Goal: Information Seeking & Learning: Learn about a topic

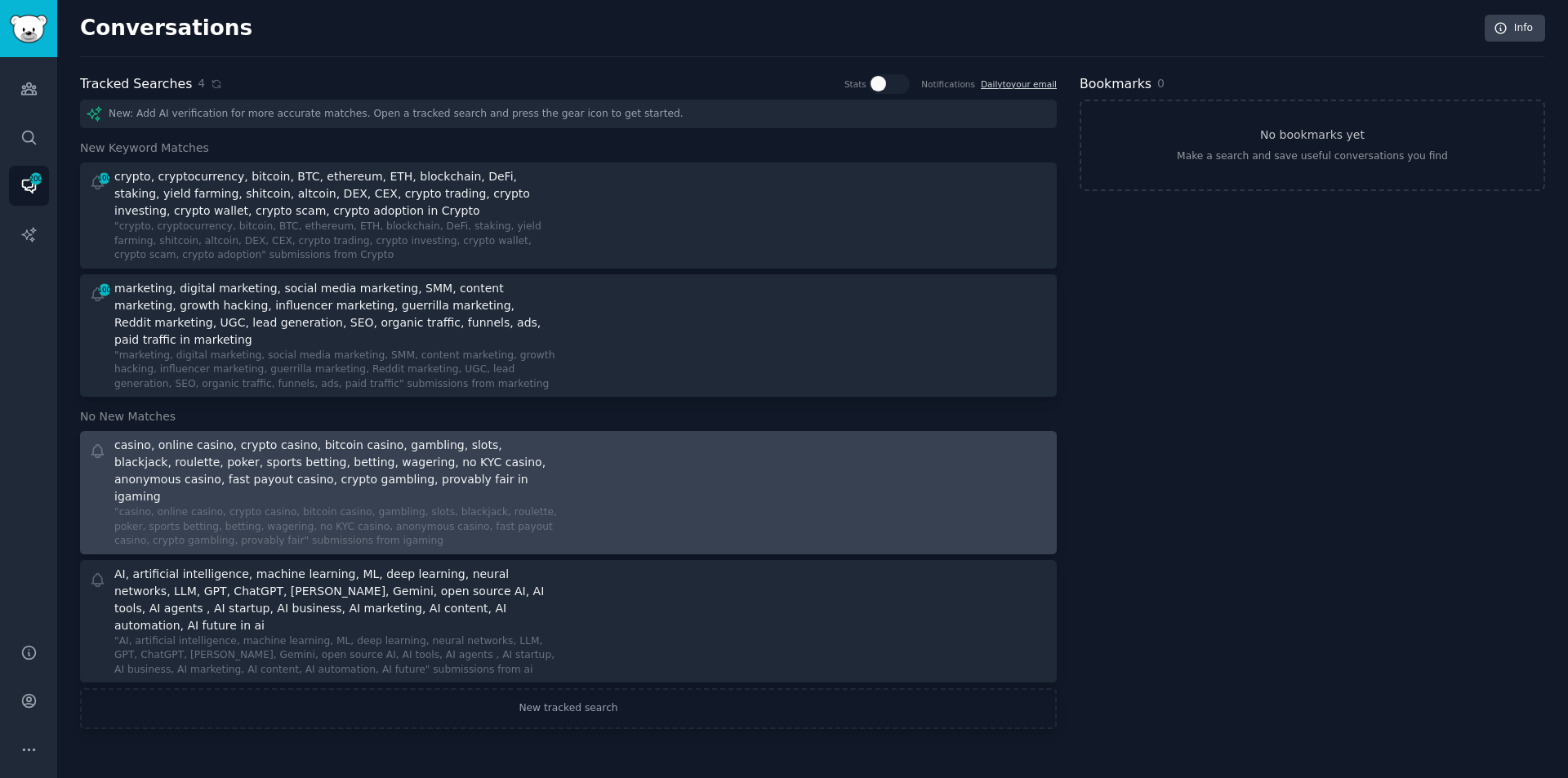
click at [211, 506] on div ""casino, online casino, crypto casino, bitcoin casino, gambling, slots, blackja…" at bounding box center [335, 527] width 443 height 44
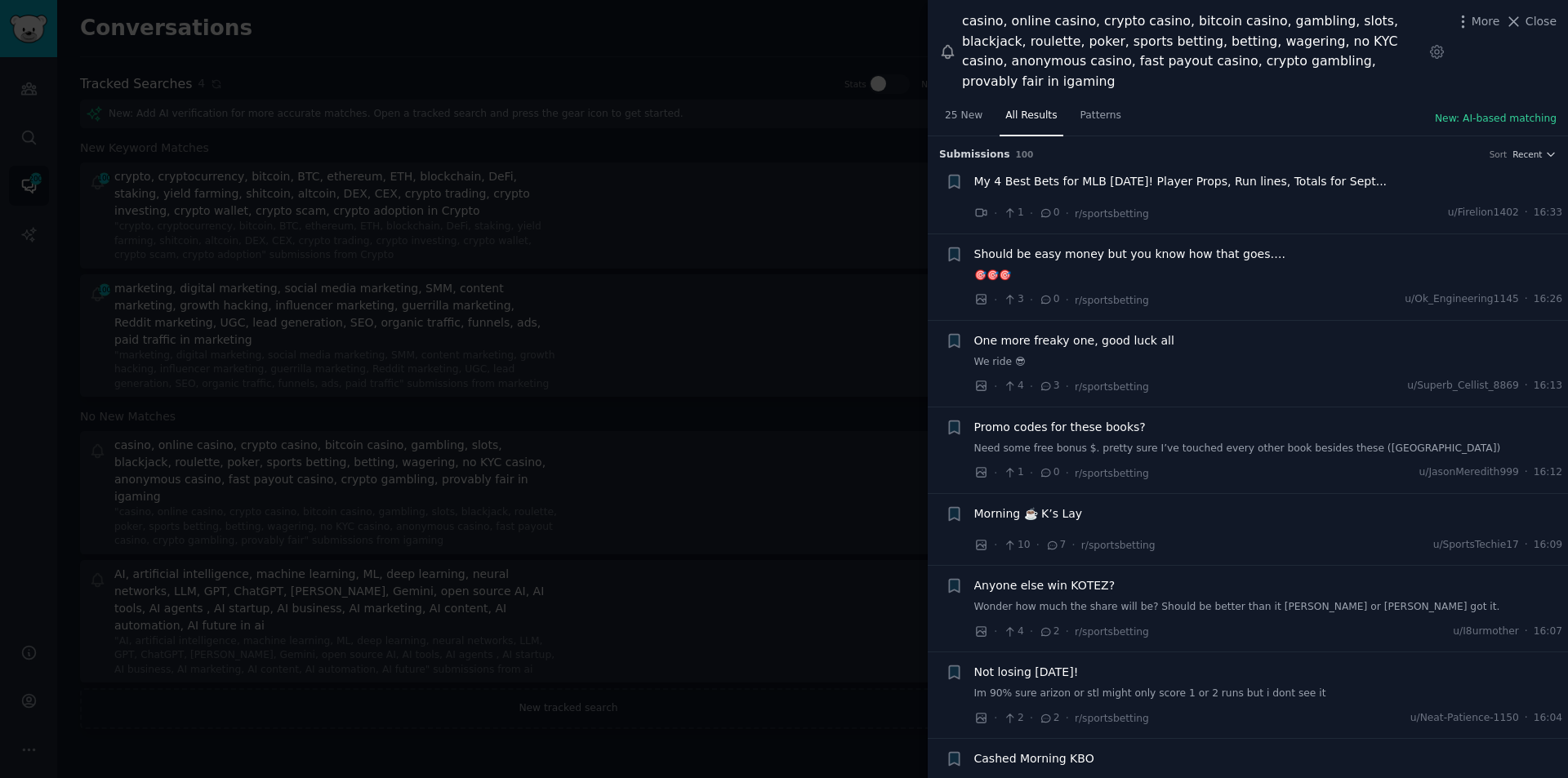
click at [1110, 173] on span "My 4 Best Bets for MLB [DATE]! Player Props, Run lines, Totals for Sept..." at bounding box center [1181, 182] width 414 height 17
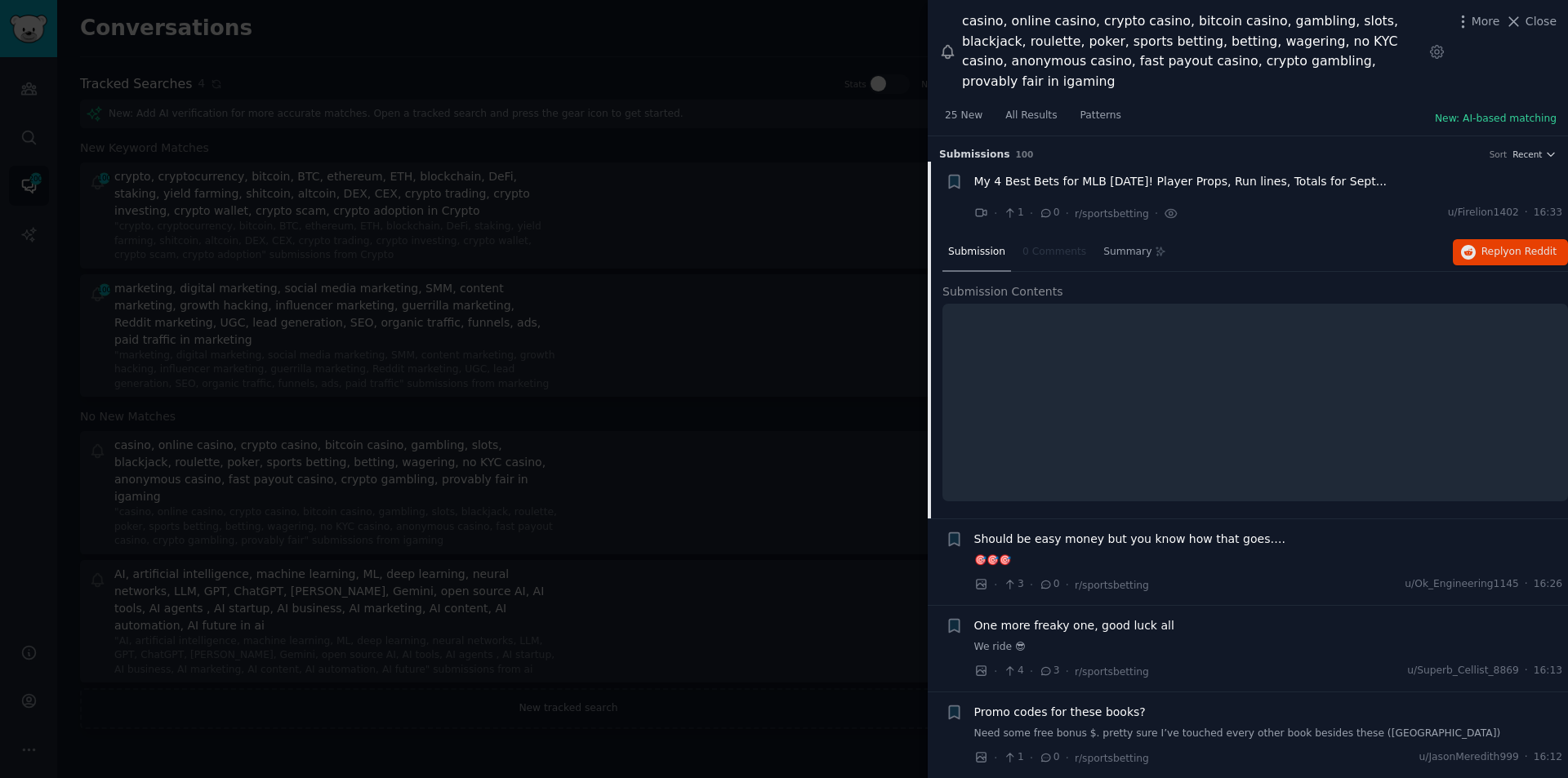
scroll to position [26, 0]
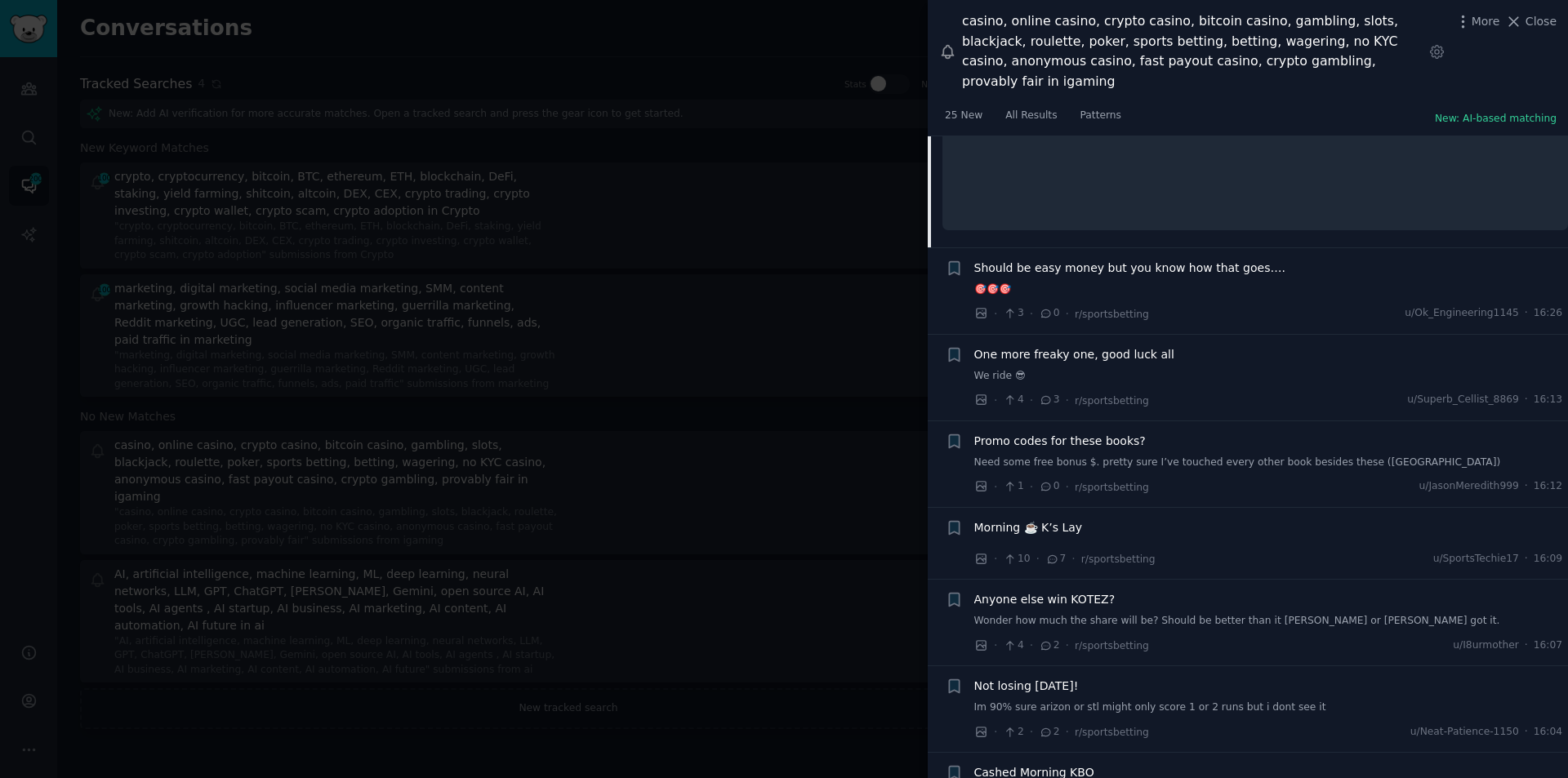
click at [1091, 260] on span "Should be easy money but you know how that goes…." at bounding box center [1129, 268] width 311 height 17
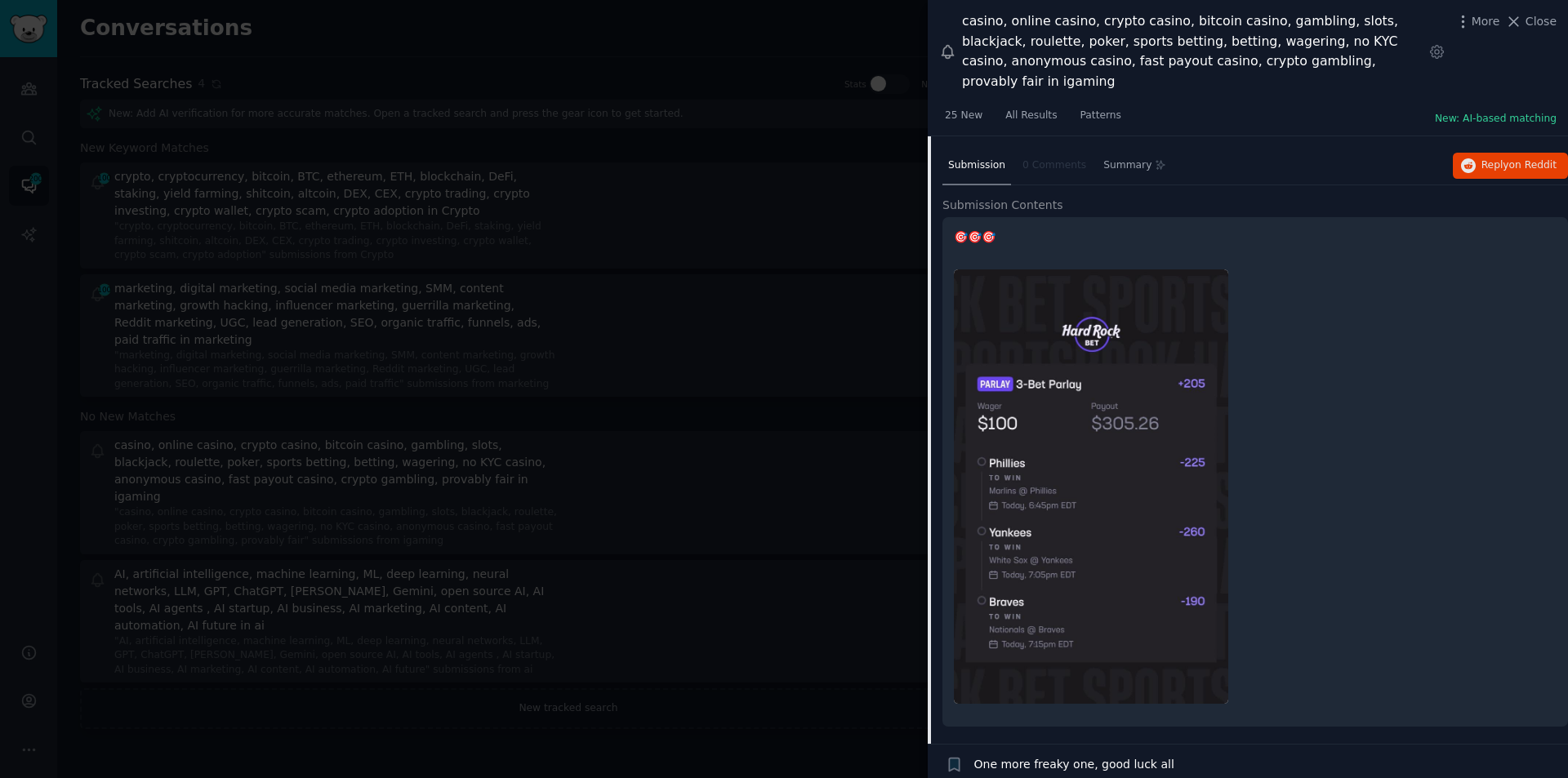
scroll to position [507, 0]
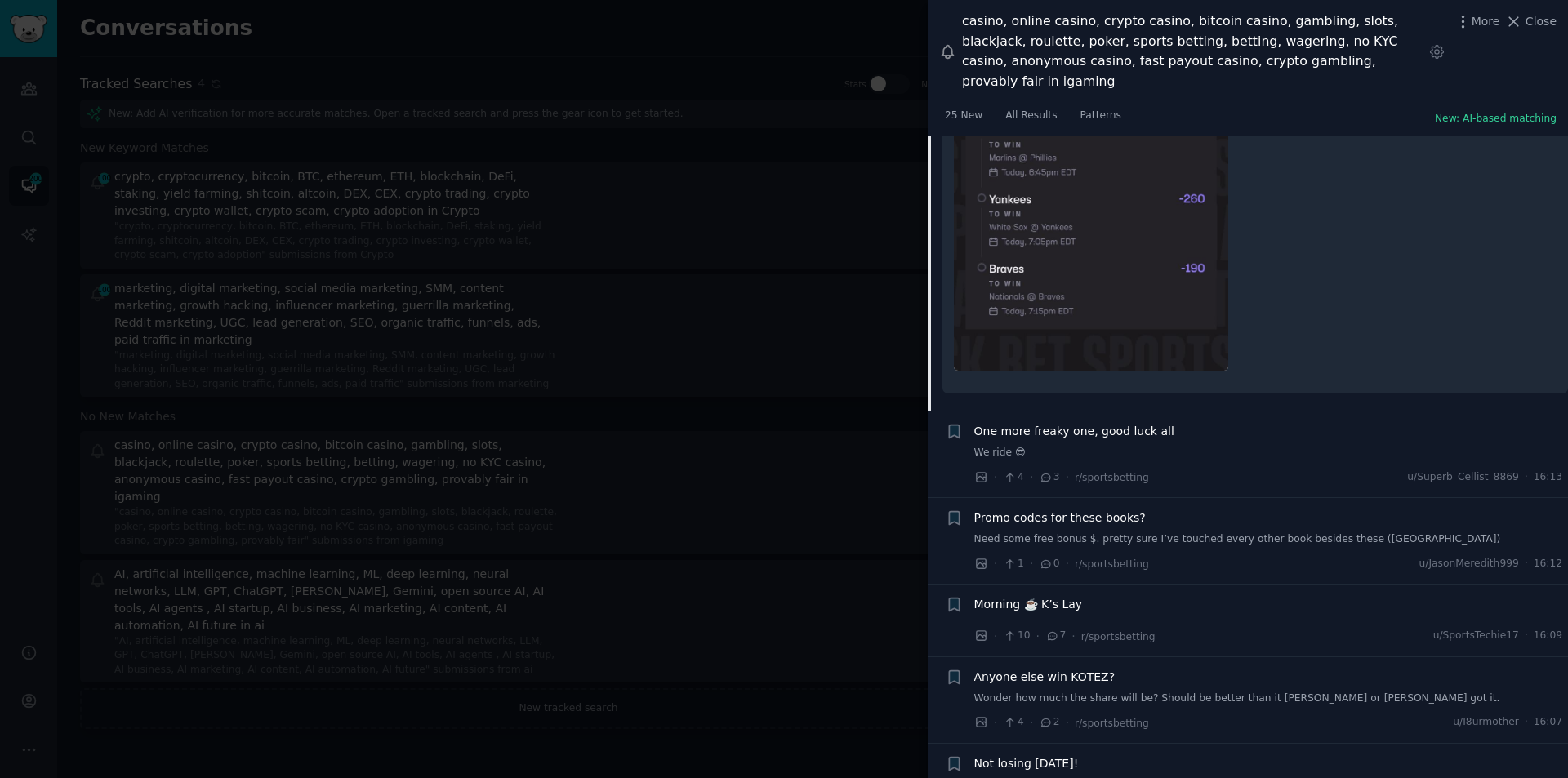
click at [1029, 423] on span "One more freaky one, good luck all" at bounding box center [1074, 432] width 200 height 17
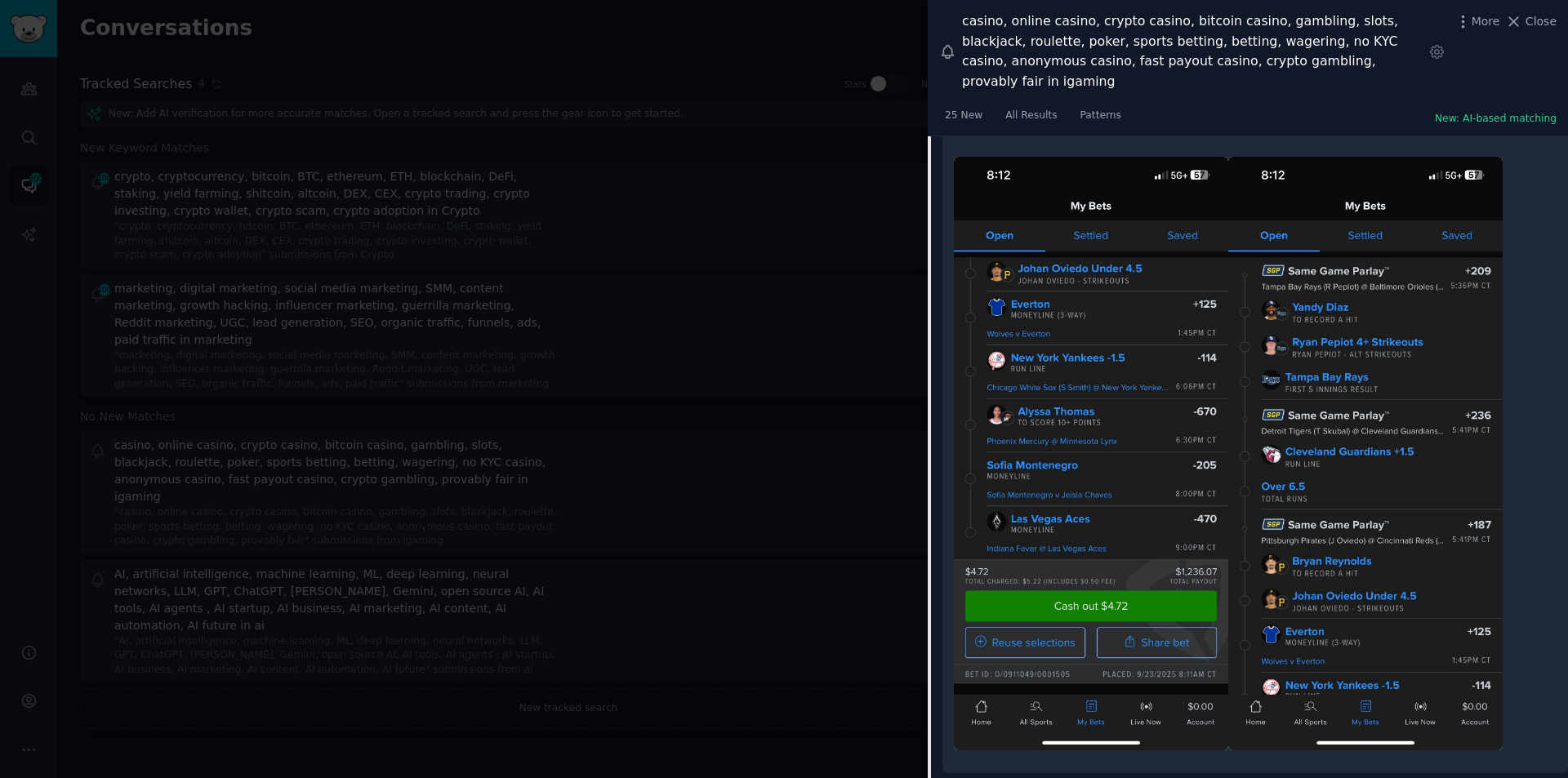
scroll to position [757, 0]
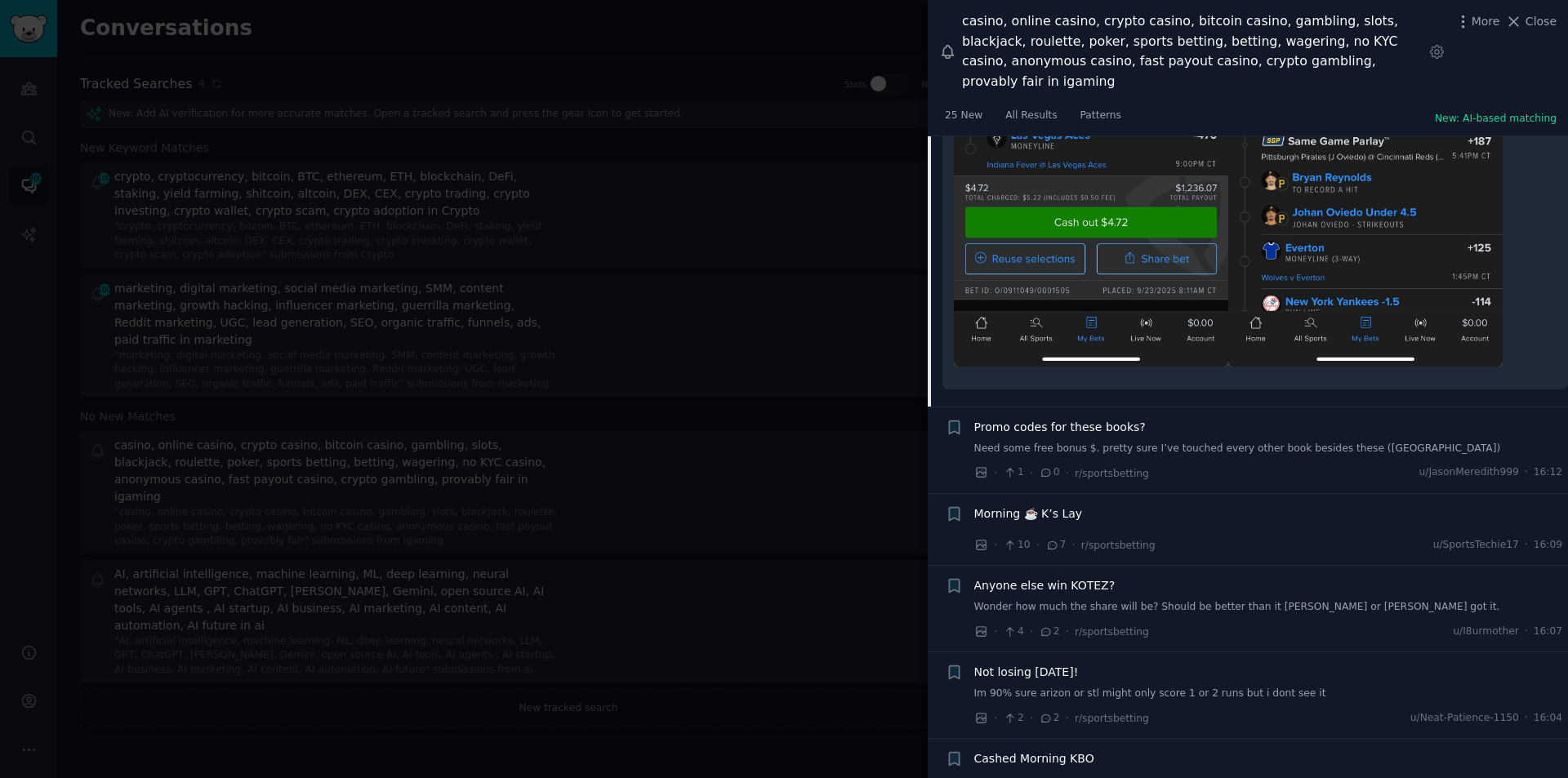
click at [1076, 420] on span "Promo codes for these books?" at bounding box center [1060, 428] width 171 height 17
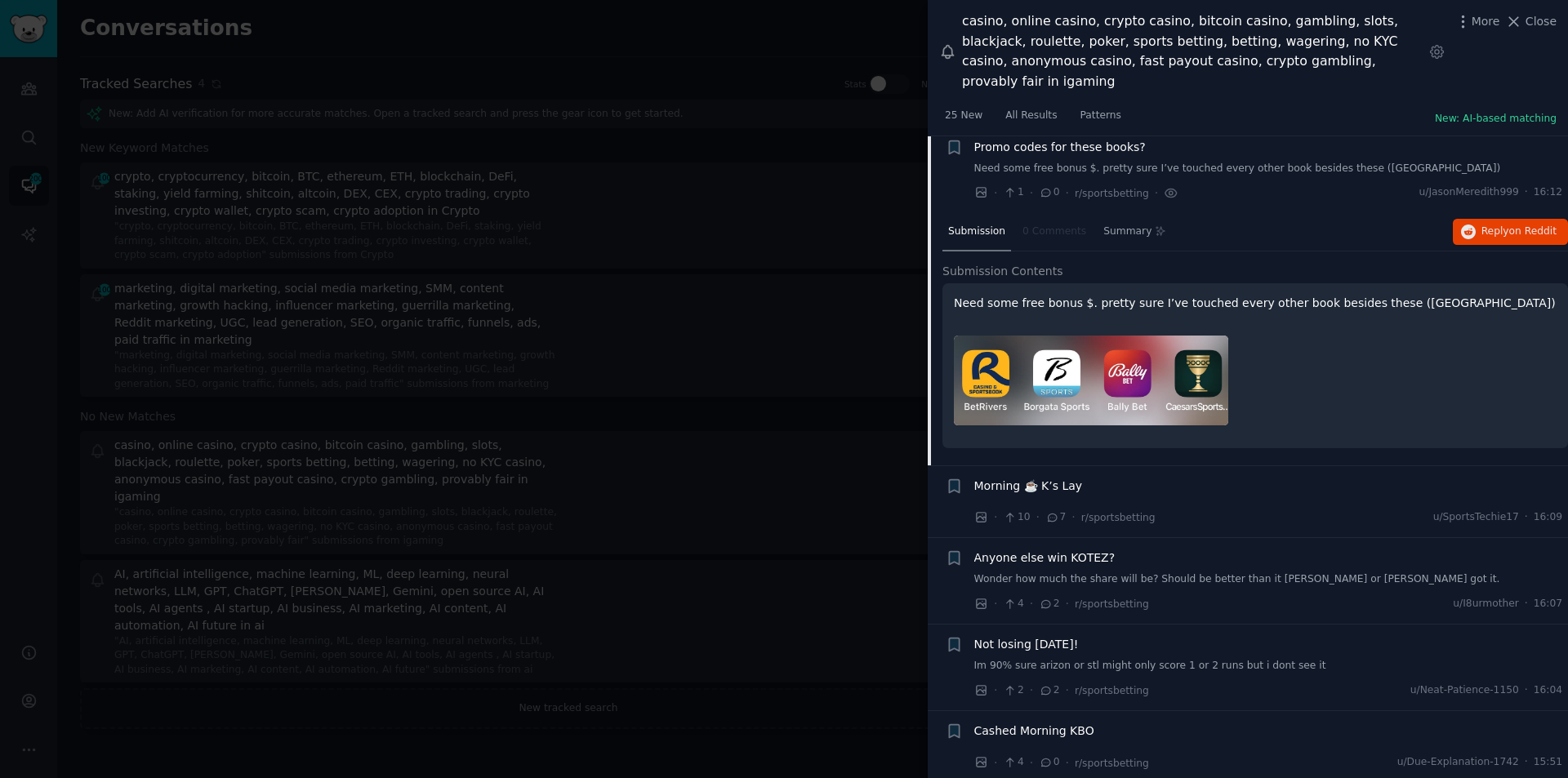
scroll to position [271, 0]
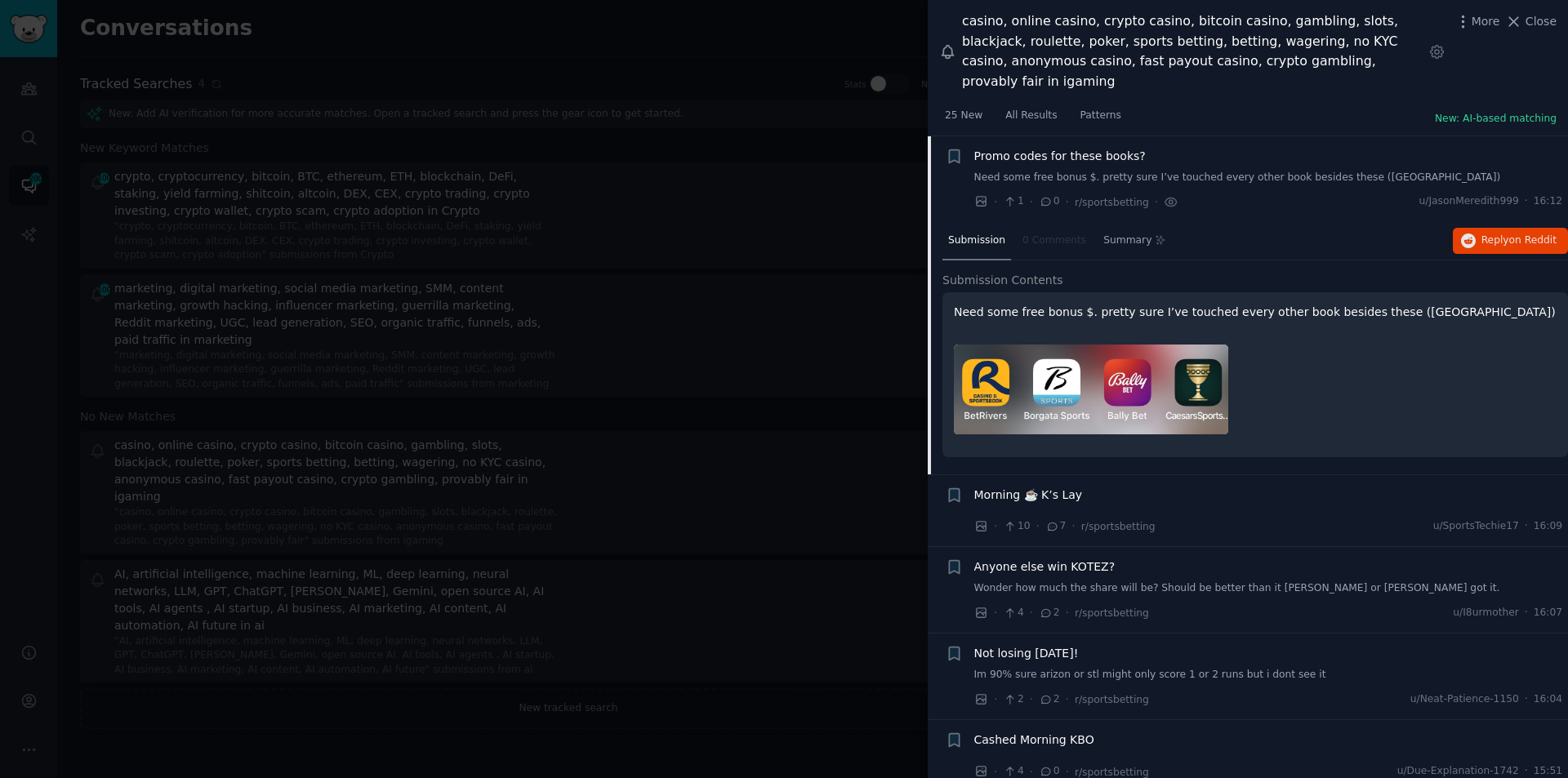
click at [1056, 486] on span "Morning ☕️ K’s Lay" at bounding box center [1029, 495] width 108 height 17
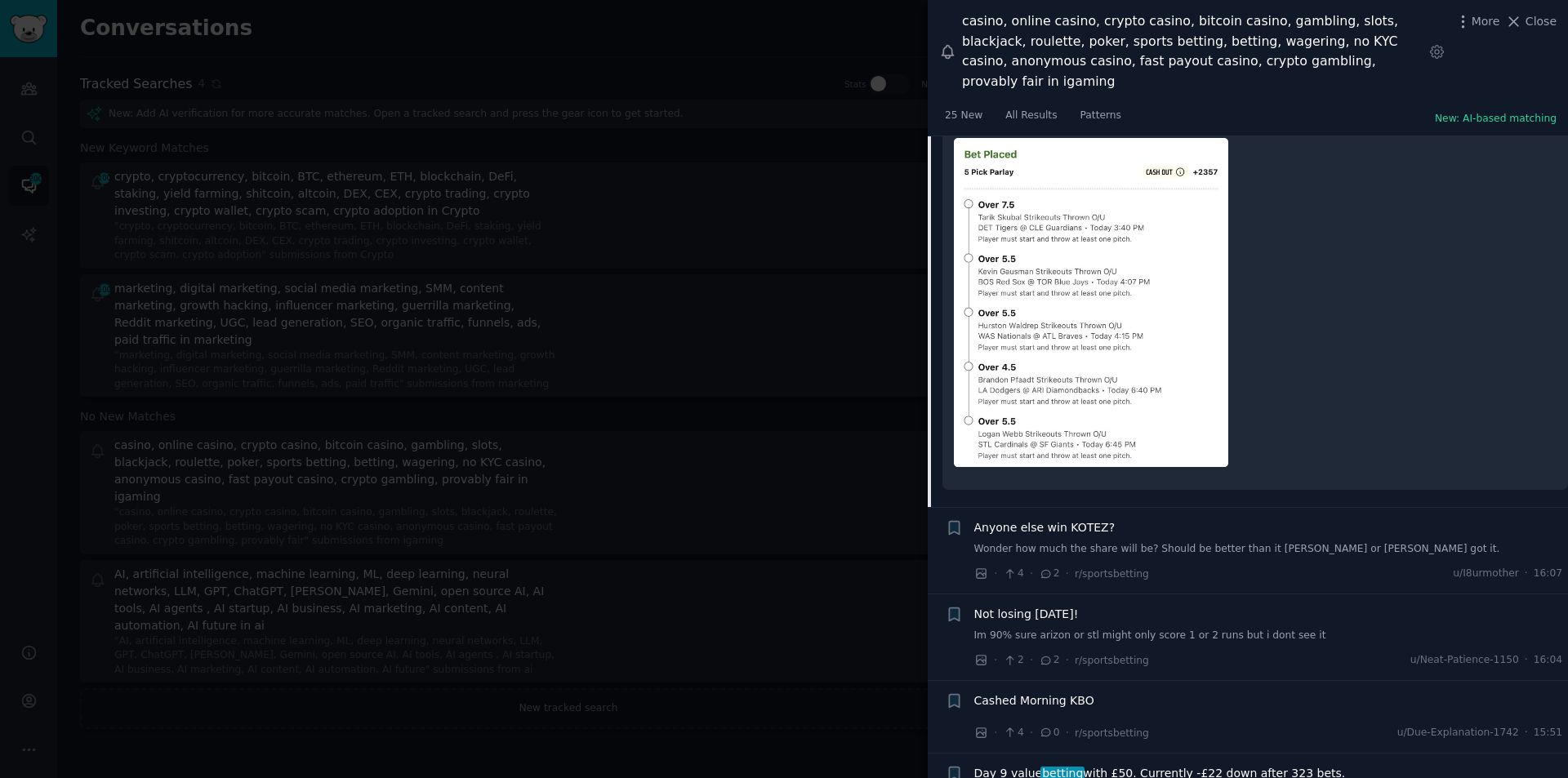
scroll to position [521, 0]
click at [1083, 518] on span "Anyone else win KOTEZ?" at bounding box center [1045, 527] width 141 height 17
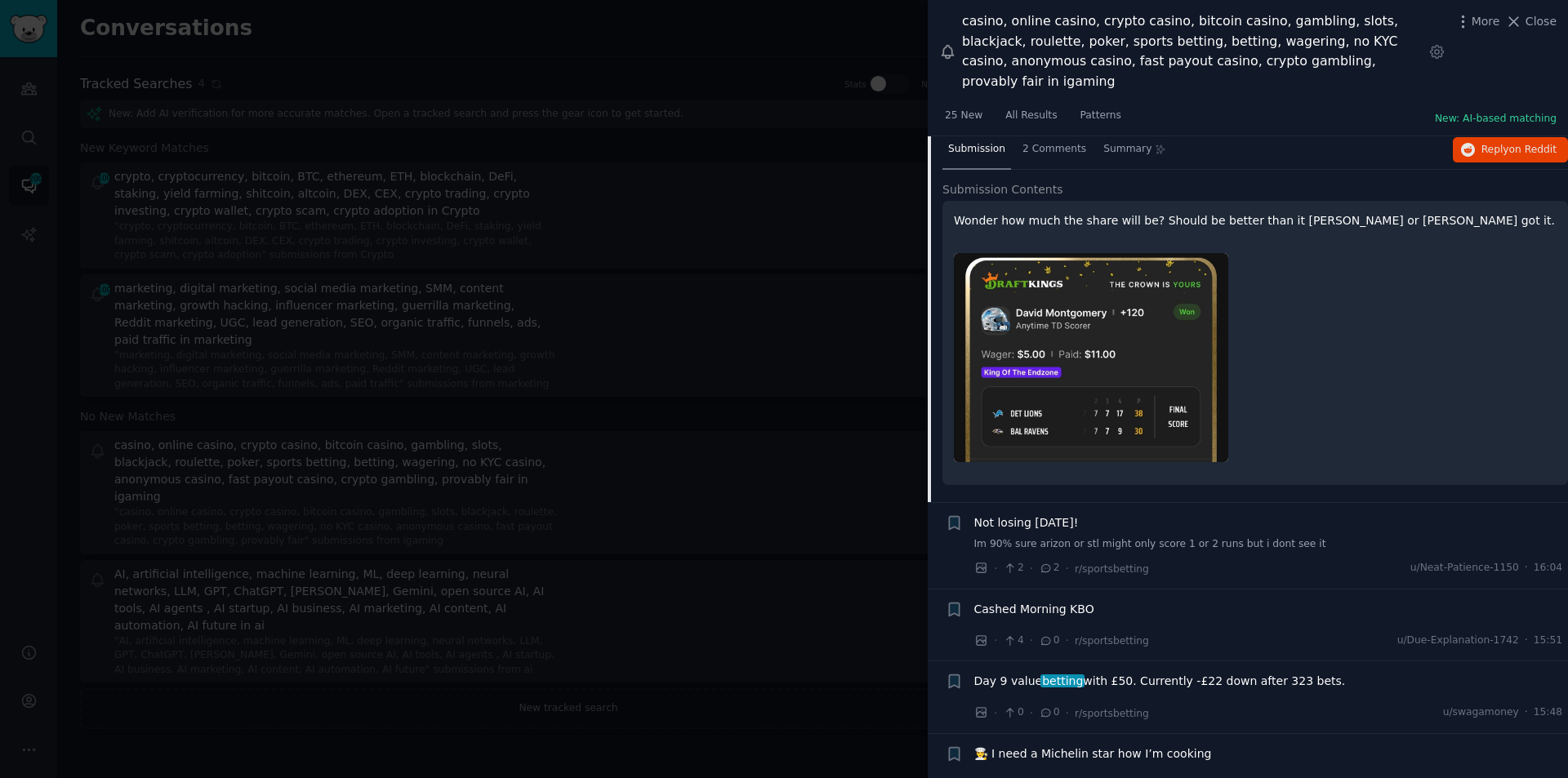
scroll to position [430, 0]
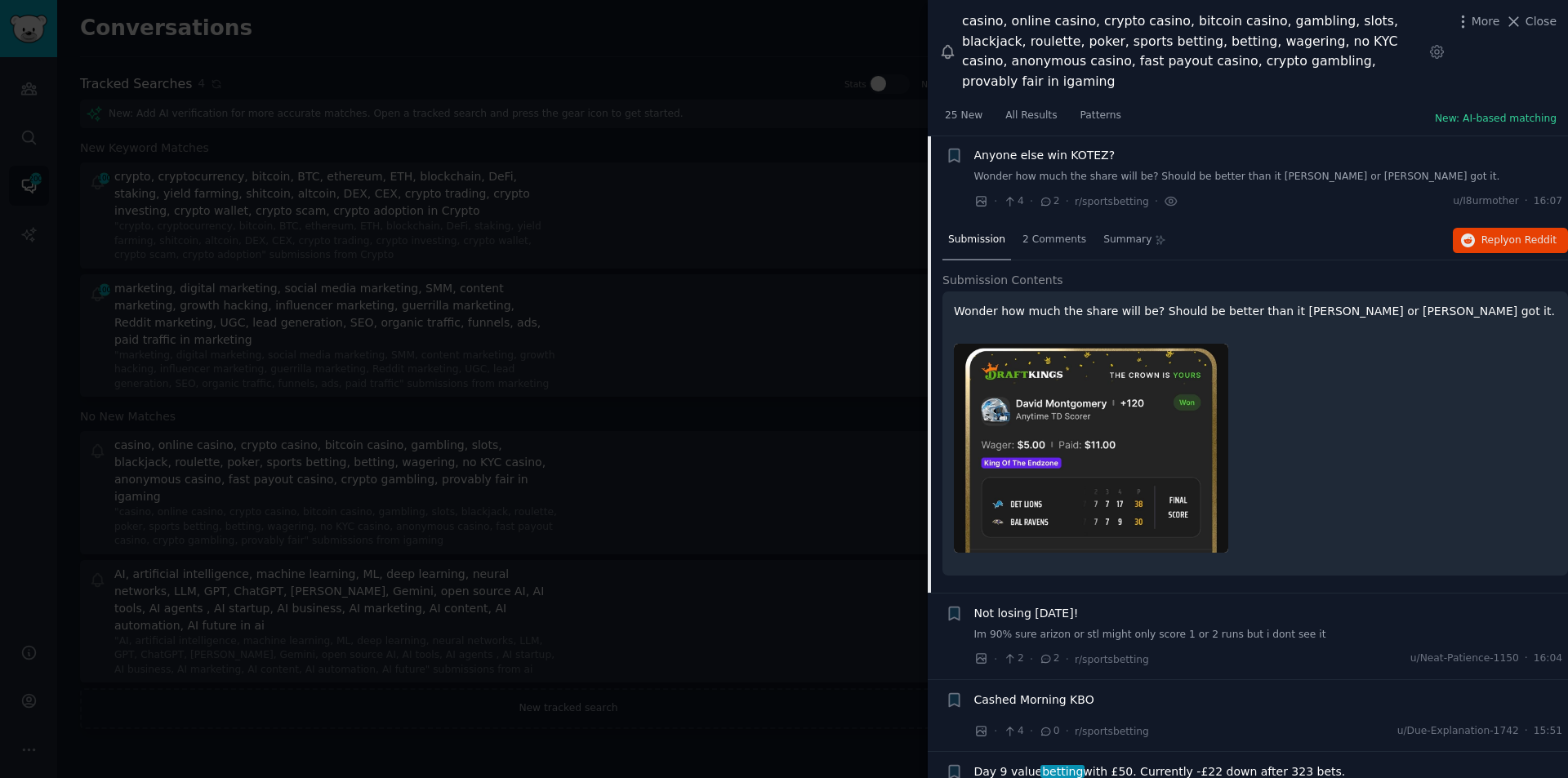
click at [994, 606] on span "Not losing [DATE]!" at bounding box center [1027, 614] width 105 height 17
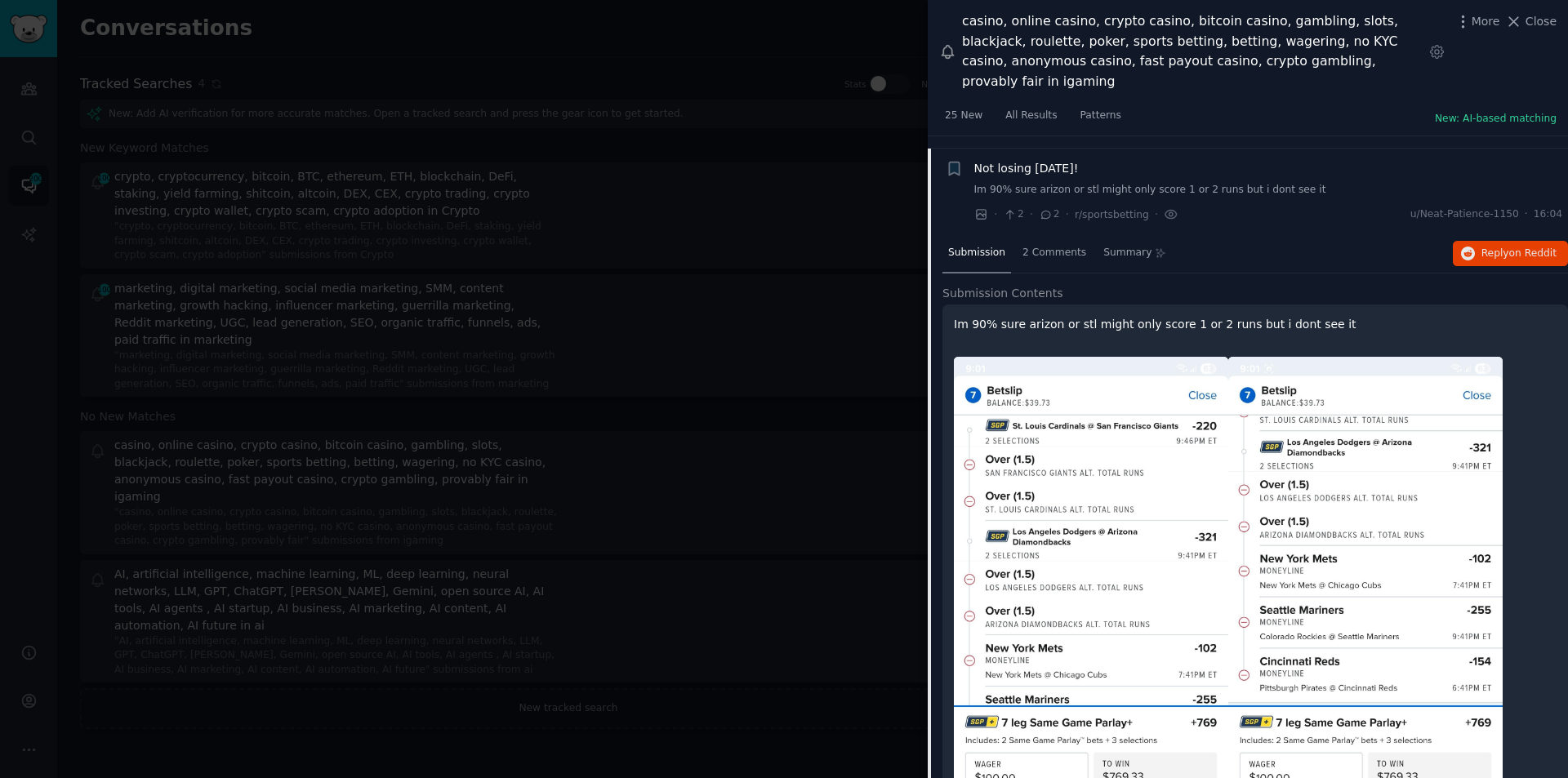
scroll to position [517, 0]
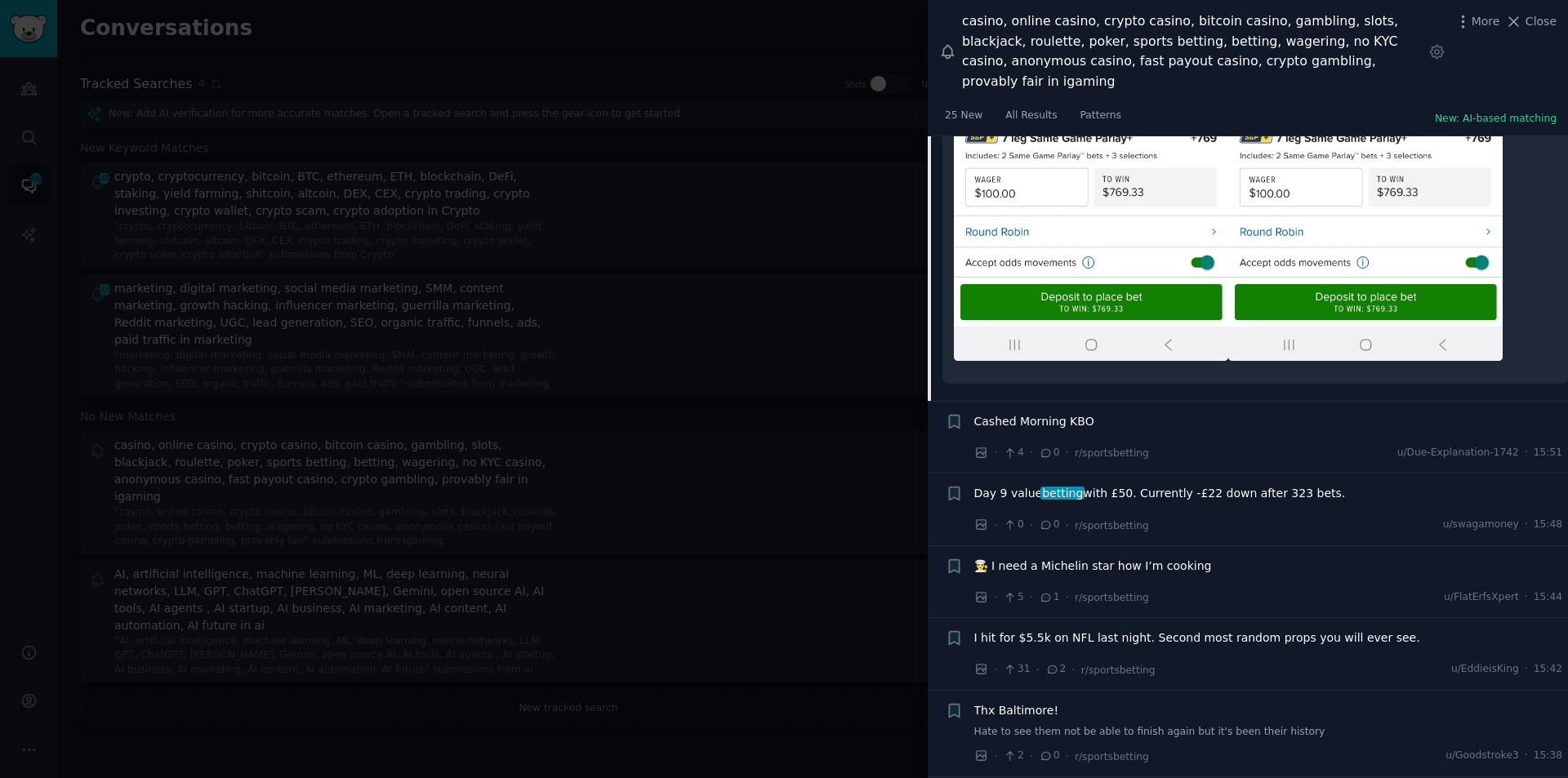
click at [1092, 485] on span "Day 9 value betting with £50. Currently -£22 down after 323 bets." at bounding box center [1160, 494] width 372 height 17
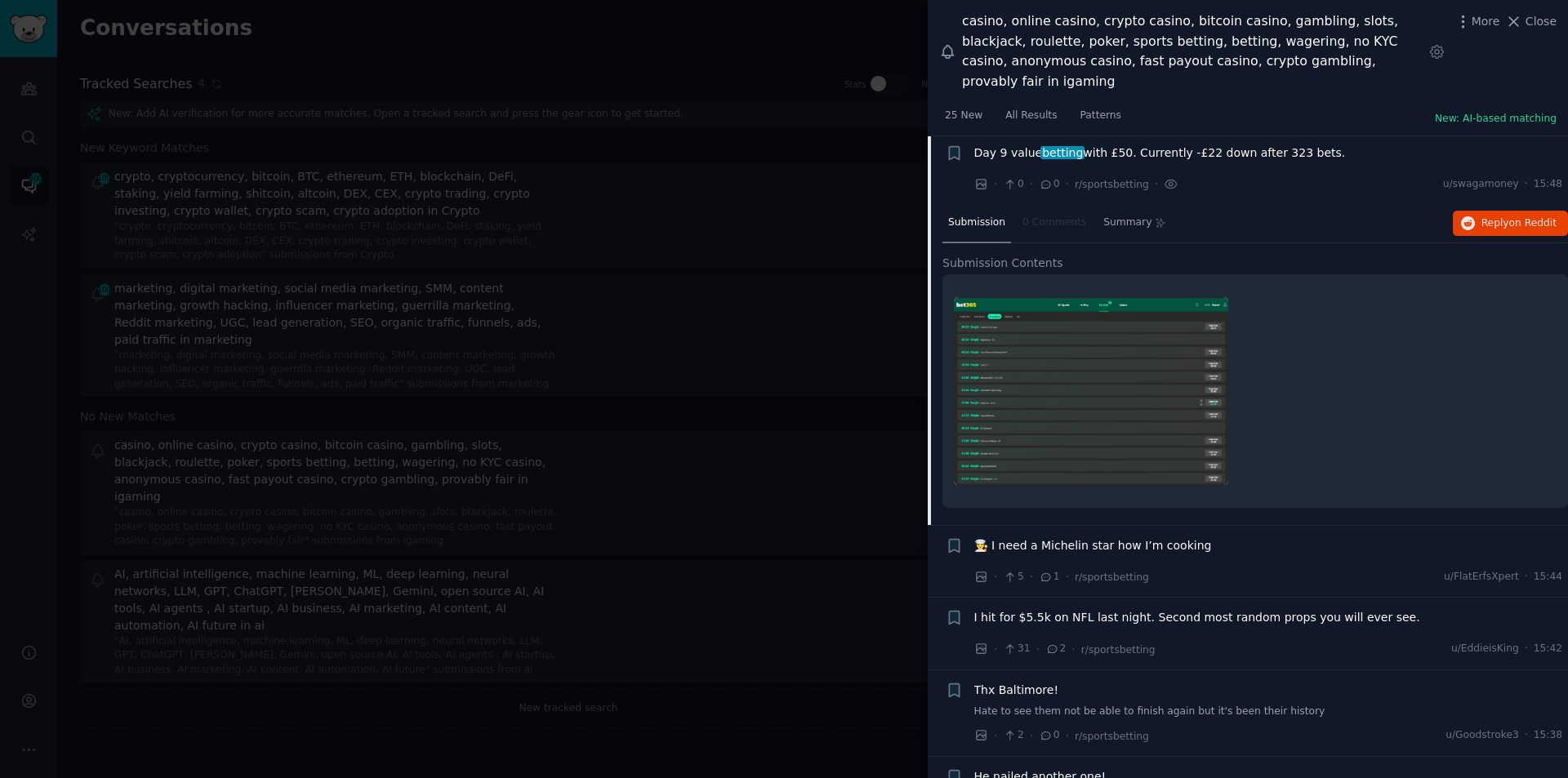
scroll to position [675, 0]
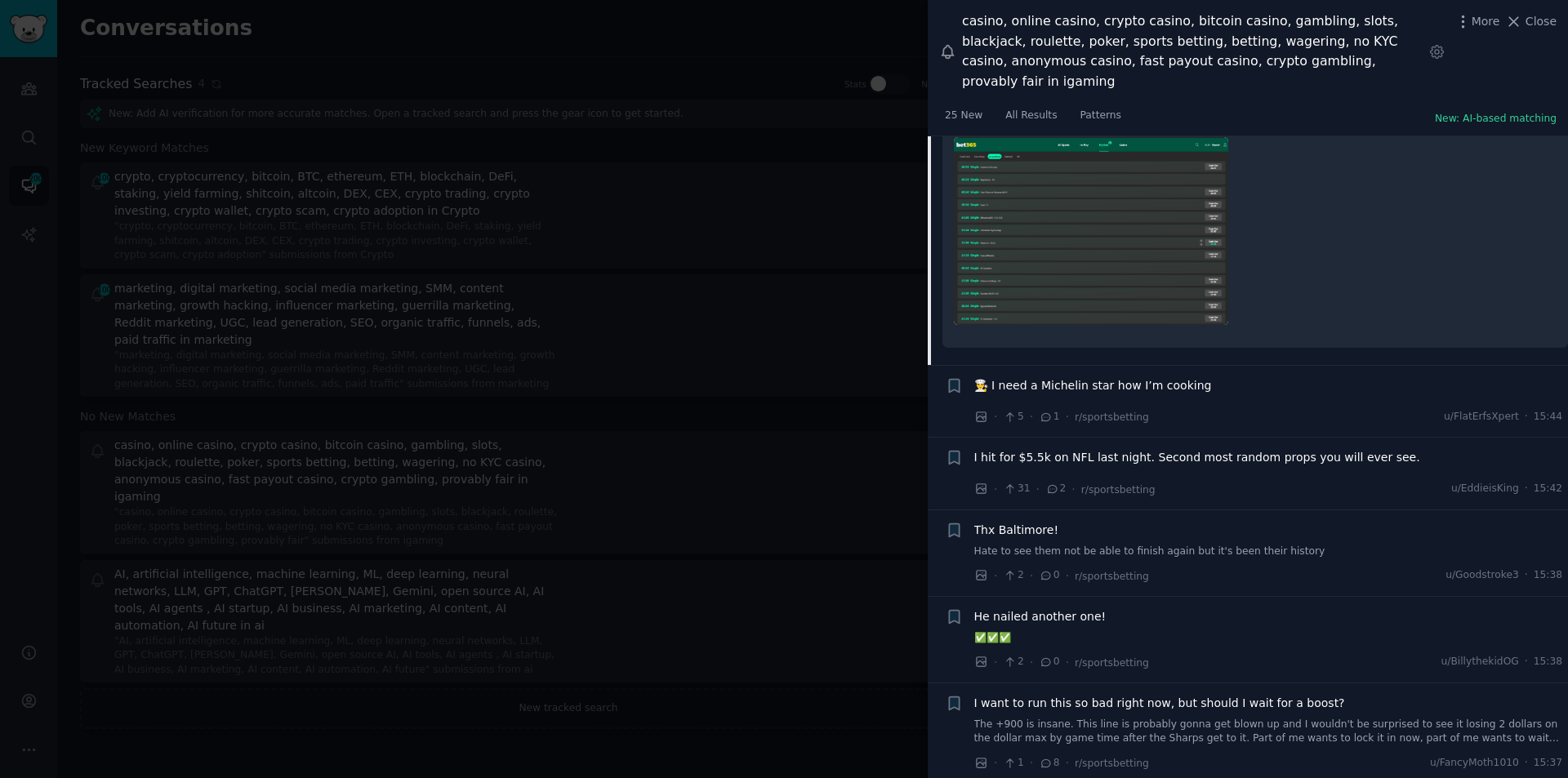
click at [1100, 378] on span "👨‍🍳 I need a Michelin star how I’m cooking" at bounding box center [1092, 387] width 237 height 17
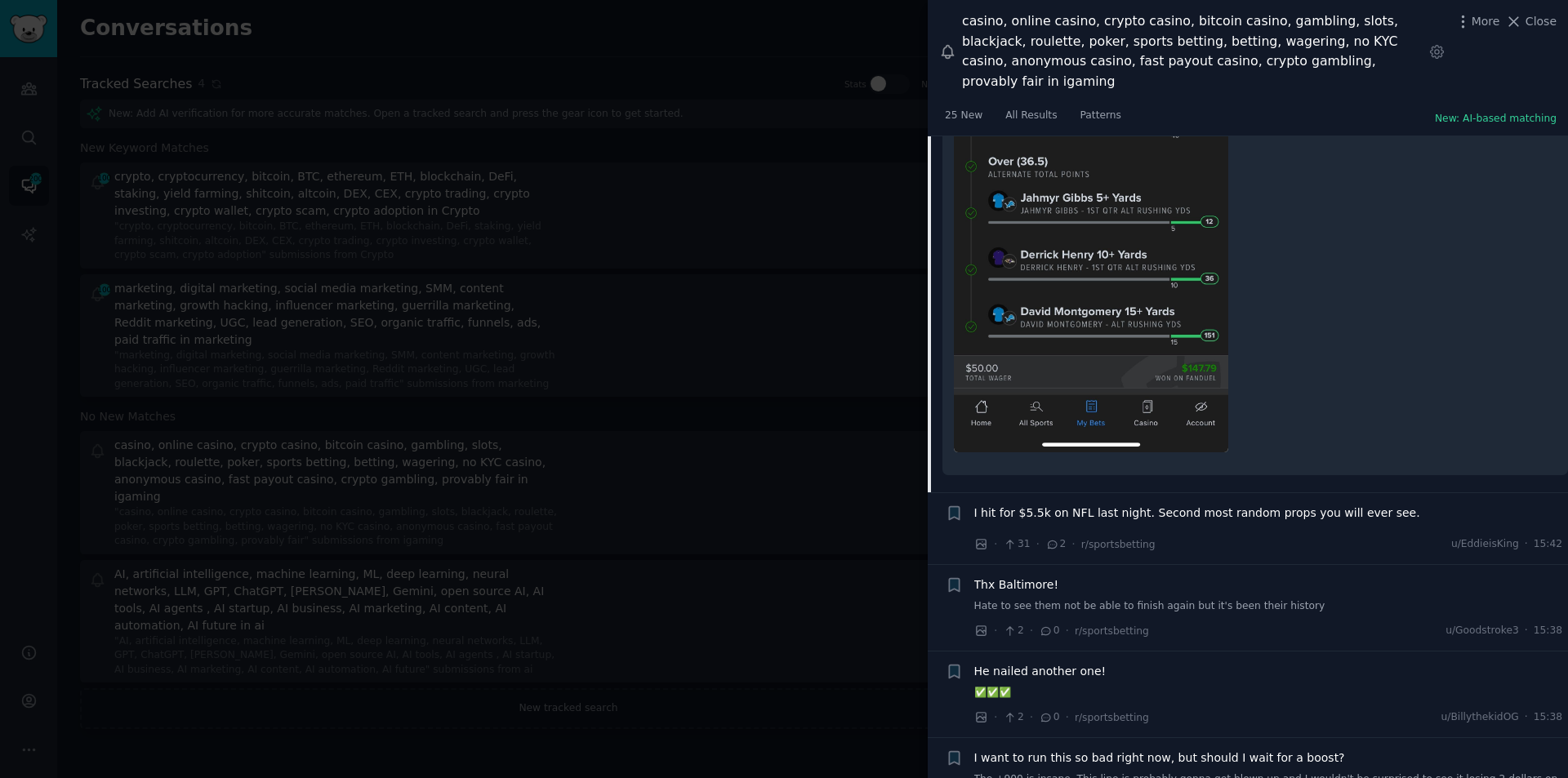
scroll to position [3035, 0]
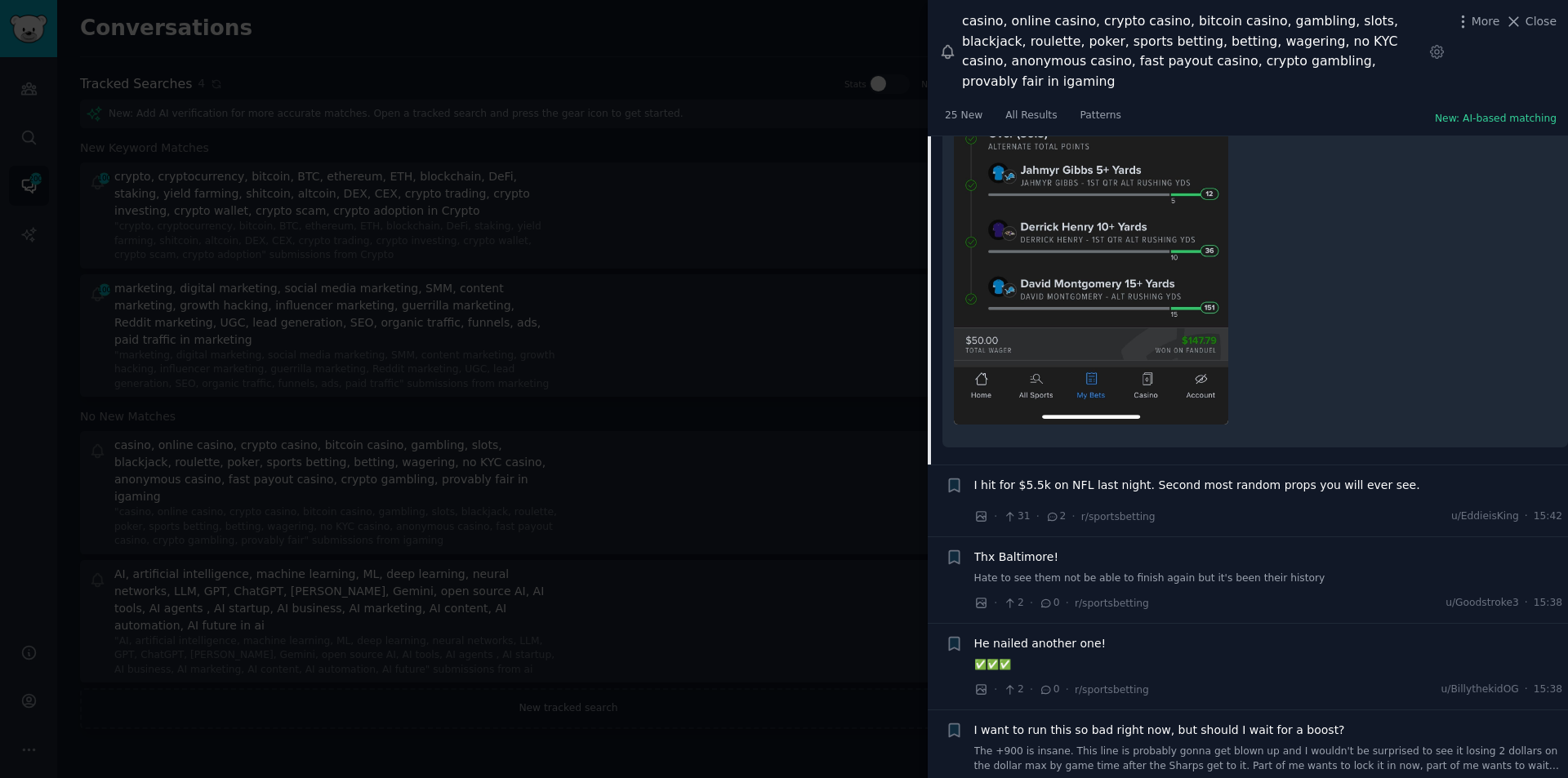
click at [1066, 477] on div "I hit for $5.5k on NFL last night. Second most random props you will ever see." at bounding box center [1269, 488] width 589 height 23
click at [1057, 477] on span "I hit for $5.5k on NFL last night. Second most random props you will ever see." at bounding box center [1197, 485] width 446 height 17
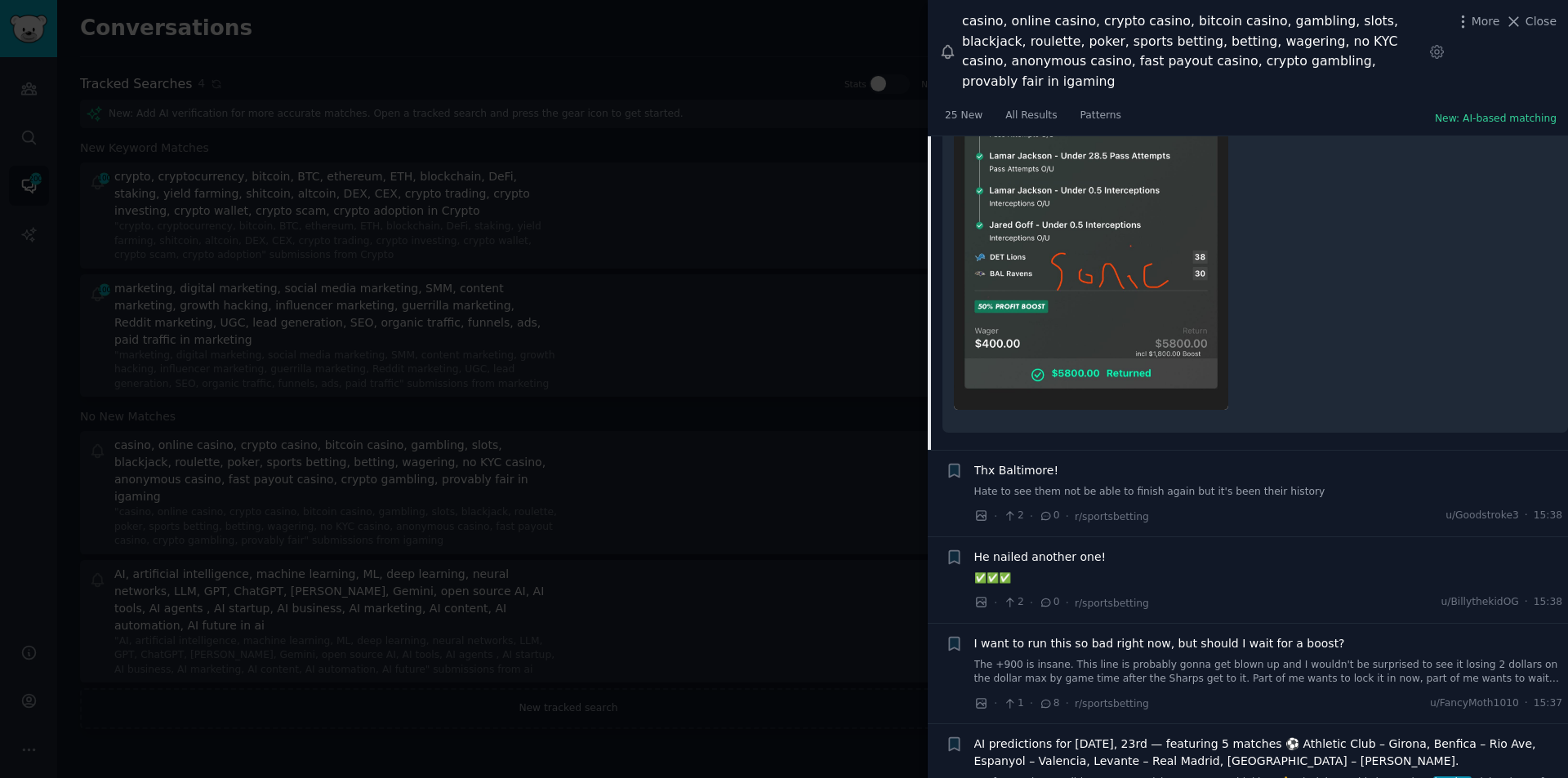
scroll to position [1229, 0]
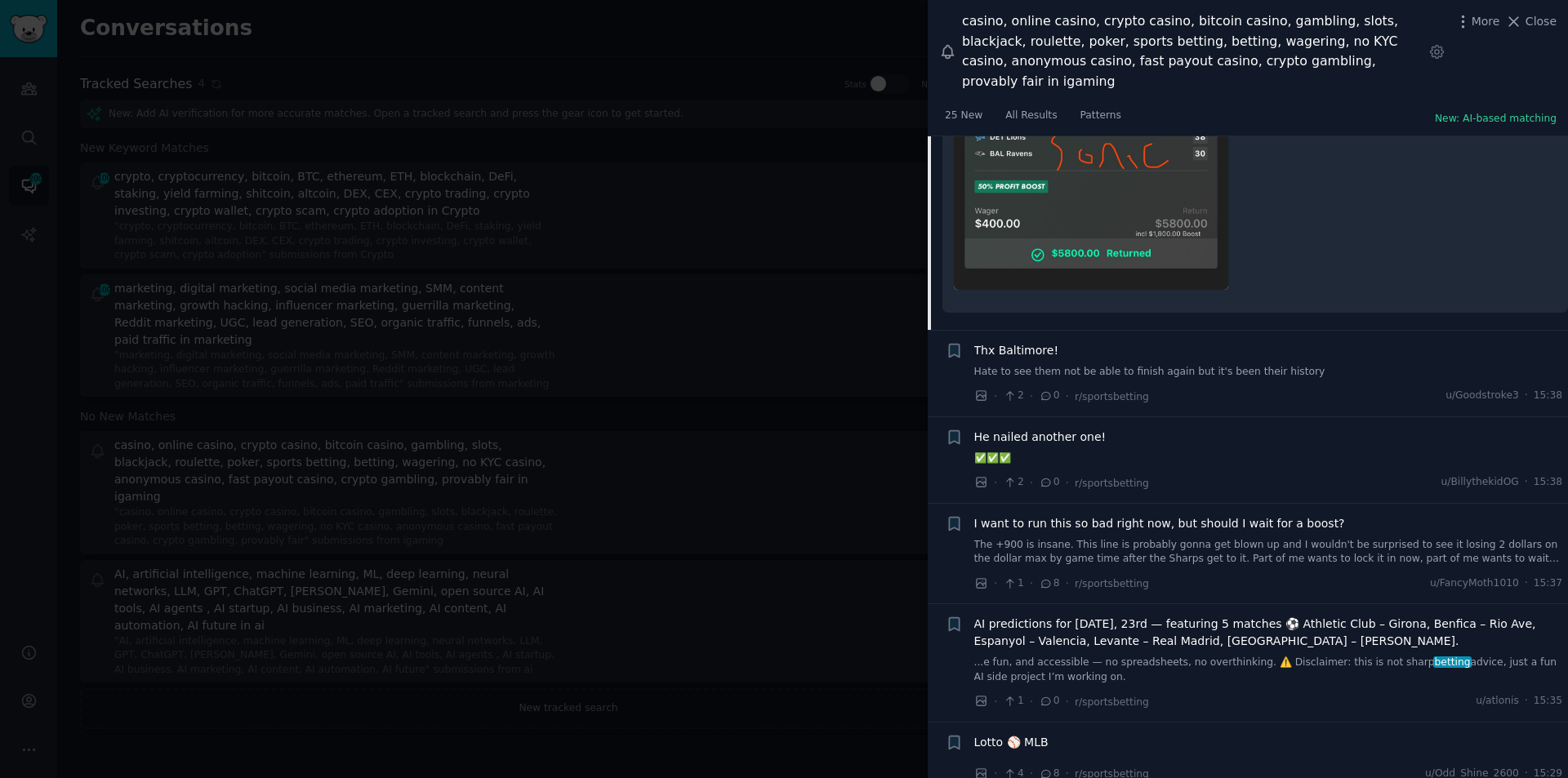
click at [1024, 342] on span "Thx Baltimore!" at bounding box center [1017, 351] width 85 height 17
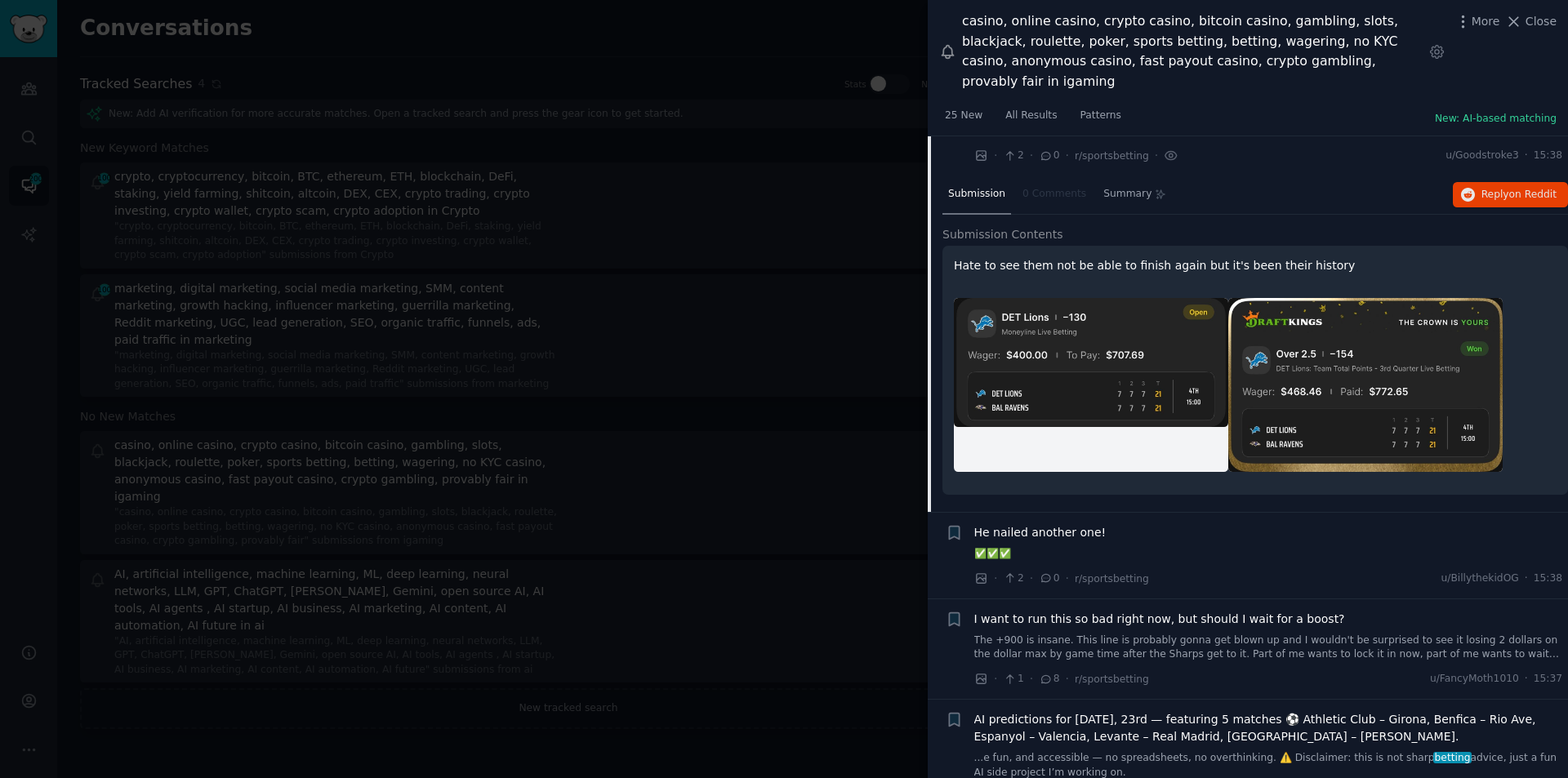
scroll to position [1137, 0]
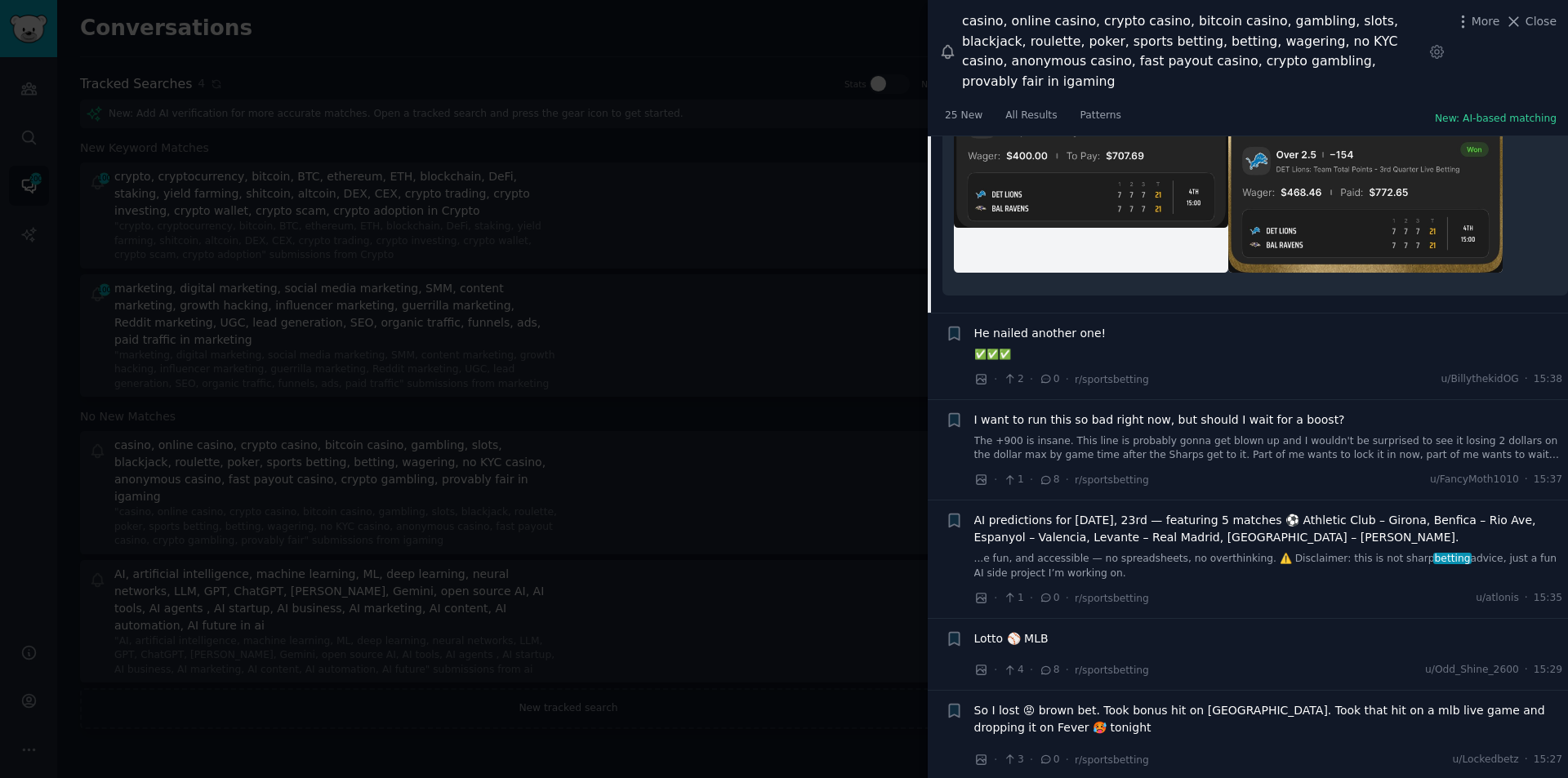
click at [1040, 326] on span "He nailed another one!" at bounding box center [1040, 334] width 133 height 17
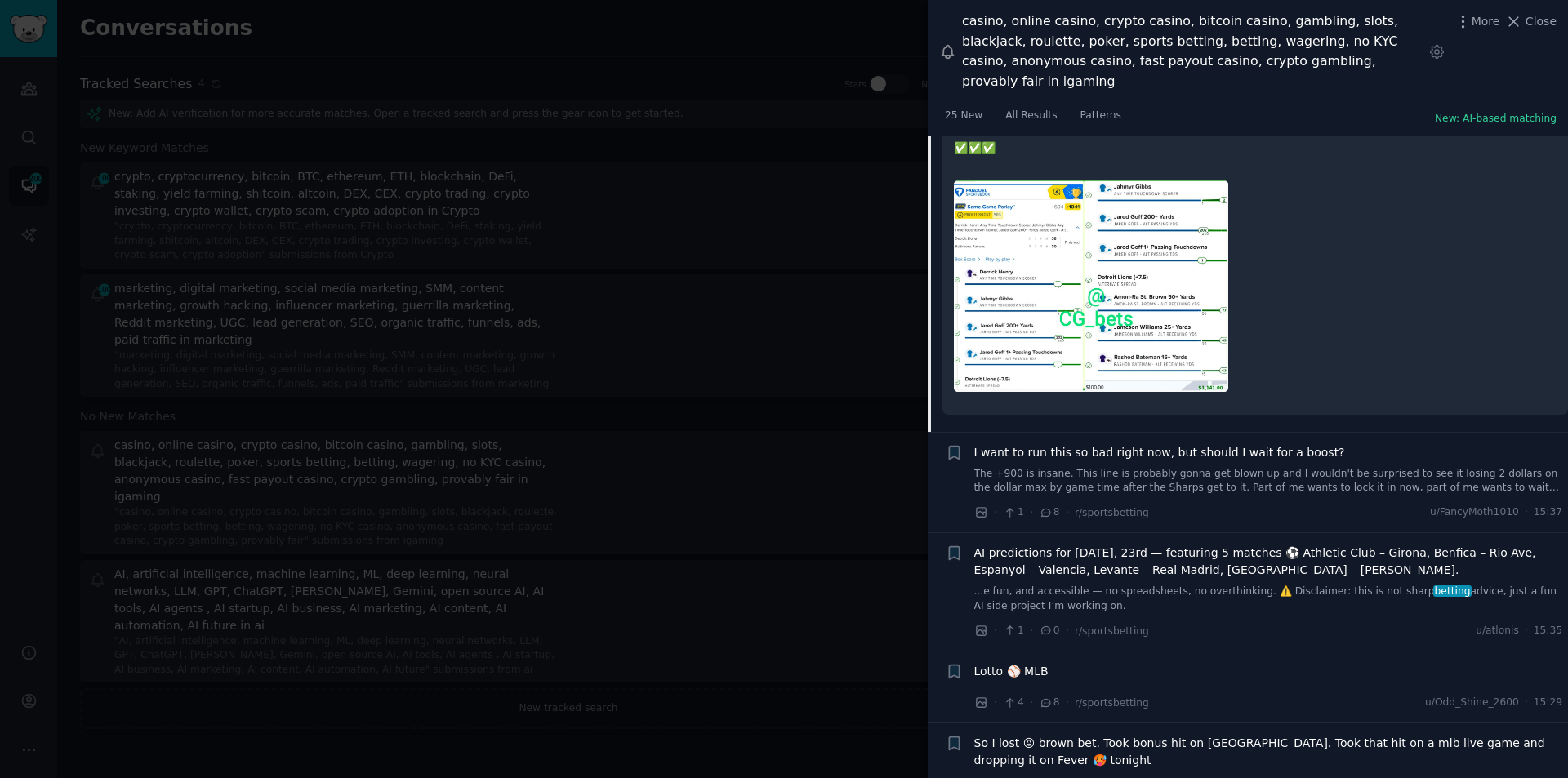
click at [1037, 445] on span "I want to run this so bad right now, but should I wait for a boost?" at bounding box center [1159, 453] width 371 height 17
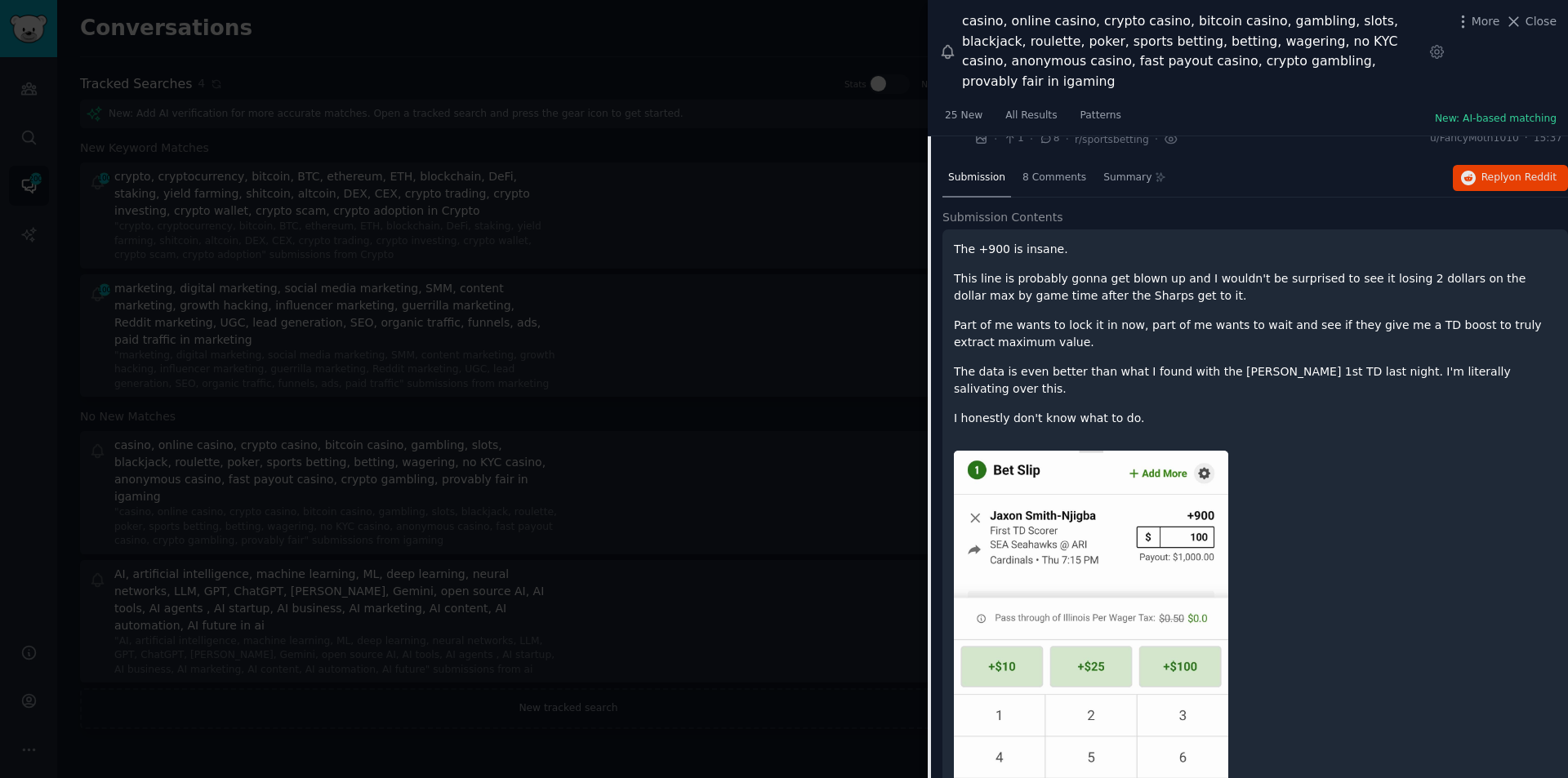
scroll to position [1066, 0]
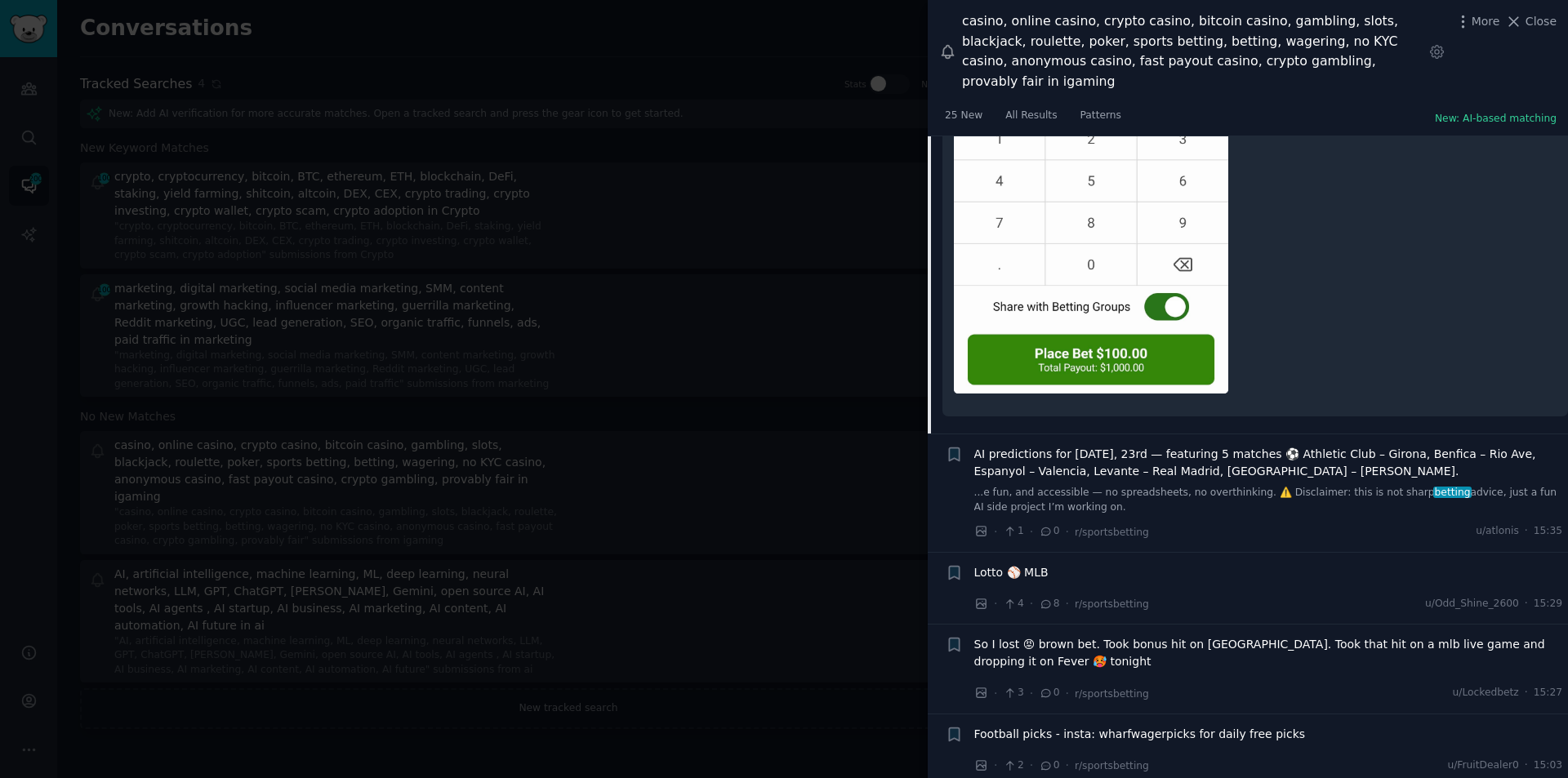
click at [1081, 446] on span "AI predictions for [DATE], 23rd — featuring 5 matches ⚽️ Athletic Club – Girona…" at bounding box center [1269, 462] width 589 height 34
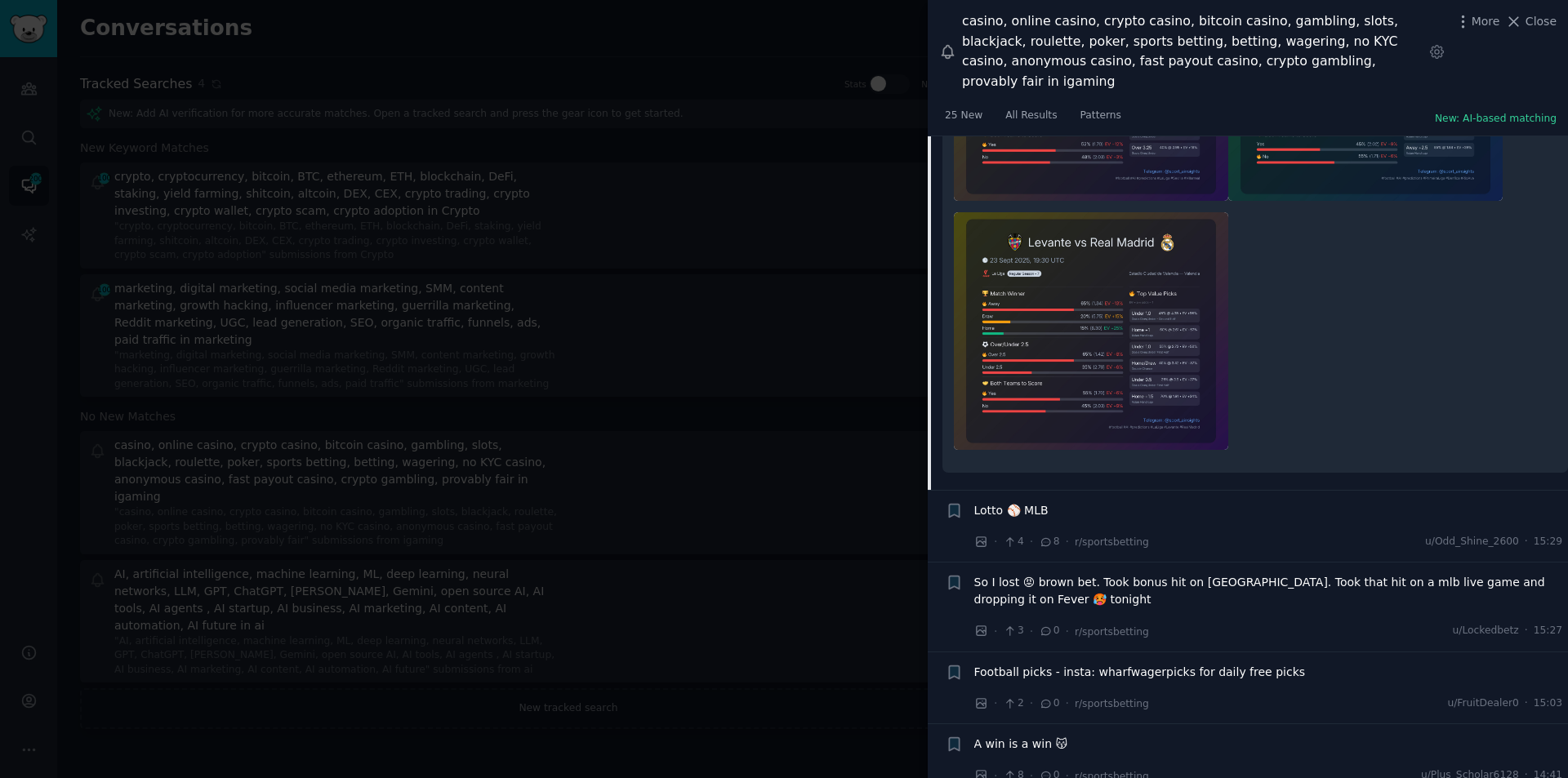
scroll to position [2310, 0]
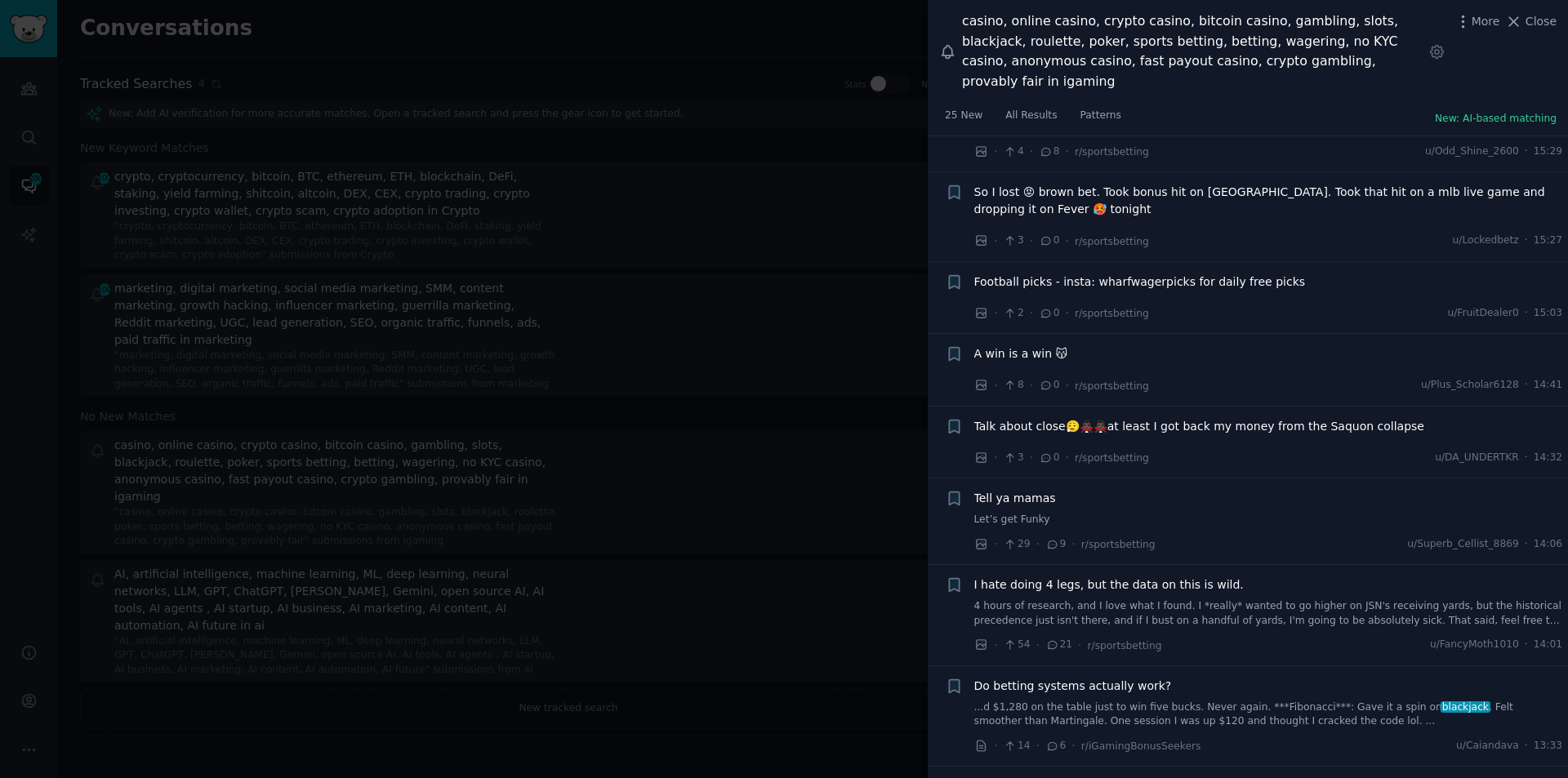
click at [994, 184] on span "So I lost 😡 brown bet. Took bonus hit on [GEOGRAPHIC_DATA]. Took that hit on a …" at bounding box center [1269, 201] width 589 height 34
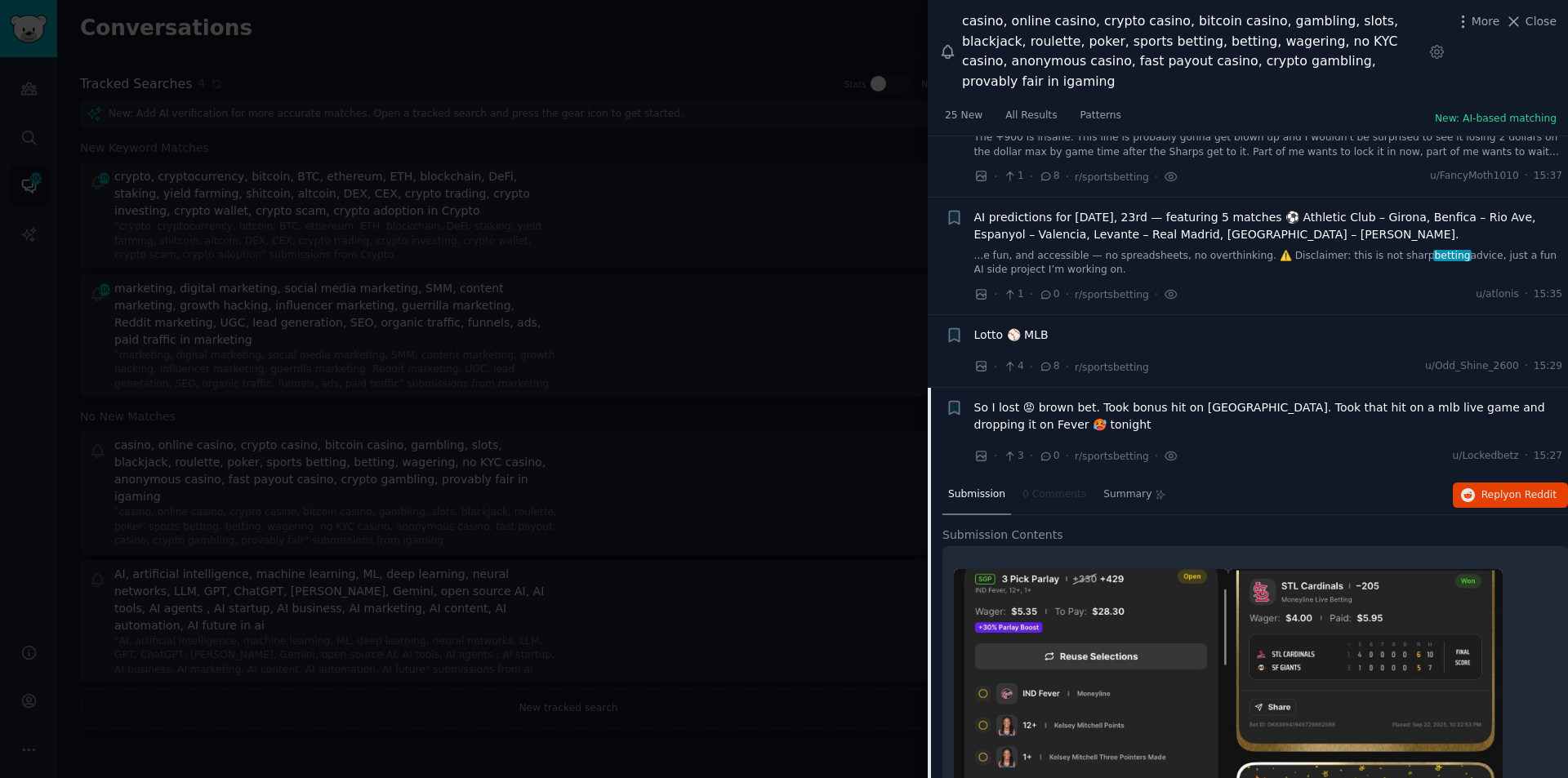
scroll to position [1111, 0]
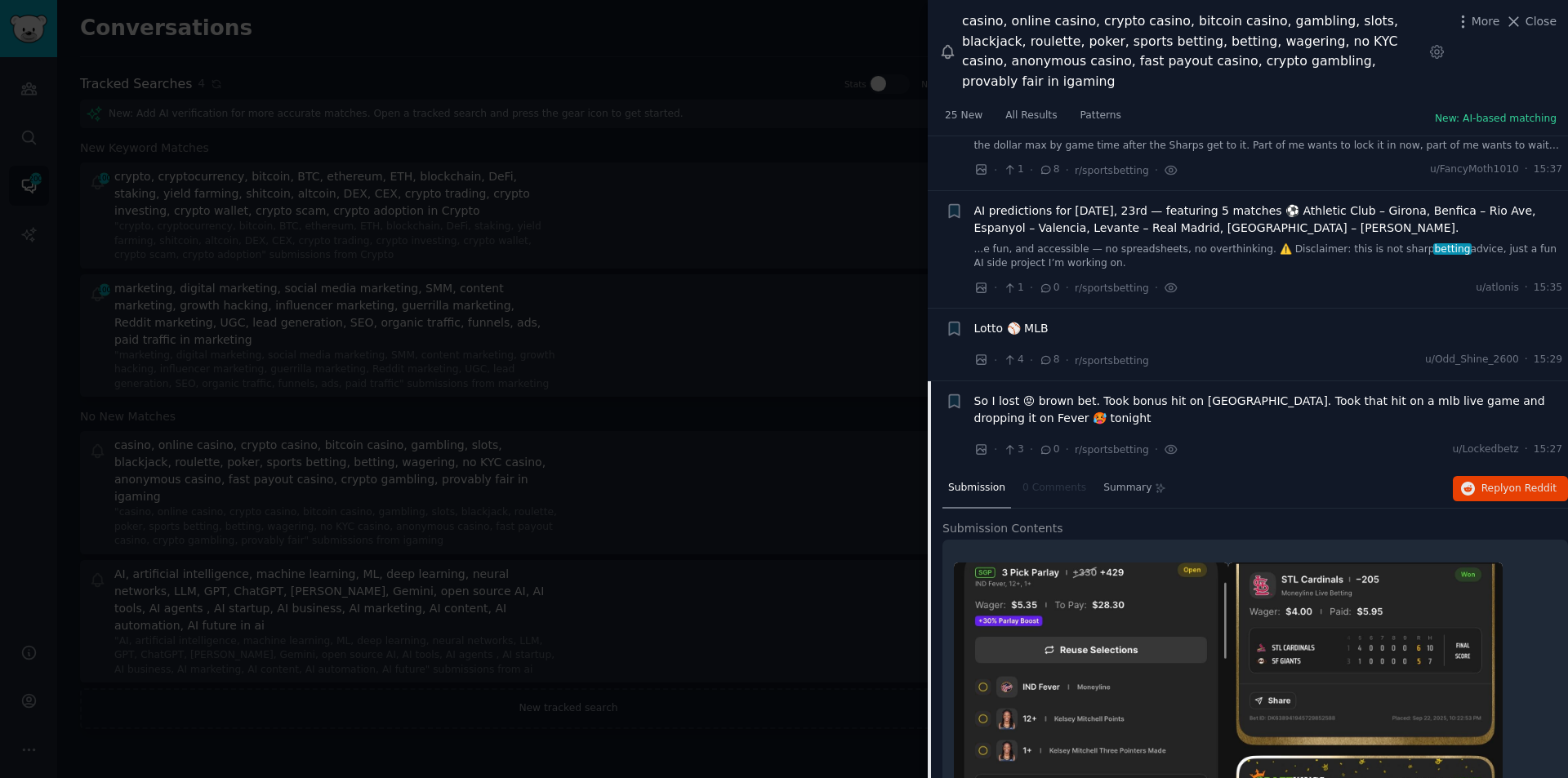
click at [1079, 202] on span "AI predictions for [DATE], 23rd — featuring 5 matches ⚽️ Athletic Club – Girona…" at bounding box center [1269, 219] width 589 height 34
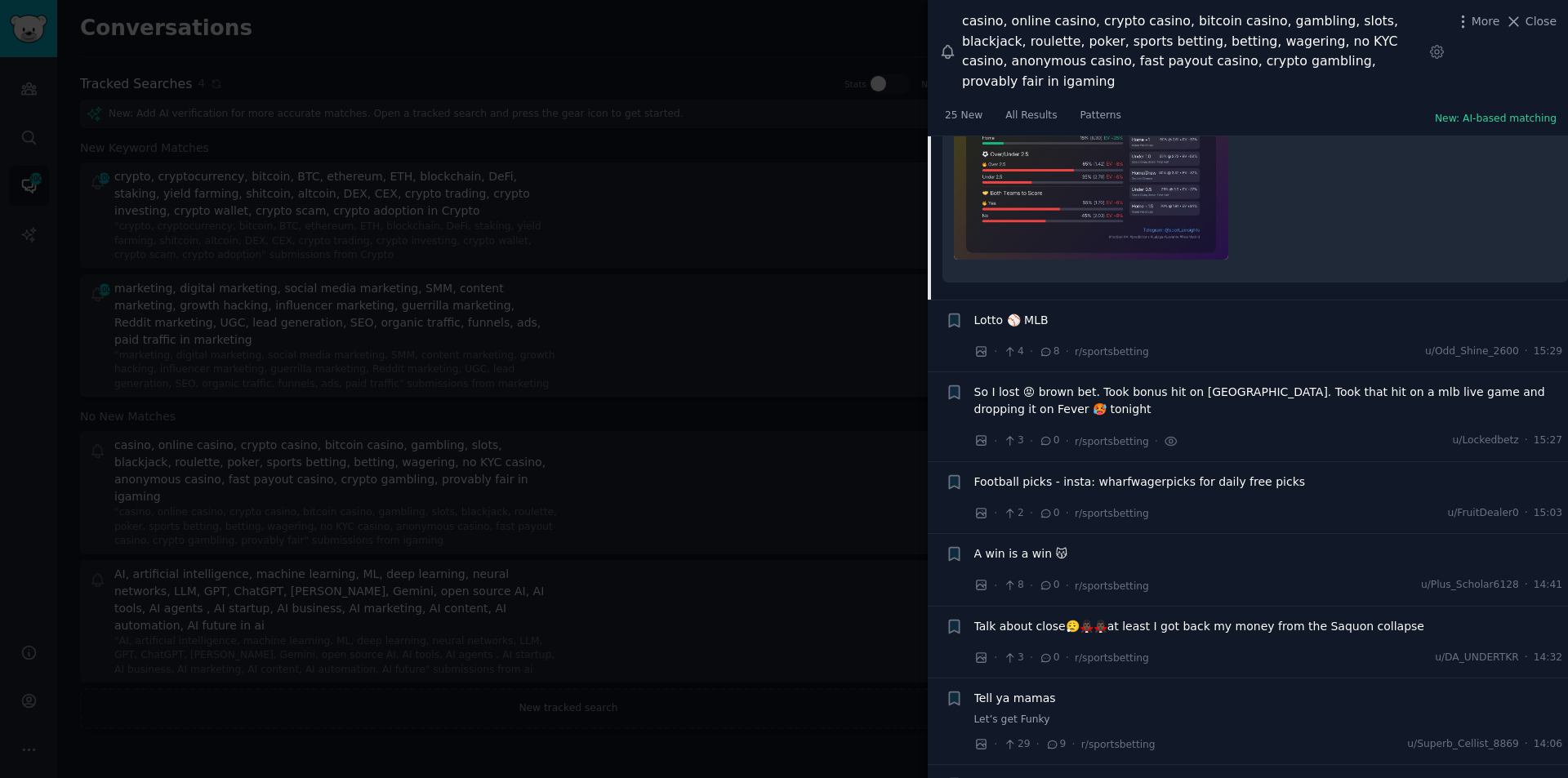
scroll to position [2147, 0]
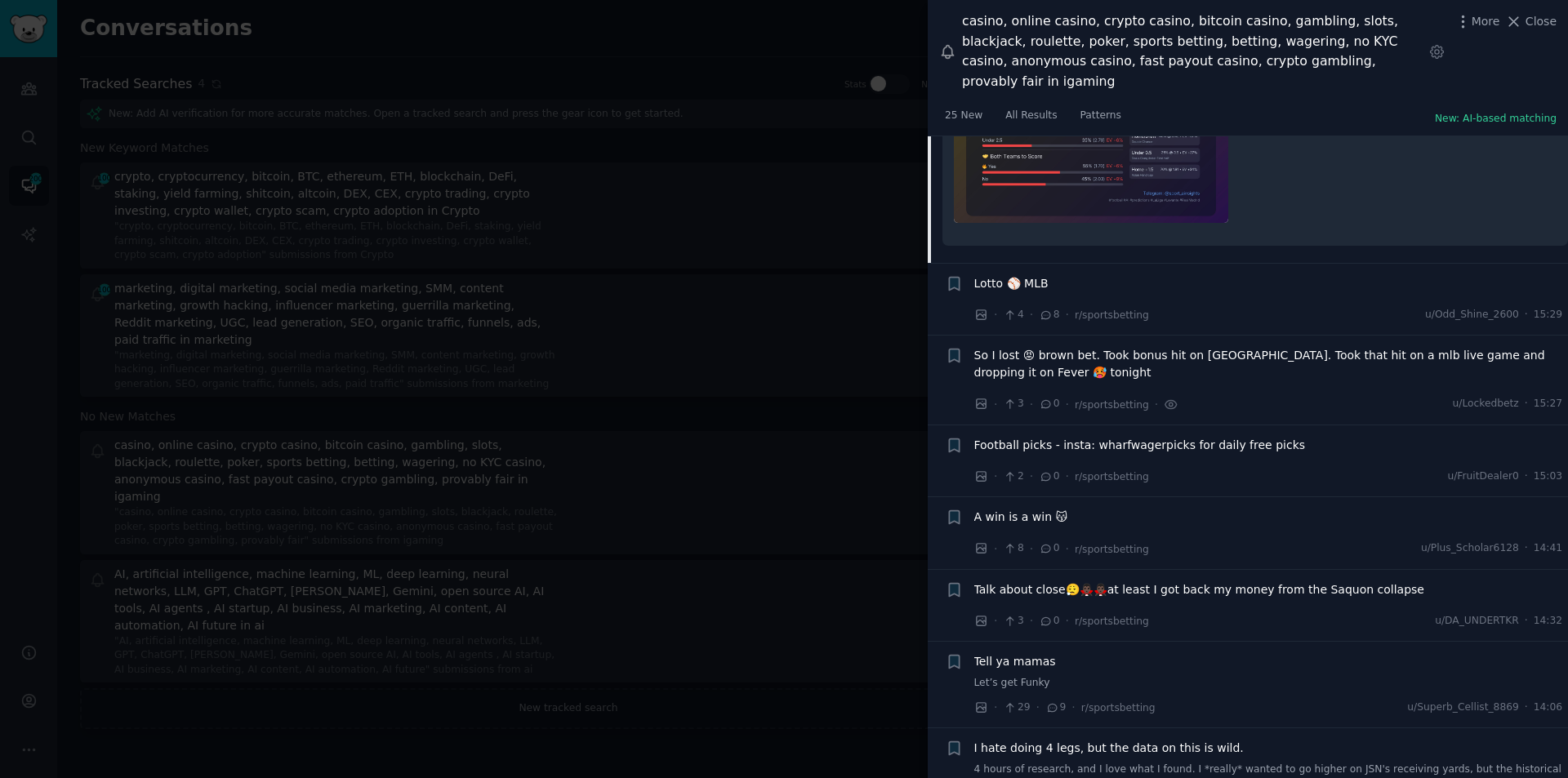
click at [1098, 347] on span "So I lost 😡 brown bet. Took bonus hit on [GEOGRAPHIC_DATA]. Took that hit on a …" at bounding box center [1269, 363] width 589 height 34
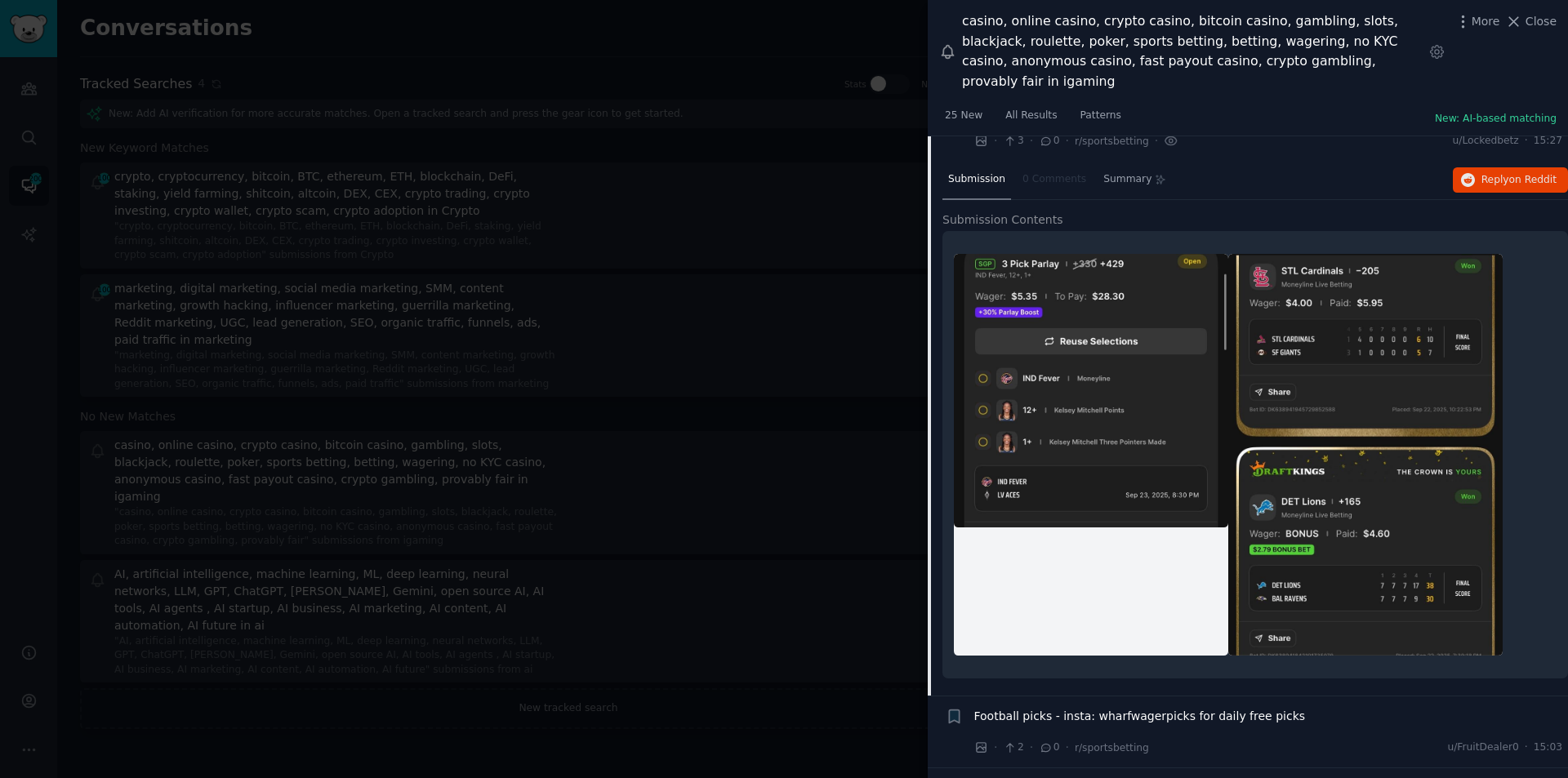
scroll to position [1847, 0]
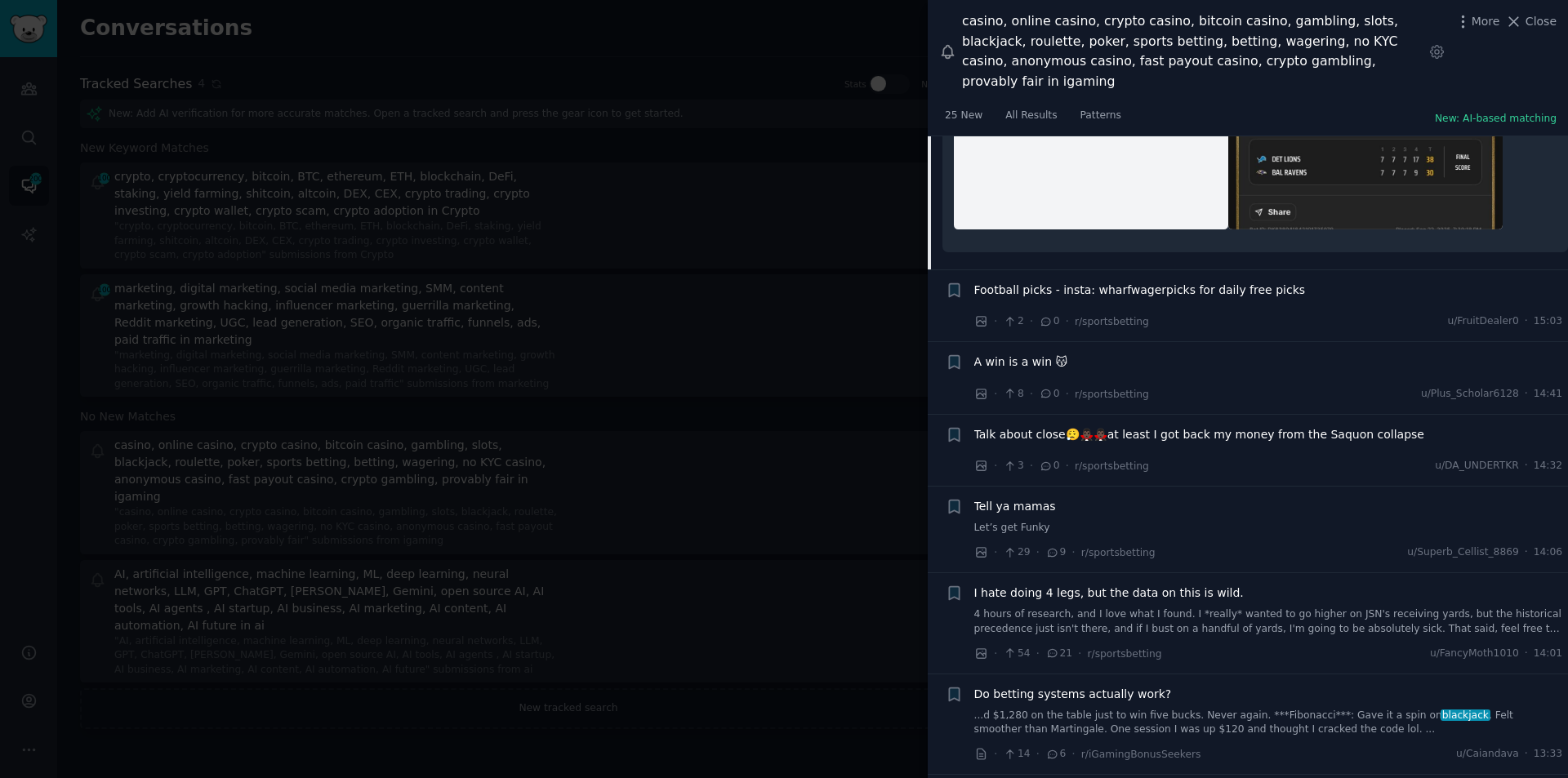
click at [1056, 282] on div "Football picks - insta: wharfwagerpicks for daily free picks" at bounding box center [1269, 294] width 589 height 23
click at [1058, 282] on div "Football picks - insta: wharfwagerpicks for daily free picks" at bounding box center [1269, 294] width 589 height 23
click at [1058, 282] on span "Football picks - insta: wharfwagerpicks for daily free picks" at bounding box center [1140, 291] width 331 height 17
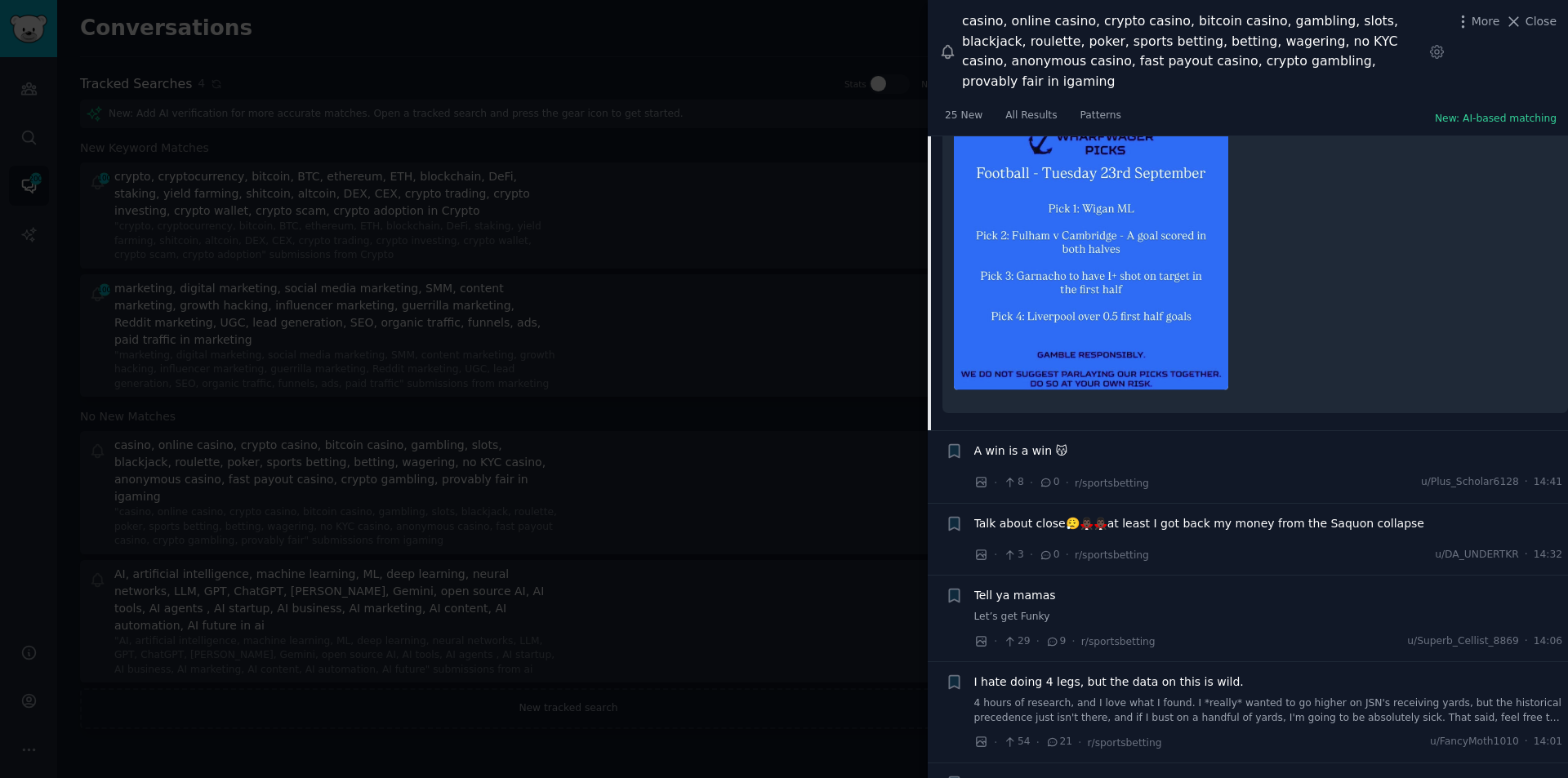
scroll to position [1692, 0]
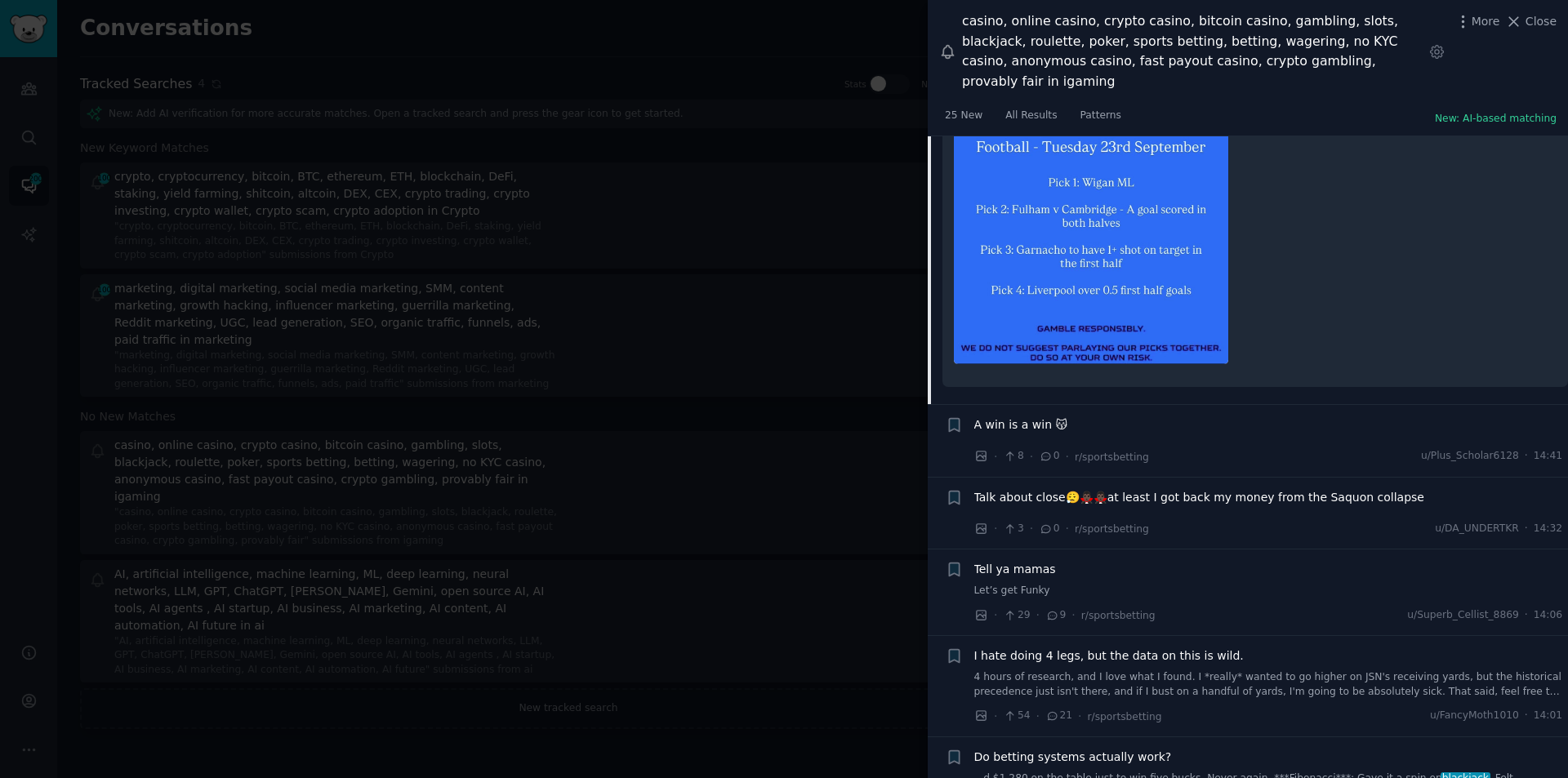
click at [991, 417] on span "A win is a win 😽" at bounding box center [1021, 425] width 94 height 17
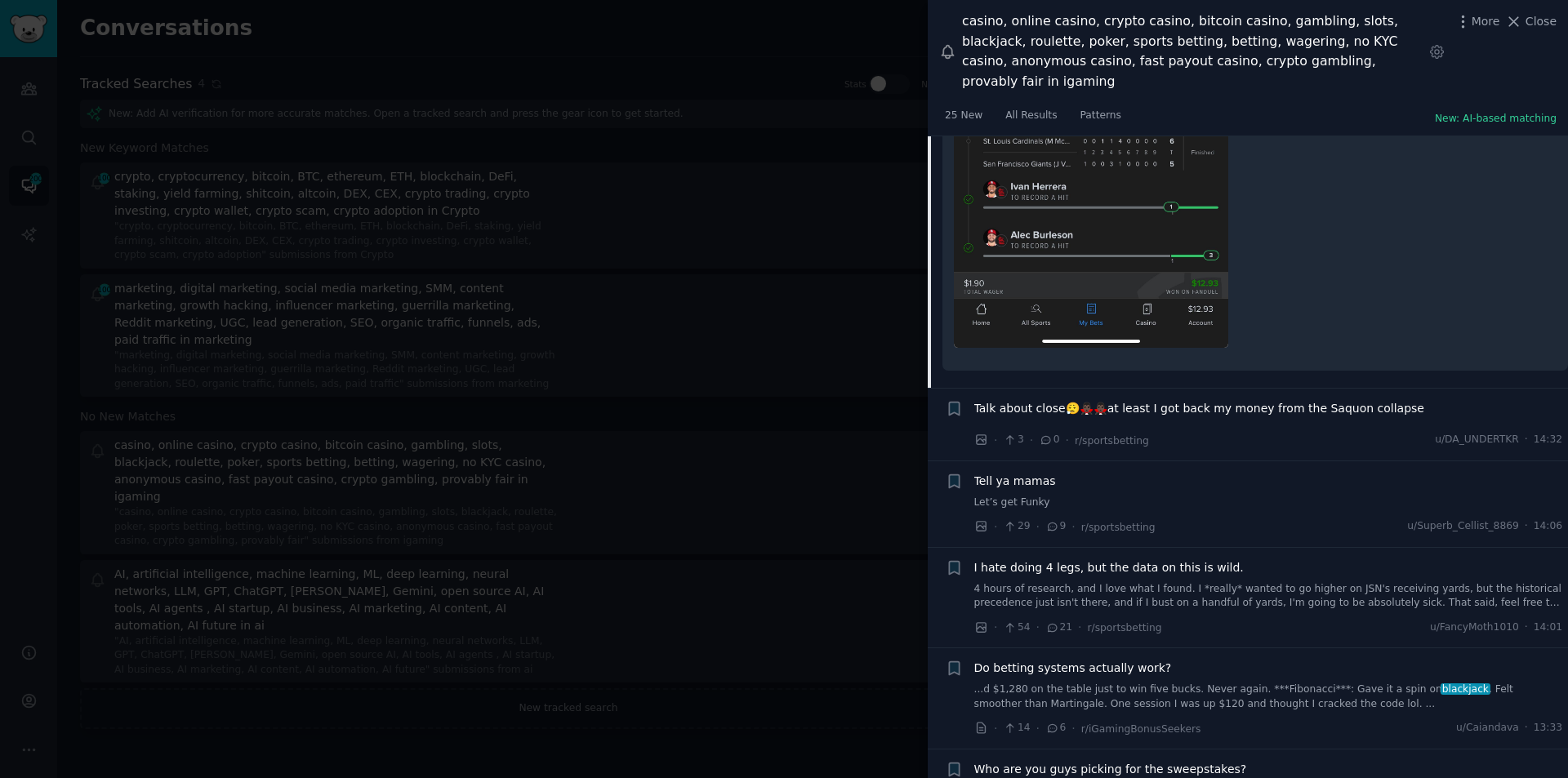
scroll to position [2091, 0]
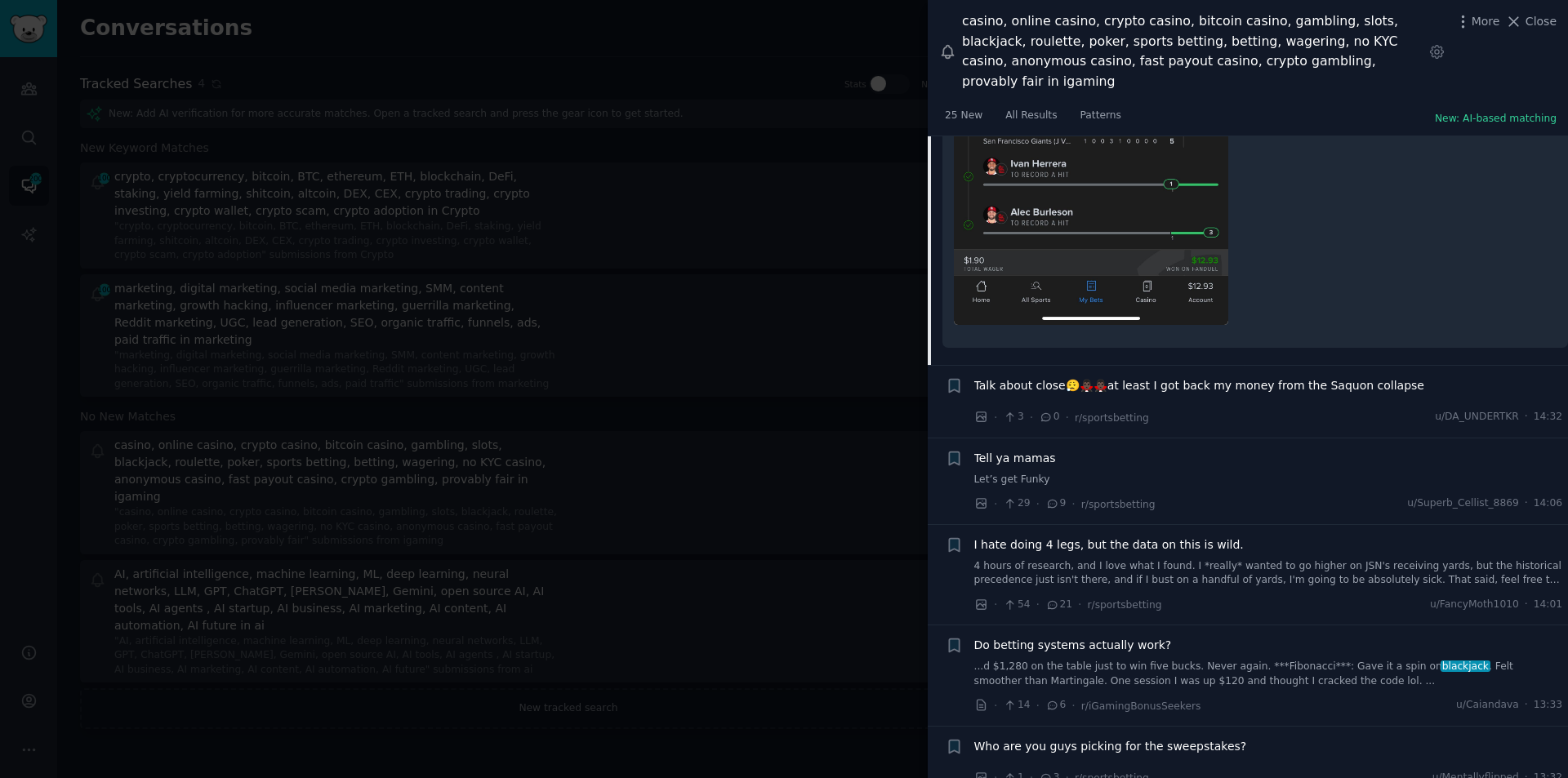
click at [1029, 378] on span "Talk about close😮‍💨🧛🏿‍♂️🧛🏿‍♂️at least I got back my money from the Saquon colla…" at bounding box center [1199, 387] width 450 height 17
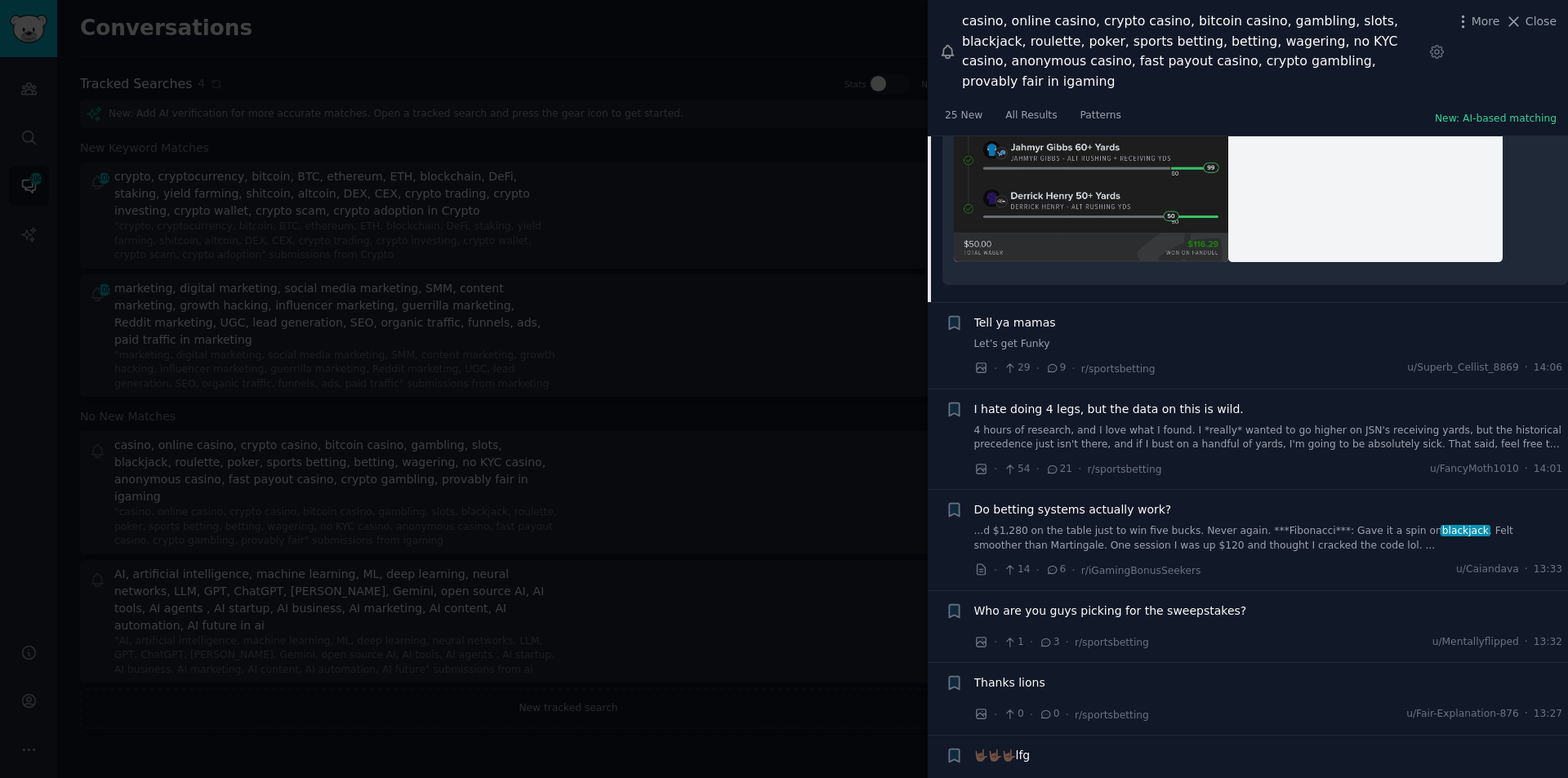
click at [1009, 315] on span "Tell ya mamas" at bounding box center [1015, 324] width 81 height 17
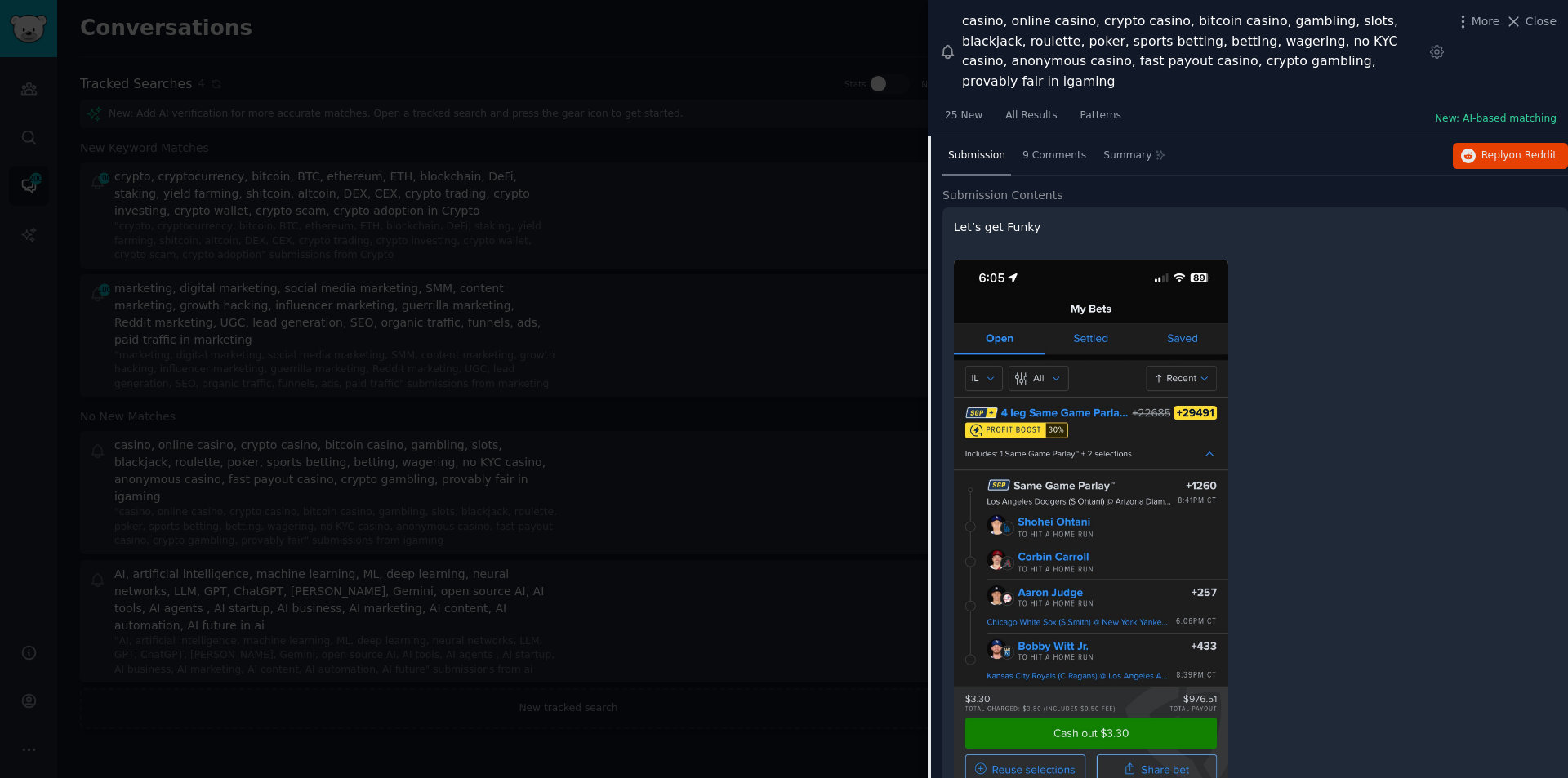
scroll to position [2235, 0]
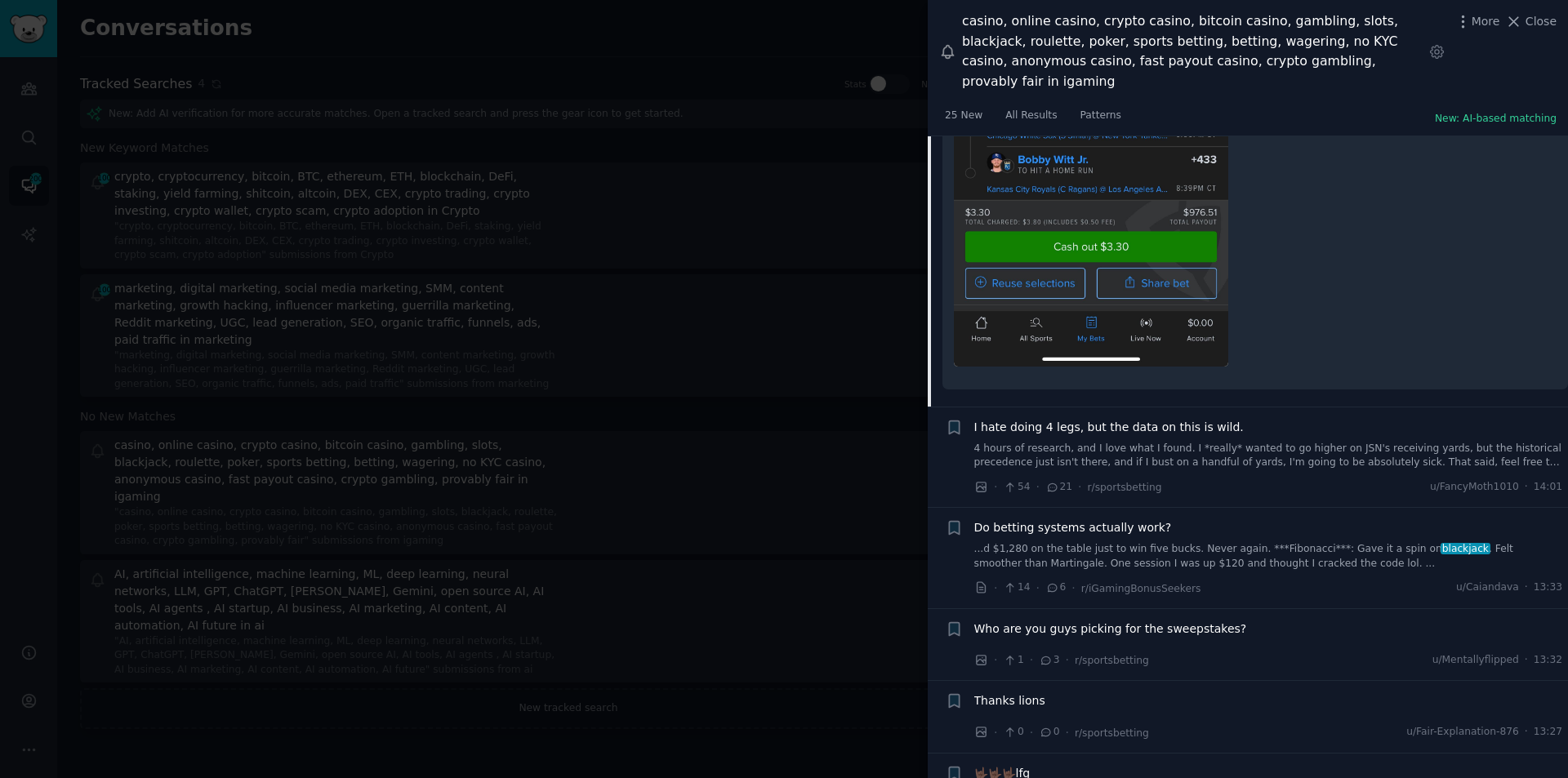
click at [1031, 420] on span "I hate doing 4 legs, but the data on this is wild." at bounding box center [1109, 428] width 269 height 17
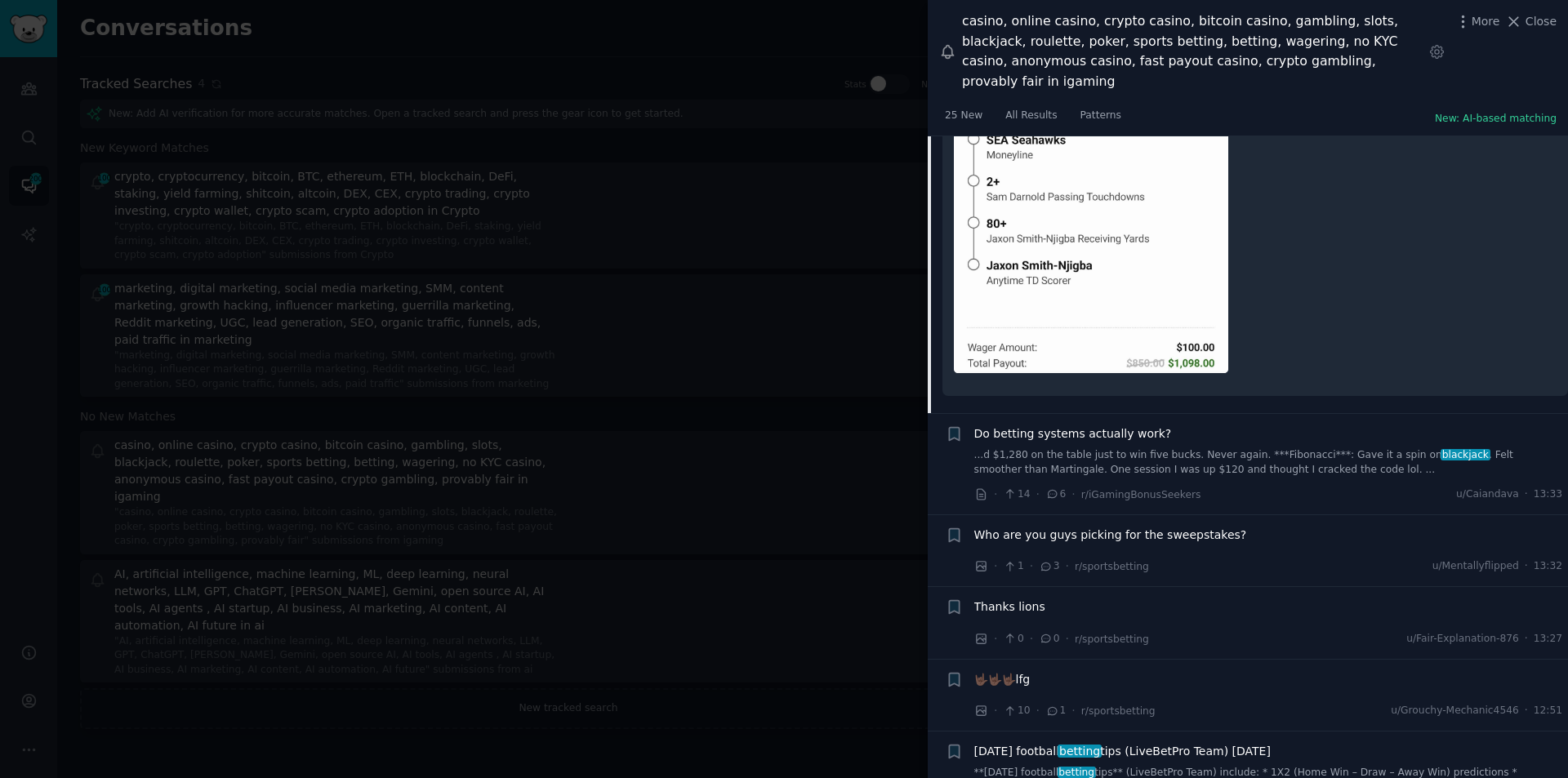
scroll to position [2321, 0]
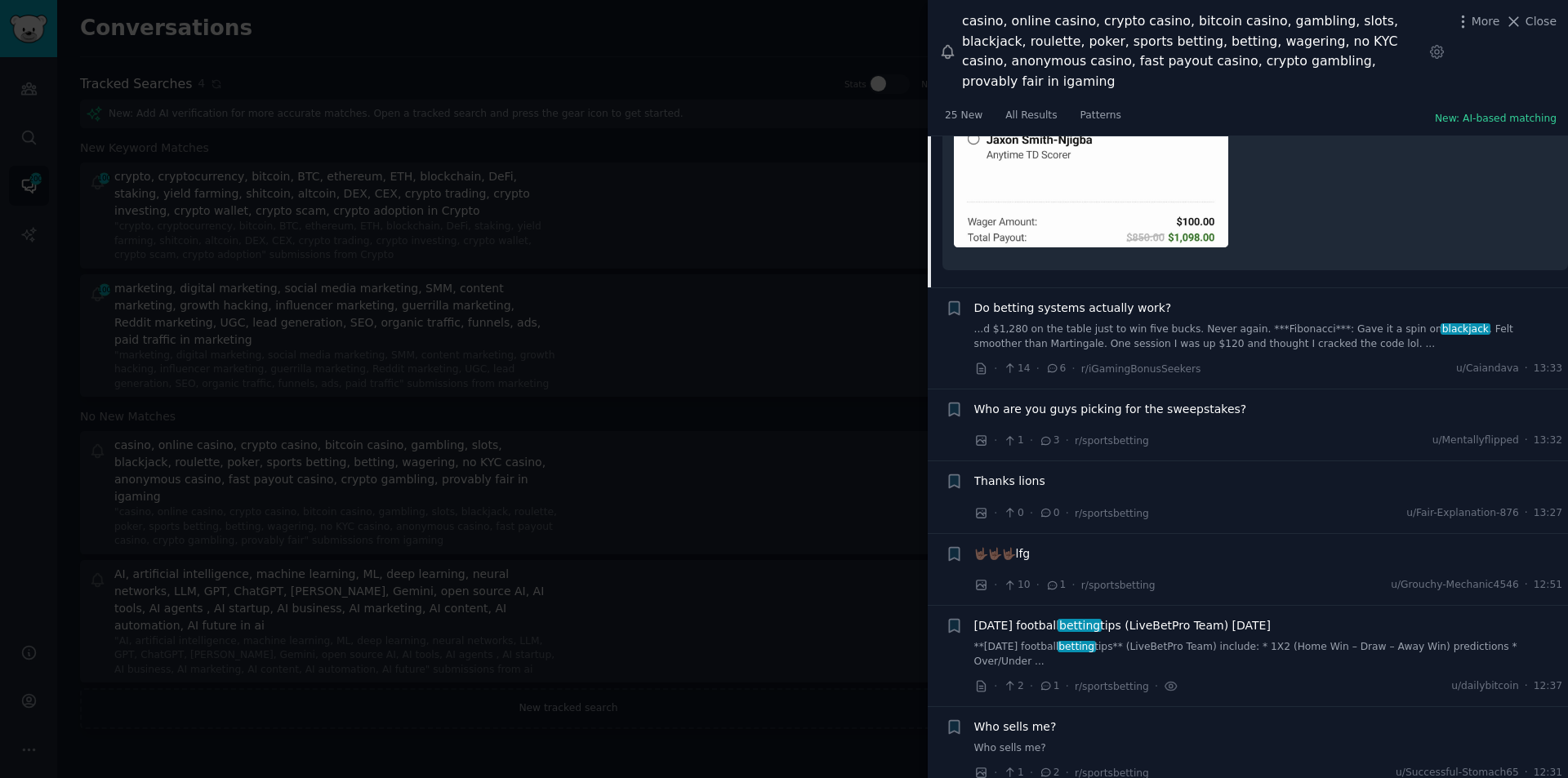
click at [1028, 299] on span "Do betting systems actually work?" at bounding box center [1073, 308] width 198 height 17
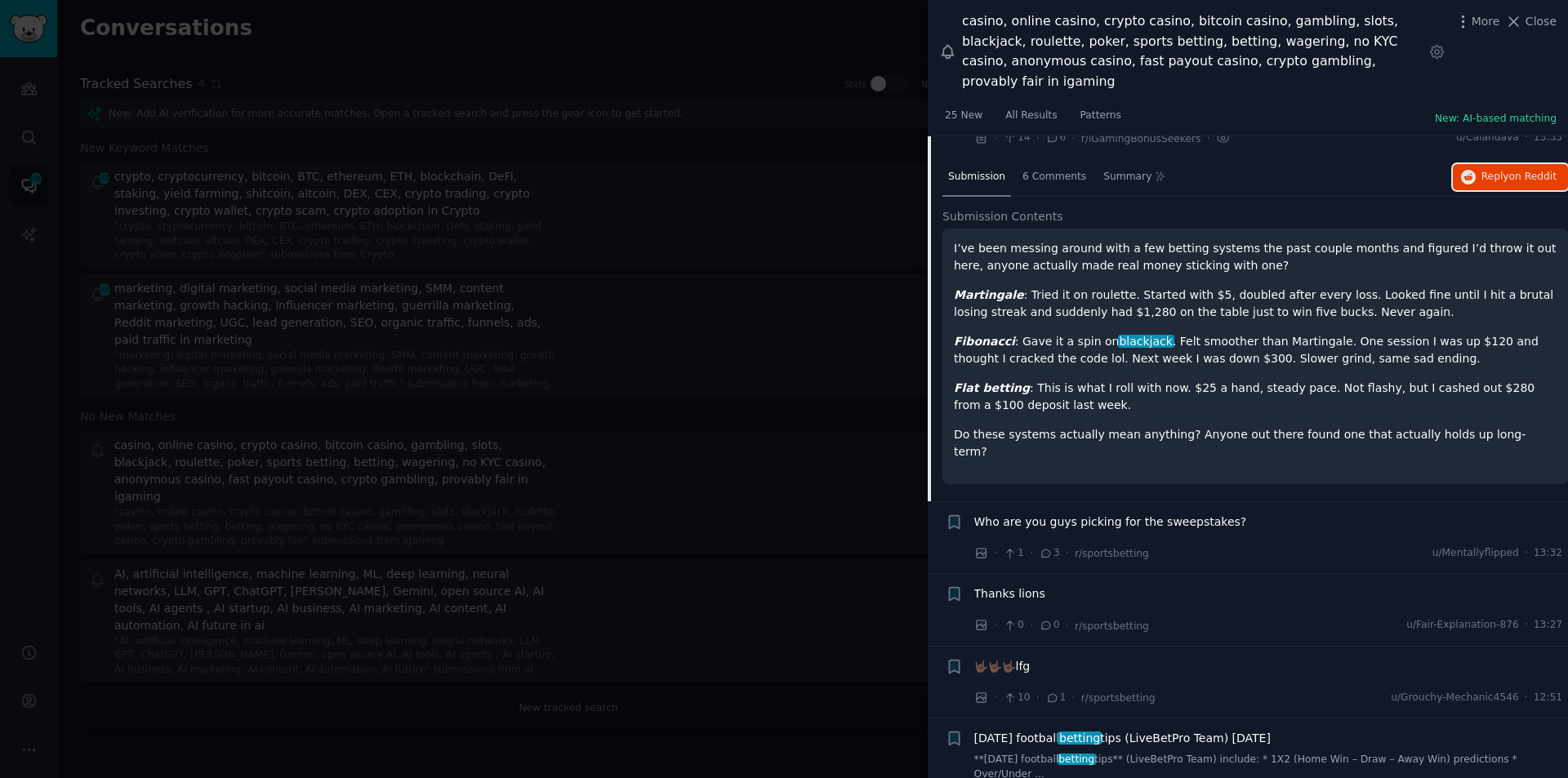
scroll to position [1933, 0]
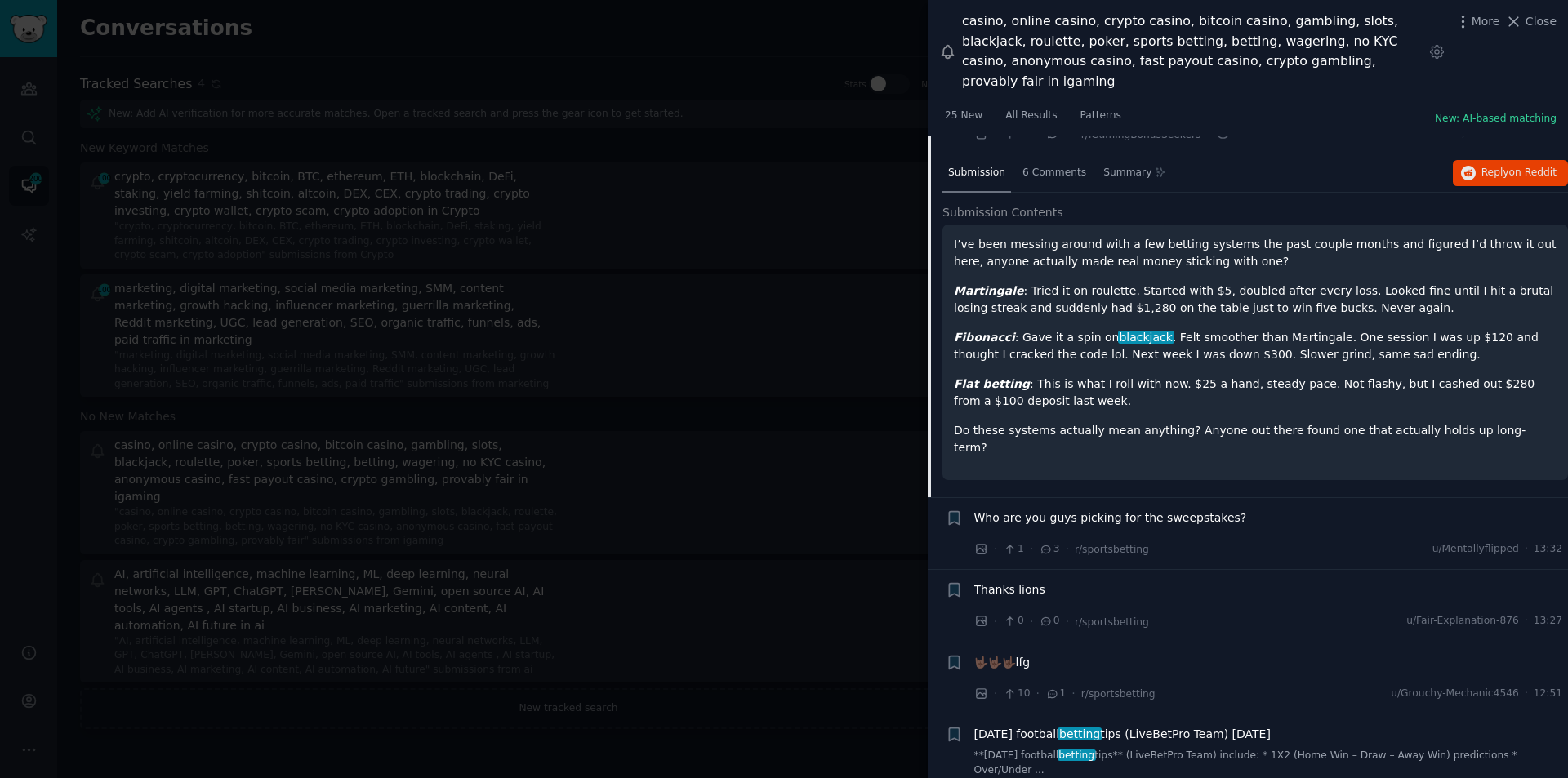
click at [1129, 510] on span "Who are you guys picking for the sweepstakes?" at bounding box center [1111, 518] width 273 height 17
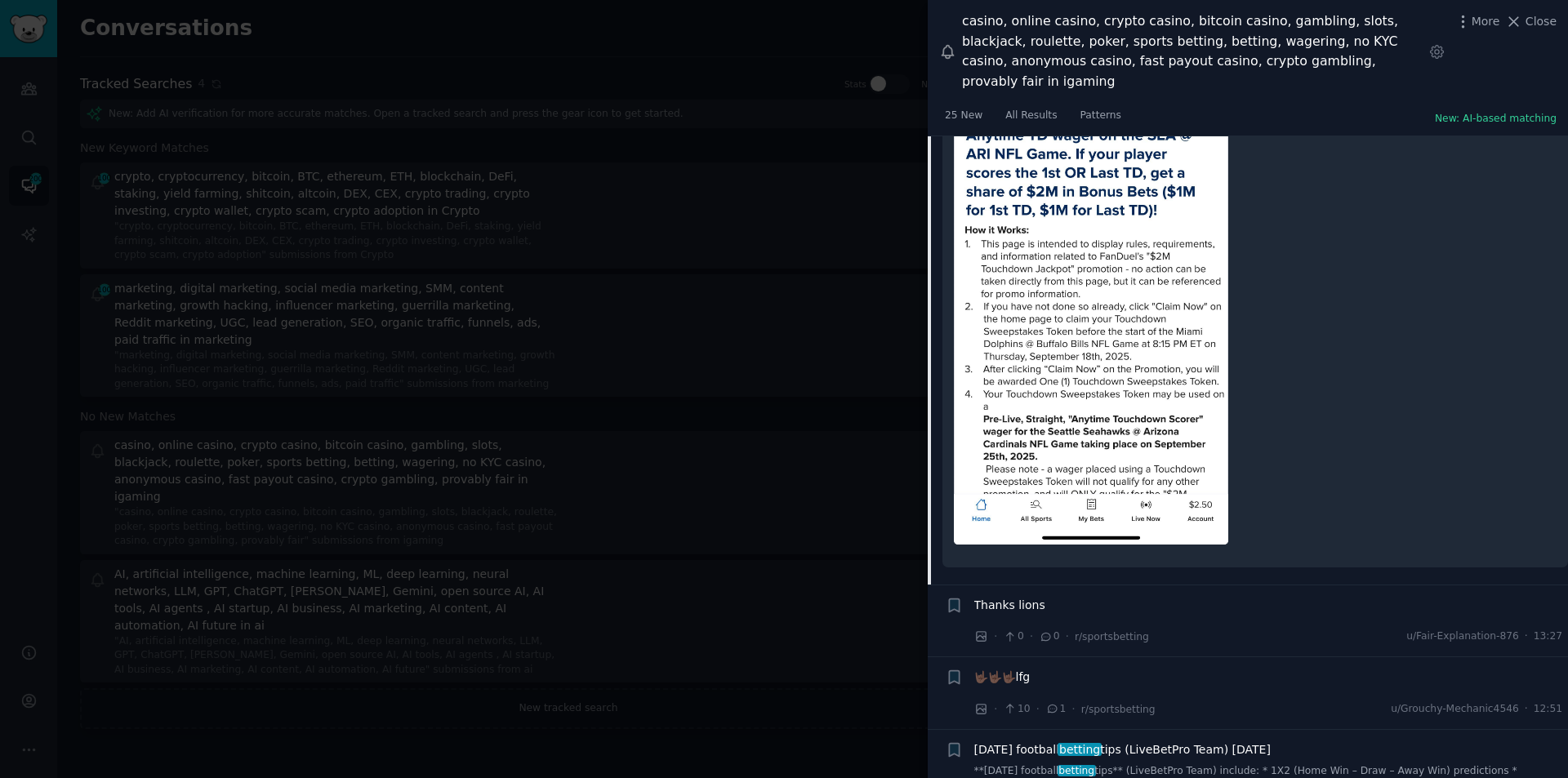
scroll to position [2360, 0]
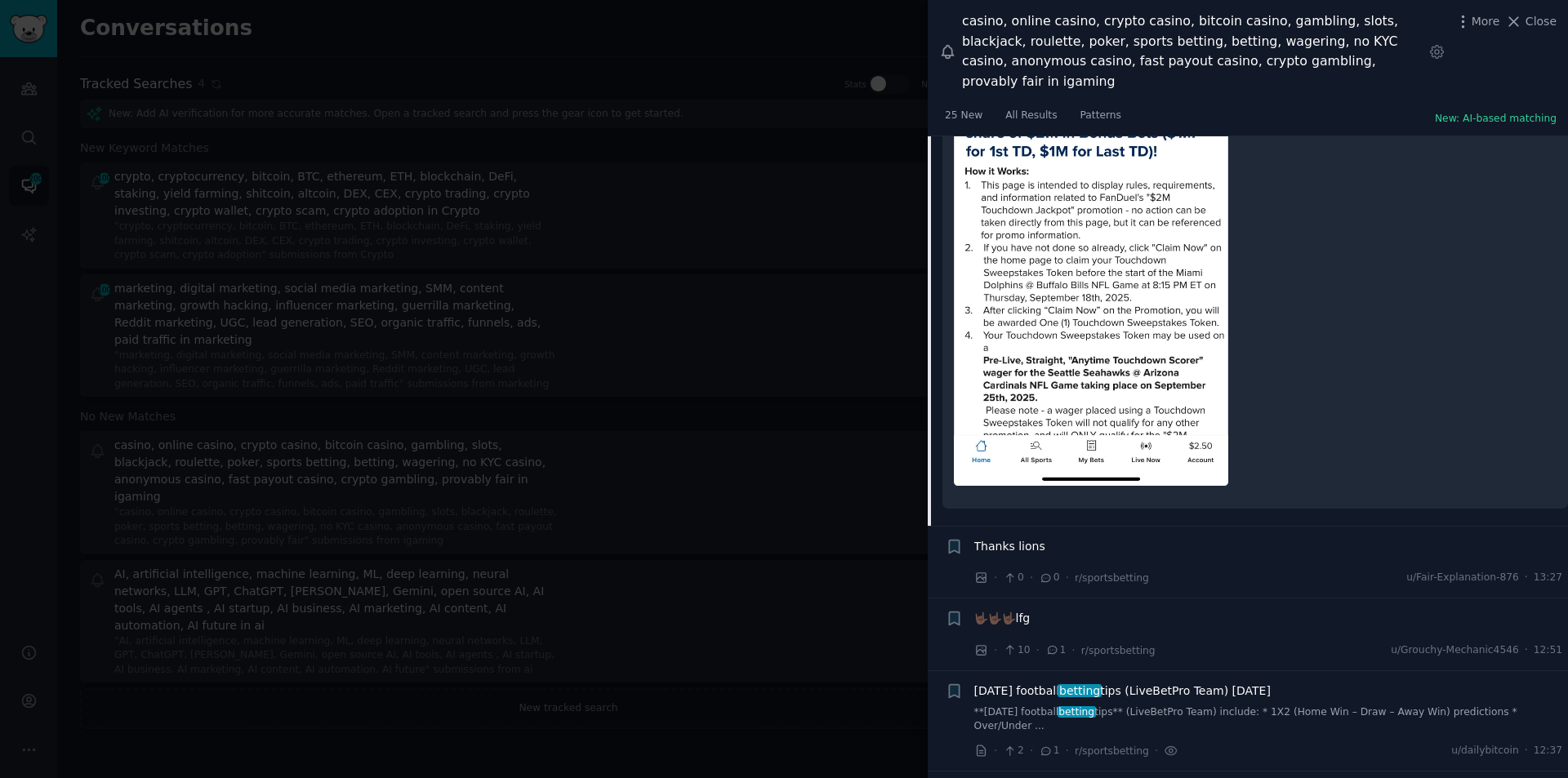
click at [1015, 539] on span "Thanks lions" at bounding box center [1009, 547] width 71 height 17
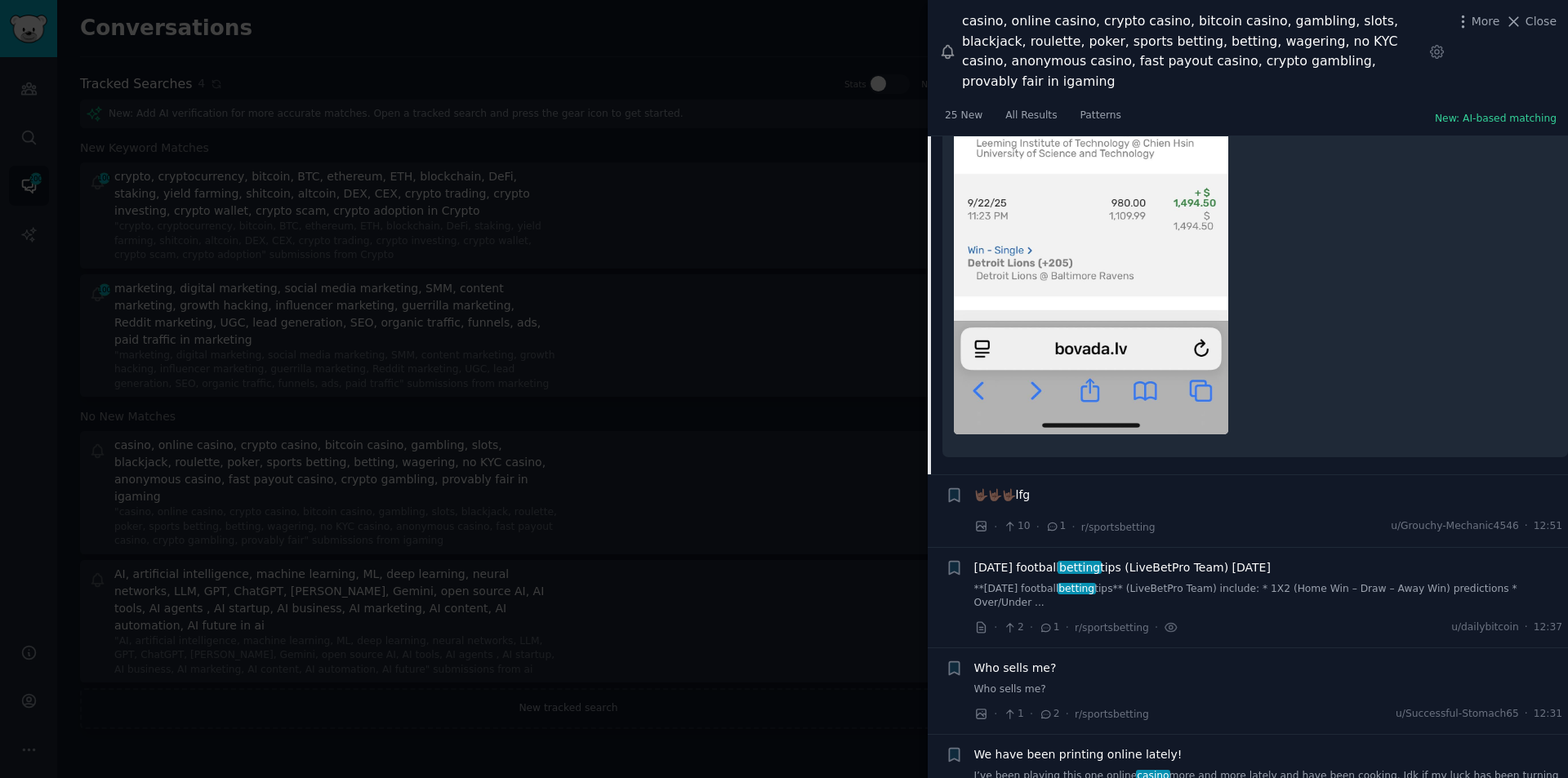
scroll to position [2514, 0]
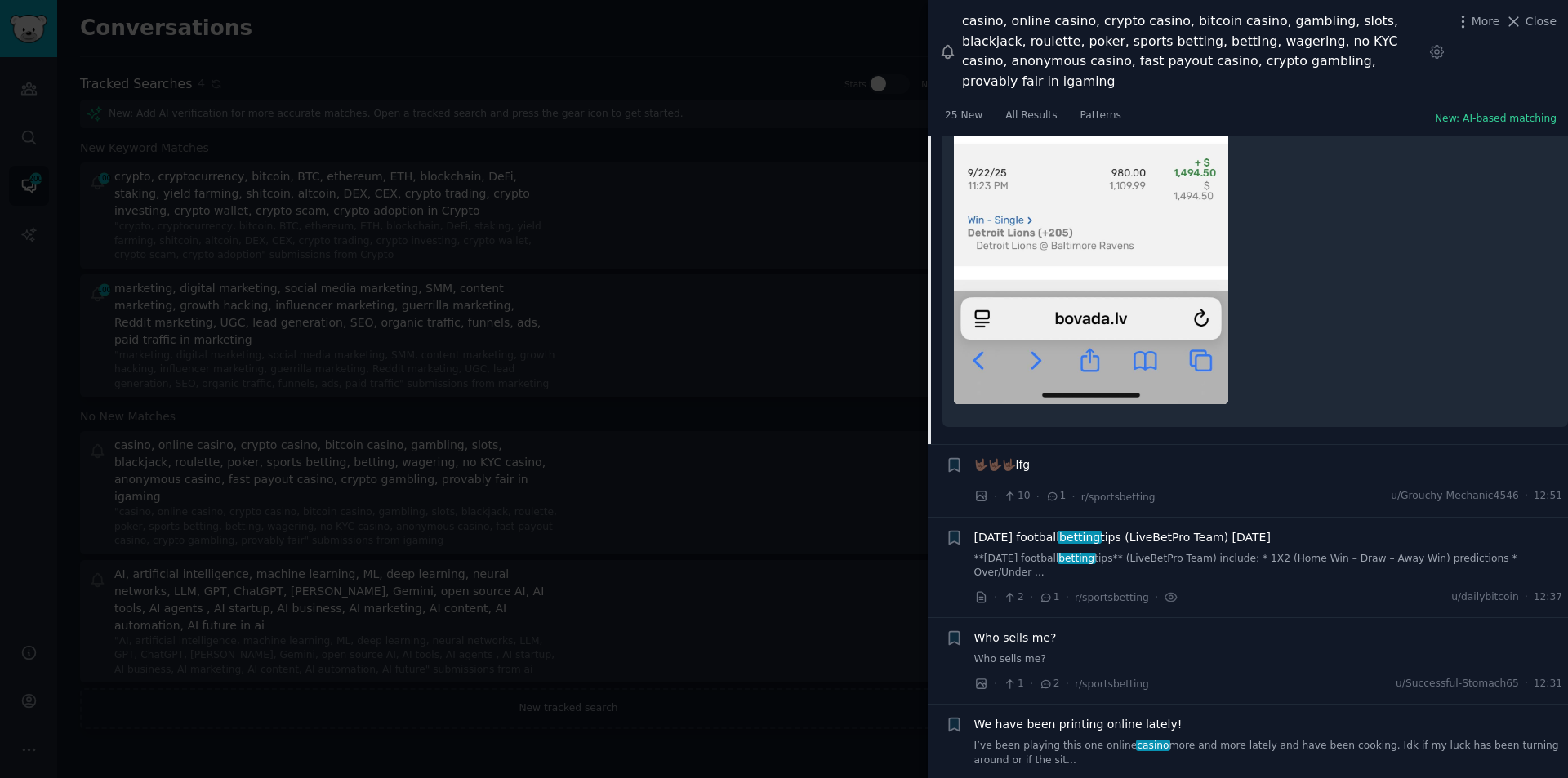
click at [994, 456] on span "🤟🏿🤟🏿🤟🏿lfg" at bounding box center [1002, 465] width 56 height 17
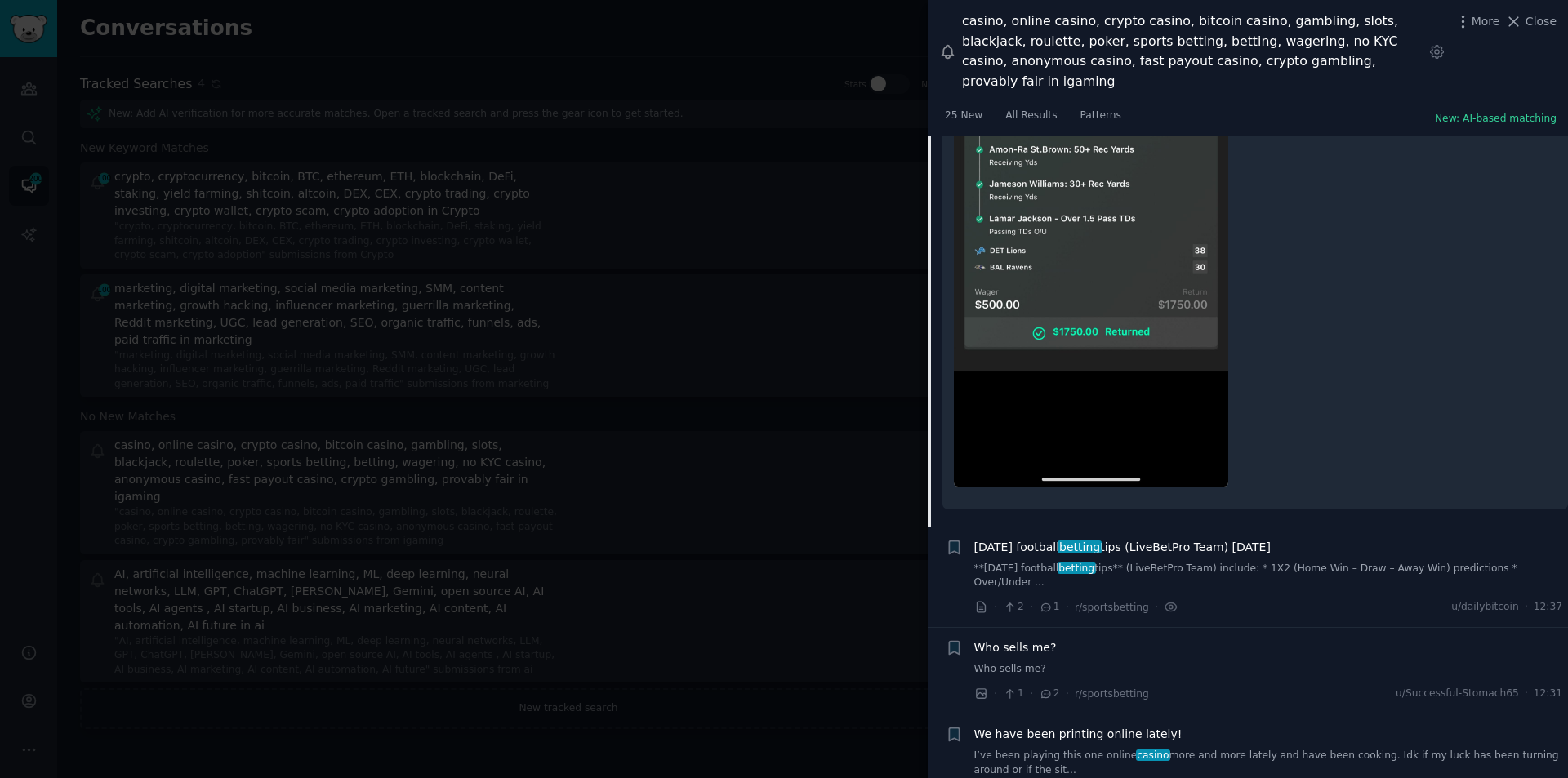
scroll to position [2668, 0]
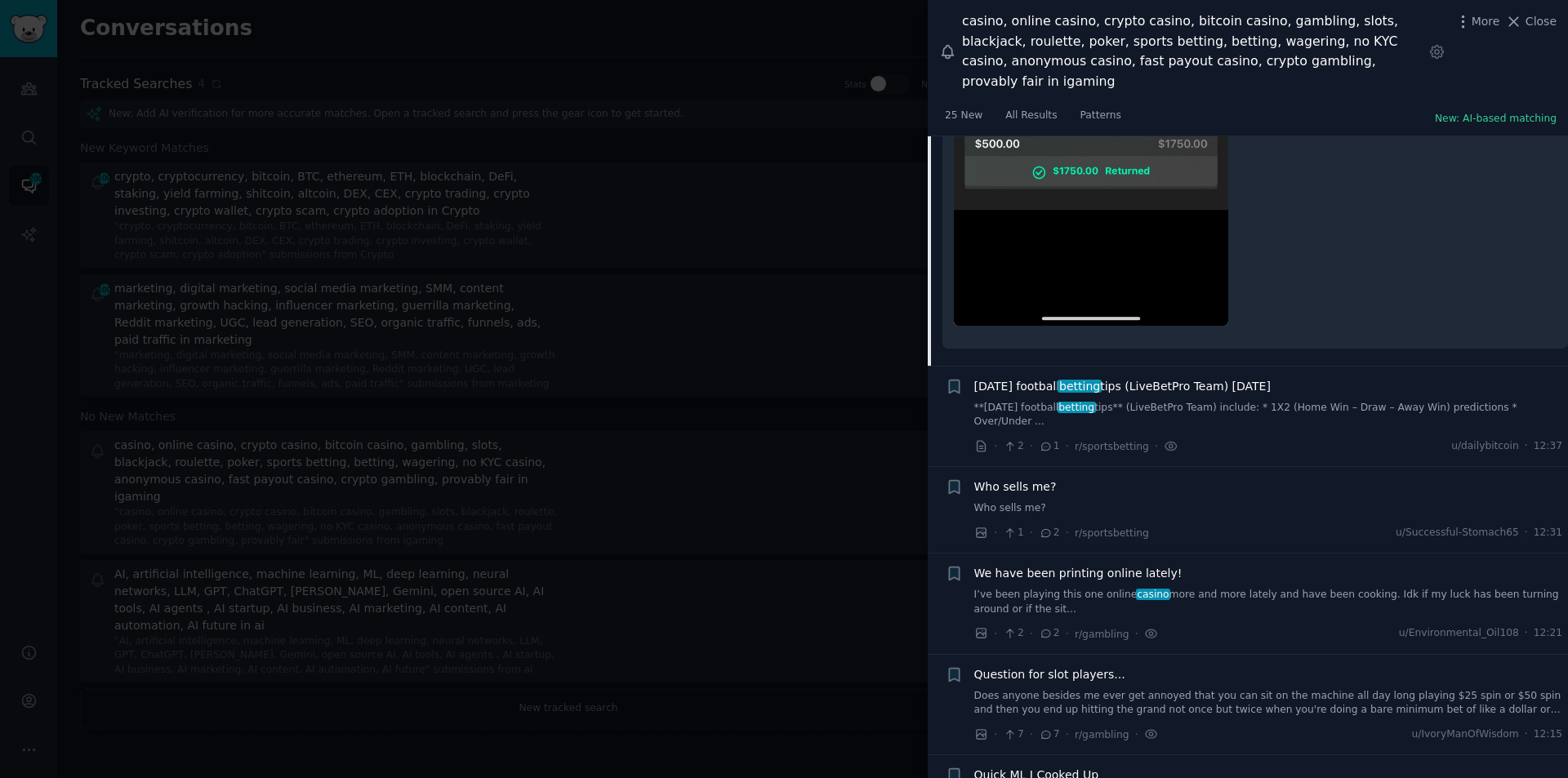
click at [1019, 378] on span "[DATE] football betting tips (LiveBetPro Team) [DATE]" at bounding box center [1122, 387] width 296 height 17
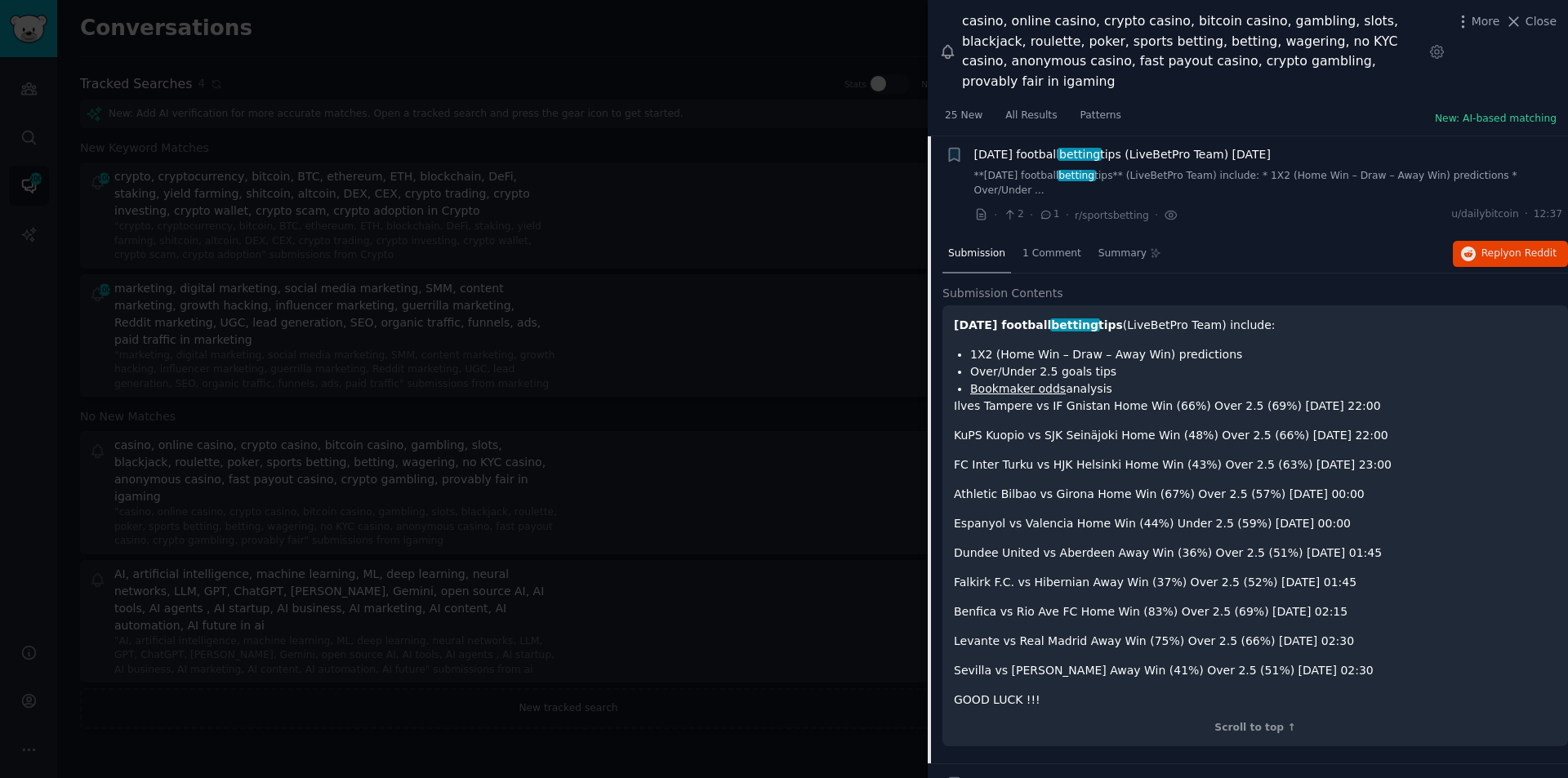
scroll to position [2168, 0]
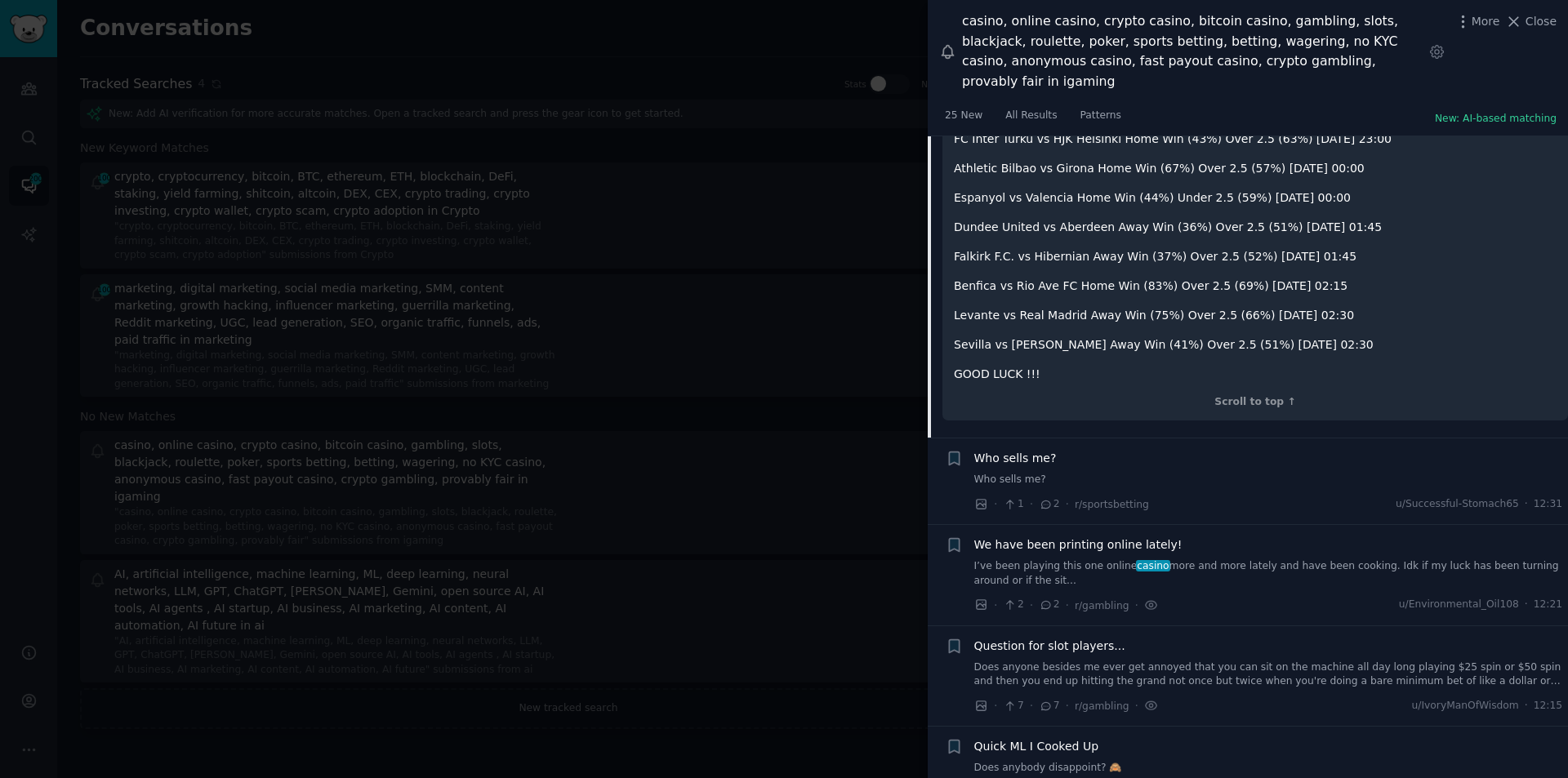
click at [1010, 451] on span "Who sells me?" at bounding box center [1015, 459] width 82 height 17
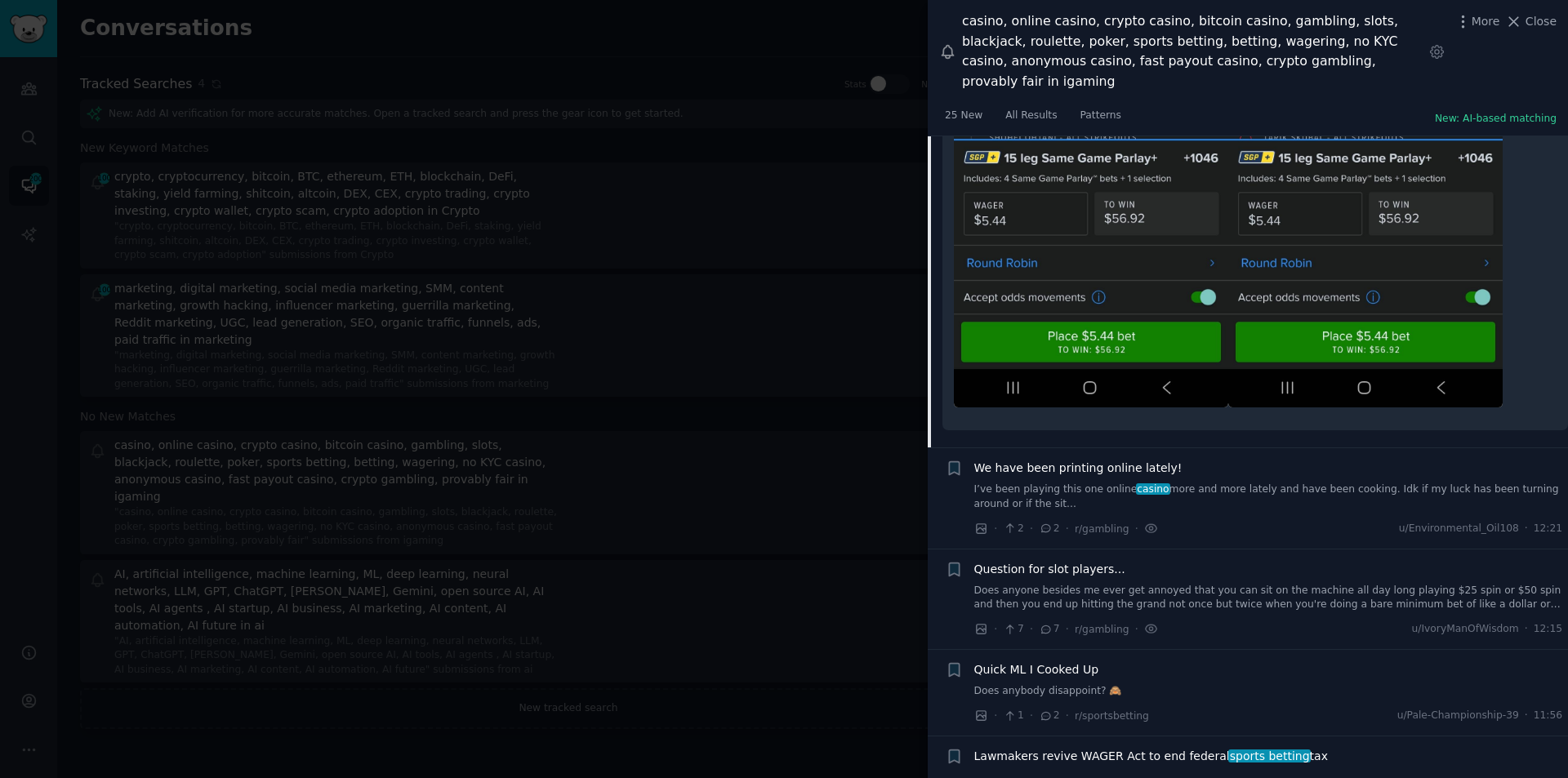
click at [1013, 460] on span "We have been printing online lately!" at bounding box center [1078, 469] width 208 height 17
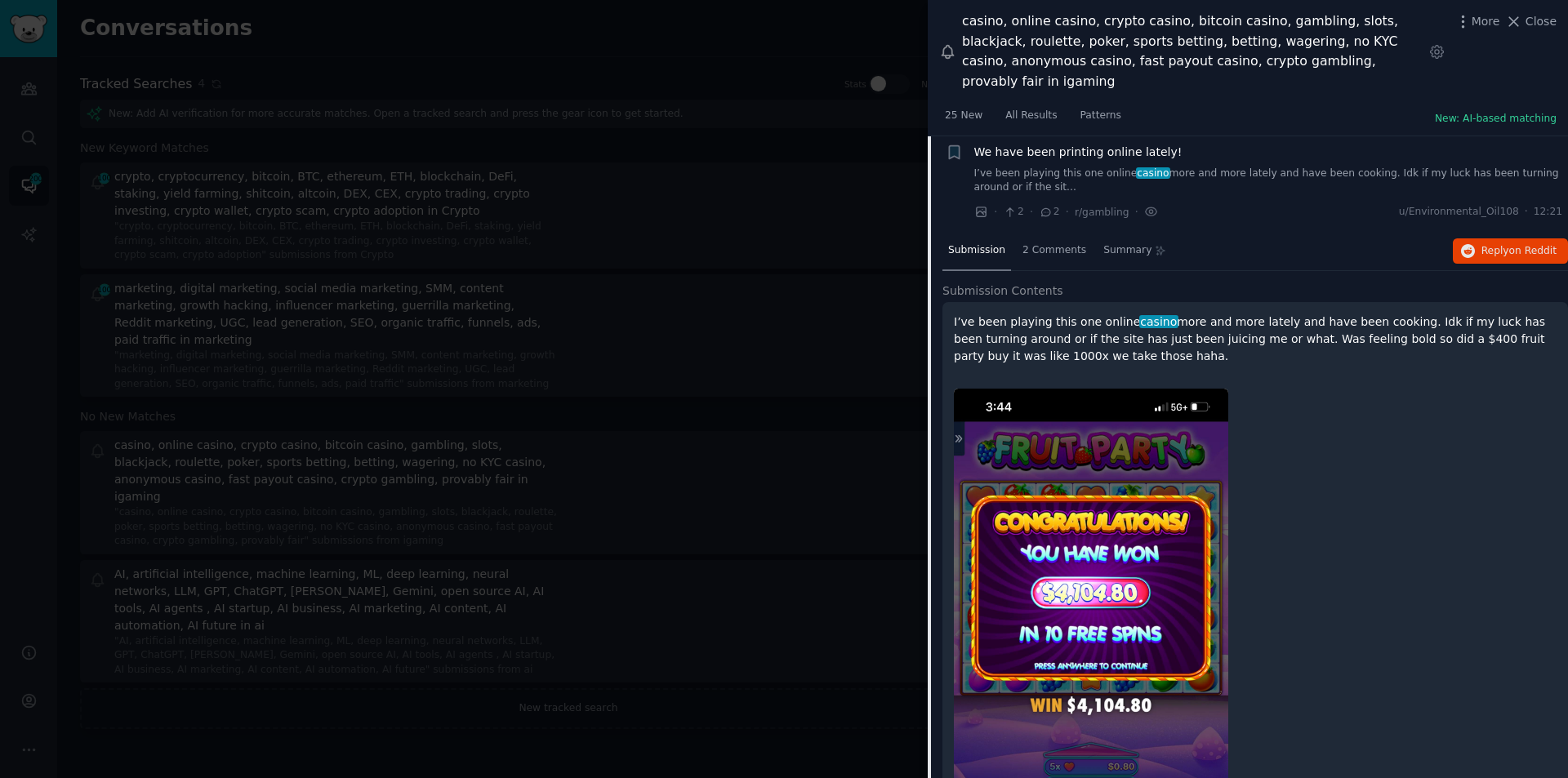
scroll to position [2342, 0]
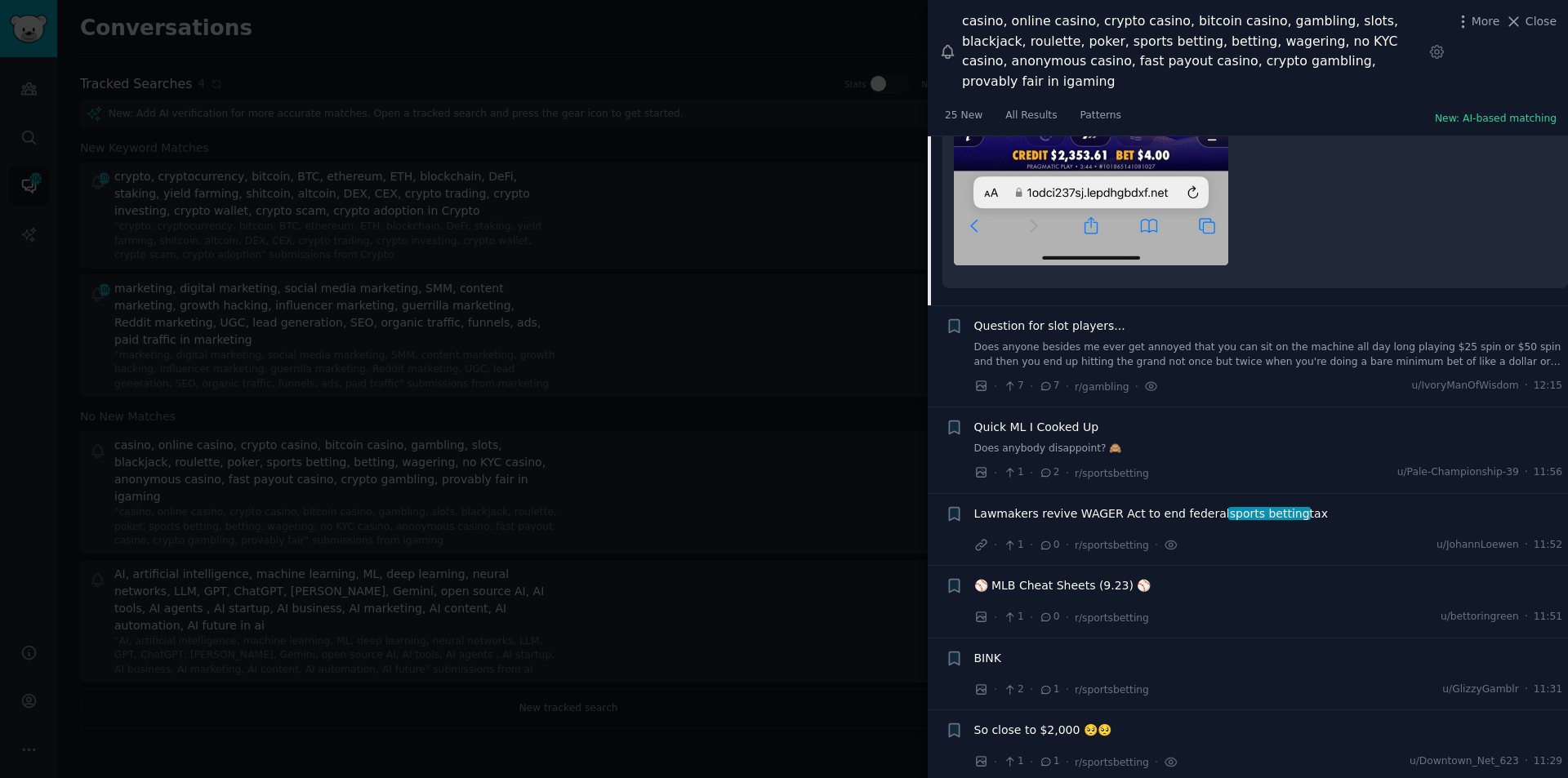
click at [1025, 318] on span "Question for slot players..." at bounding box center [1050, 327] width 151 height 17
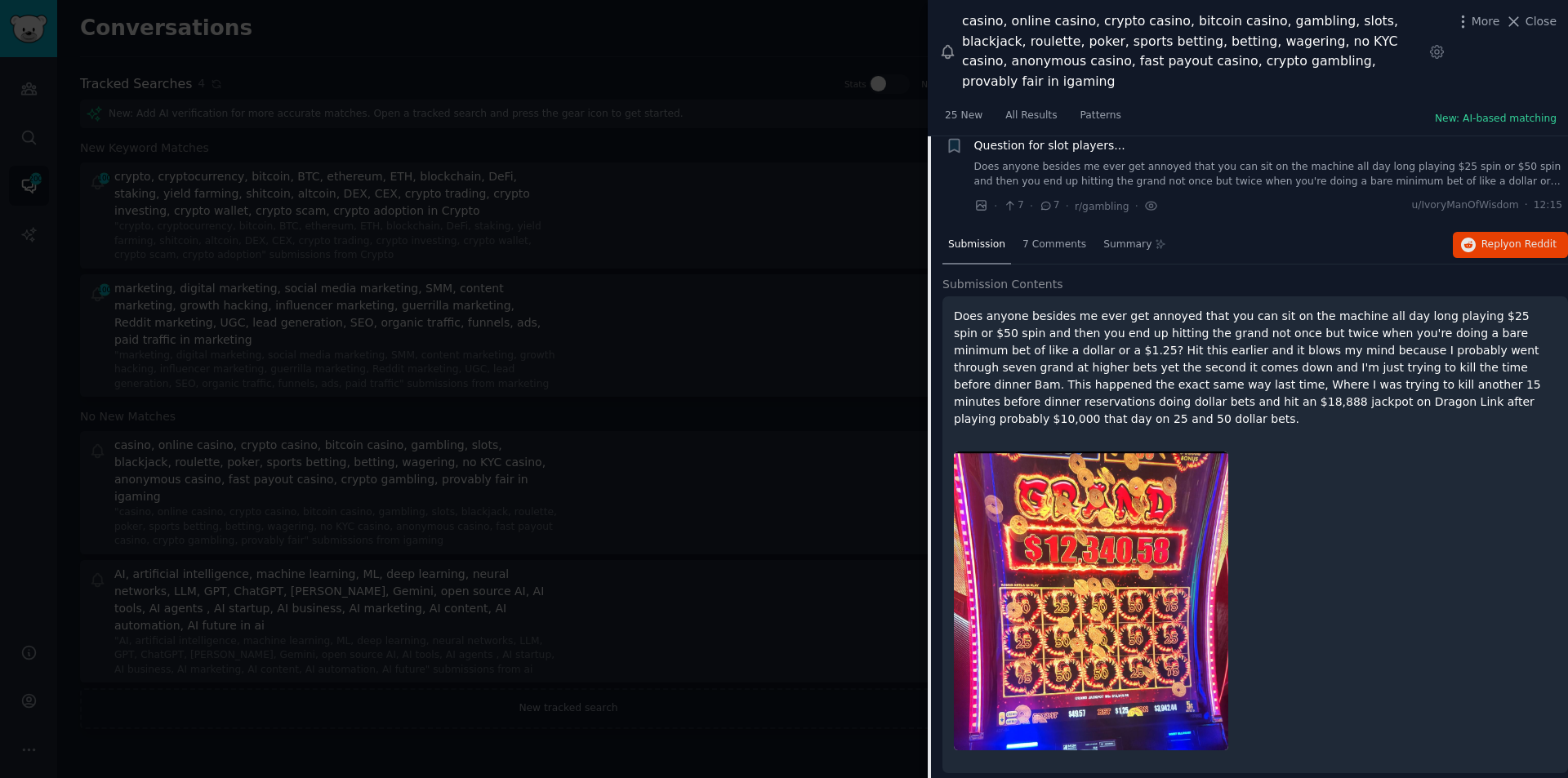
scroll to position [2443, 0]
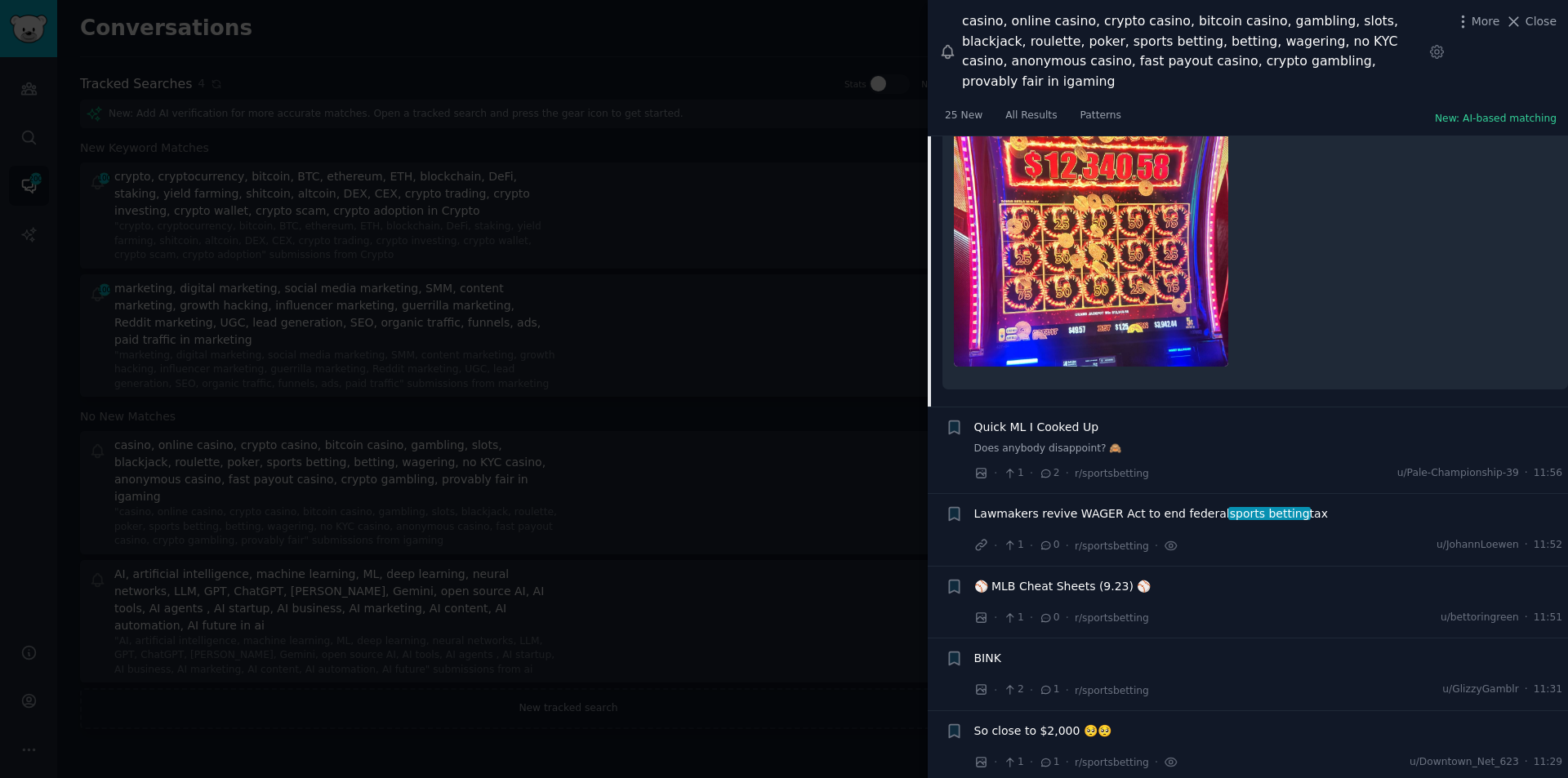
click at [1038, 420] on span "Quick ML I Cooked Up" at bounding box center [1036, 428] width 125 height 17
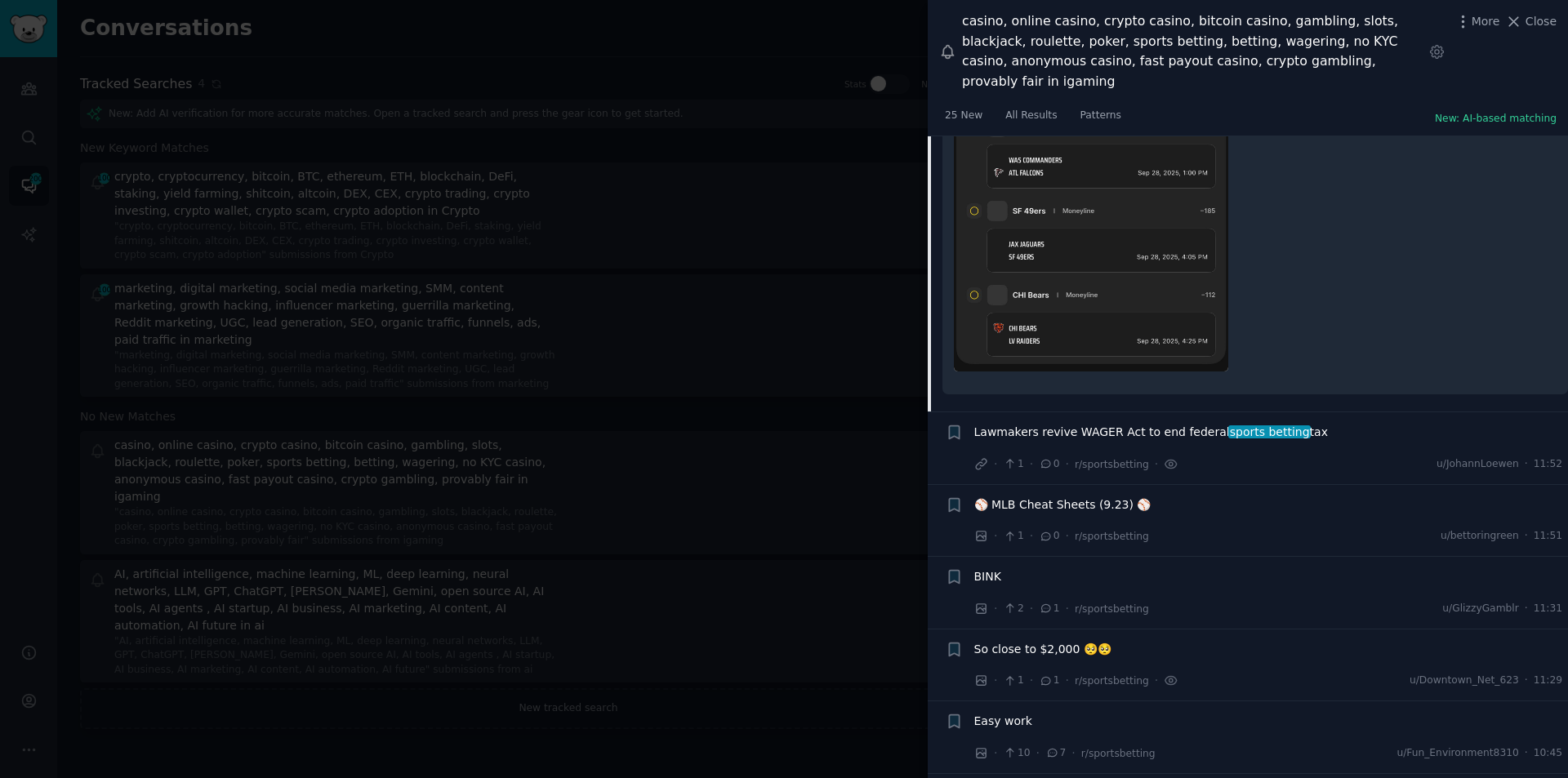
click at [1073, 424] on span "Lawmakers revive WAGER Act to end federal sports betting tax" at bounding box center [1151, 433] width 354 height 17
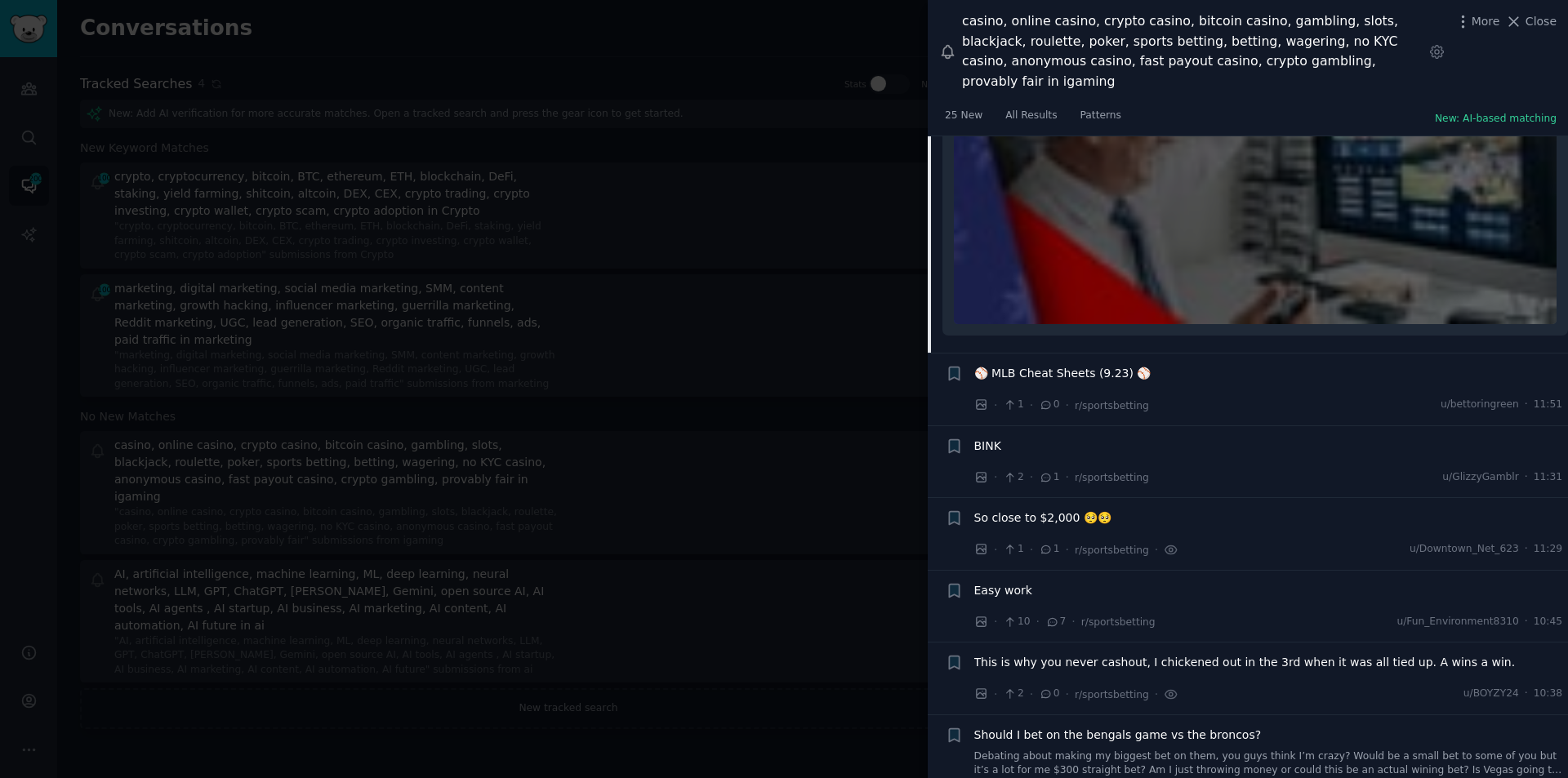
scroll to position [2957, 0]
click at [1035, 314] on div "Submission Contents [URL][DOMAIN_NAME]" at bounding box center [1255, 149] width 626 height 408
click at [1047, 364] on span "⚾ MLB Cheat Sheets (9.23) ⚾" at bounding box center [1062, 373] width 177 height 17
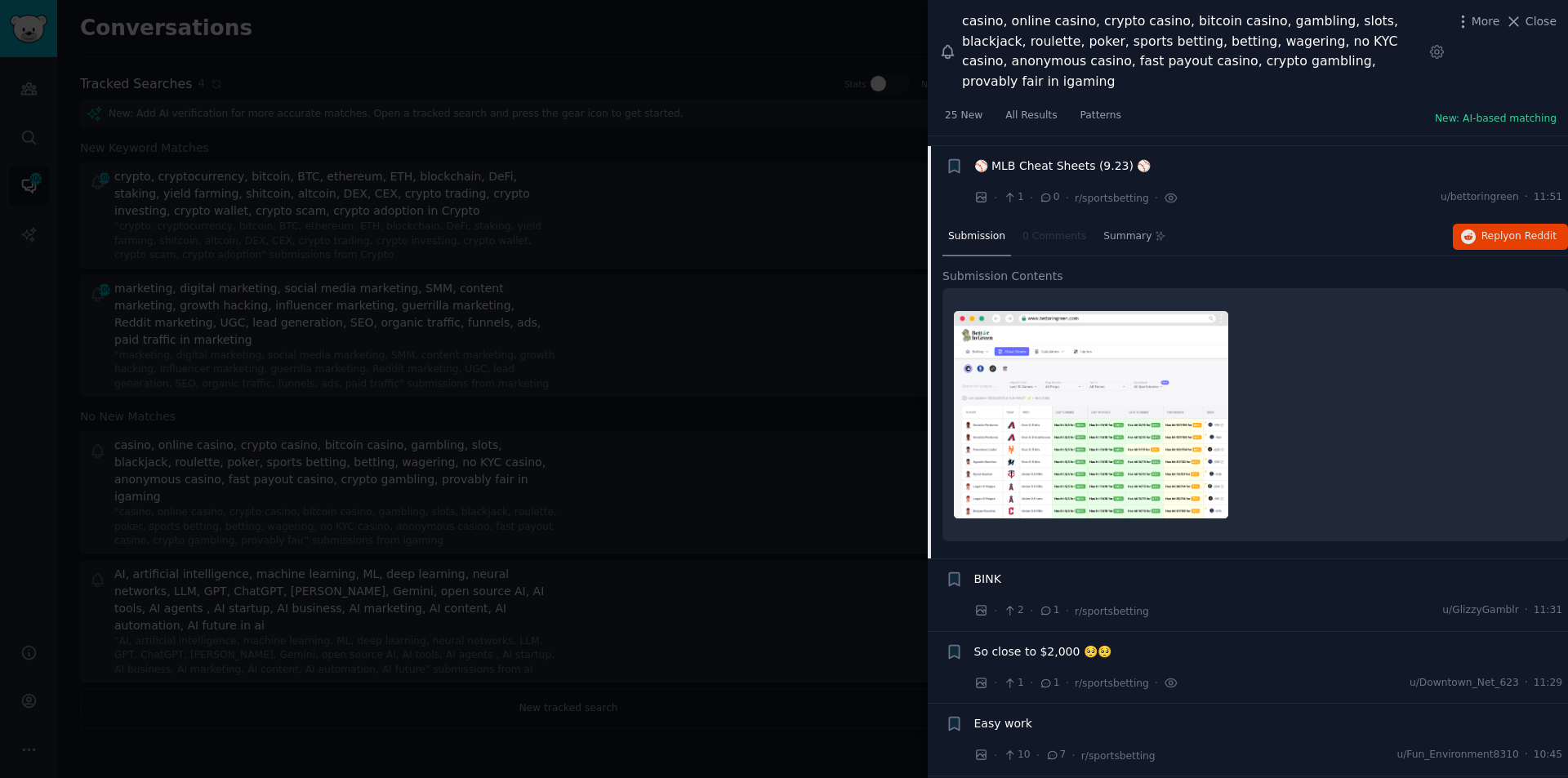
scroll to position [2702, 0]
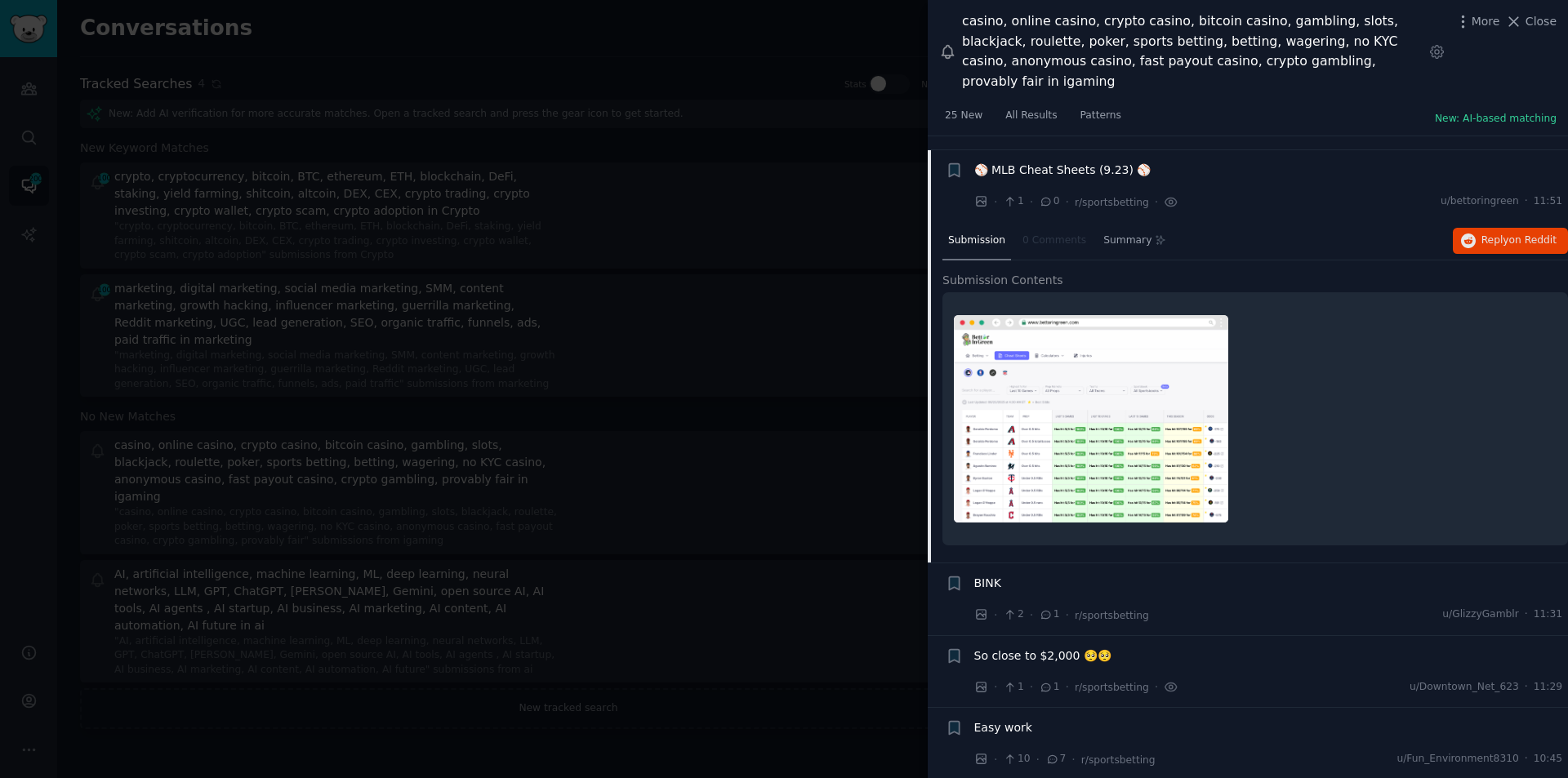
click at [988, 576] on span "BINK" at bounding box center [988, 584] width 27 height 17
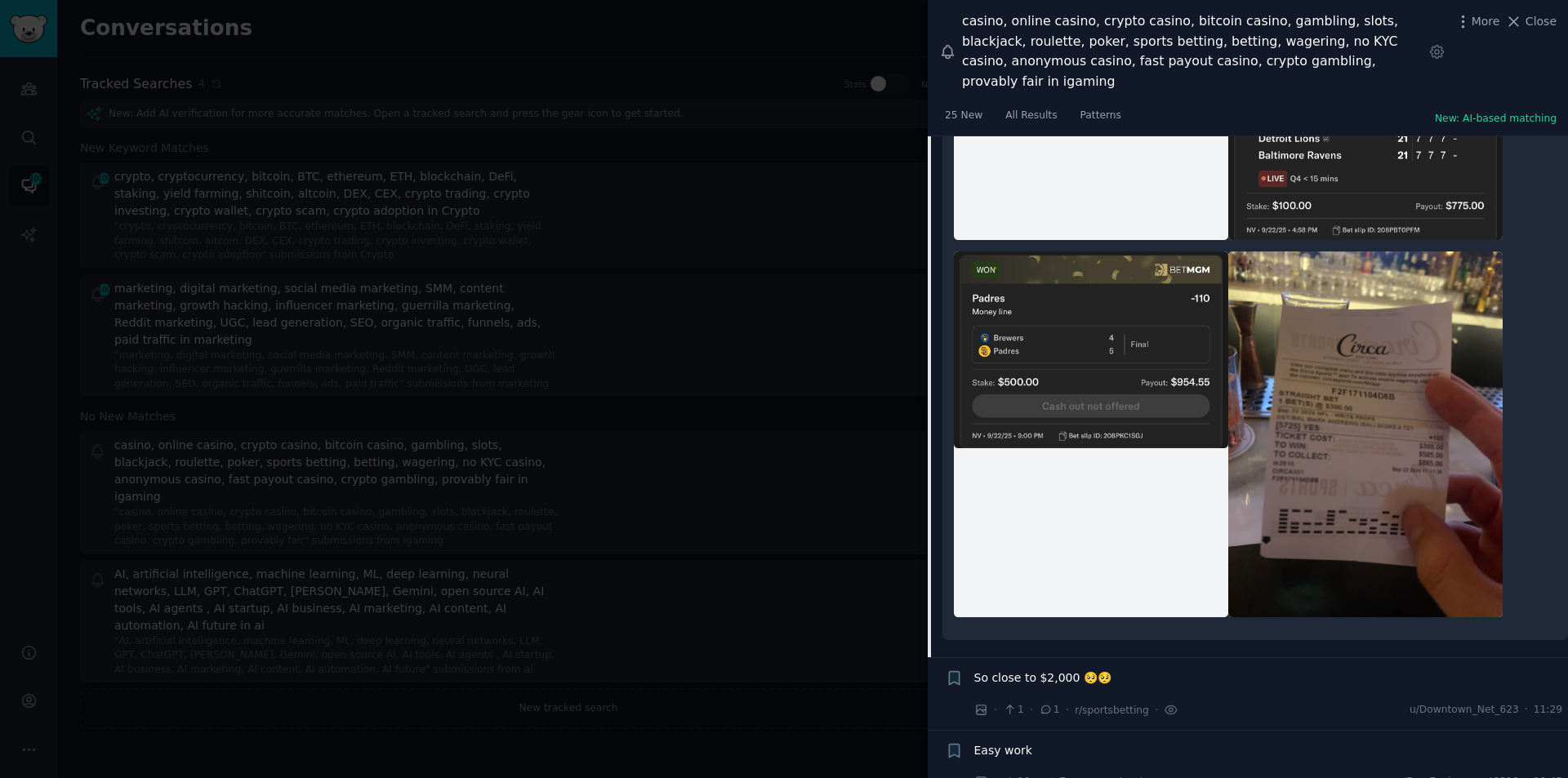
scroll to position [3346, 0]
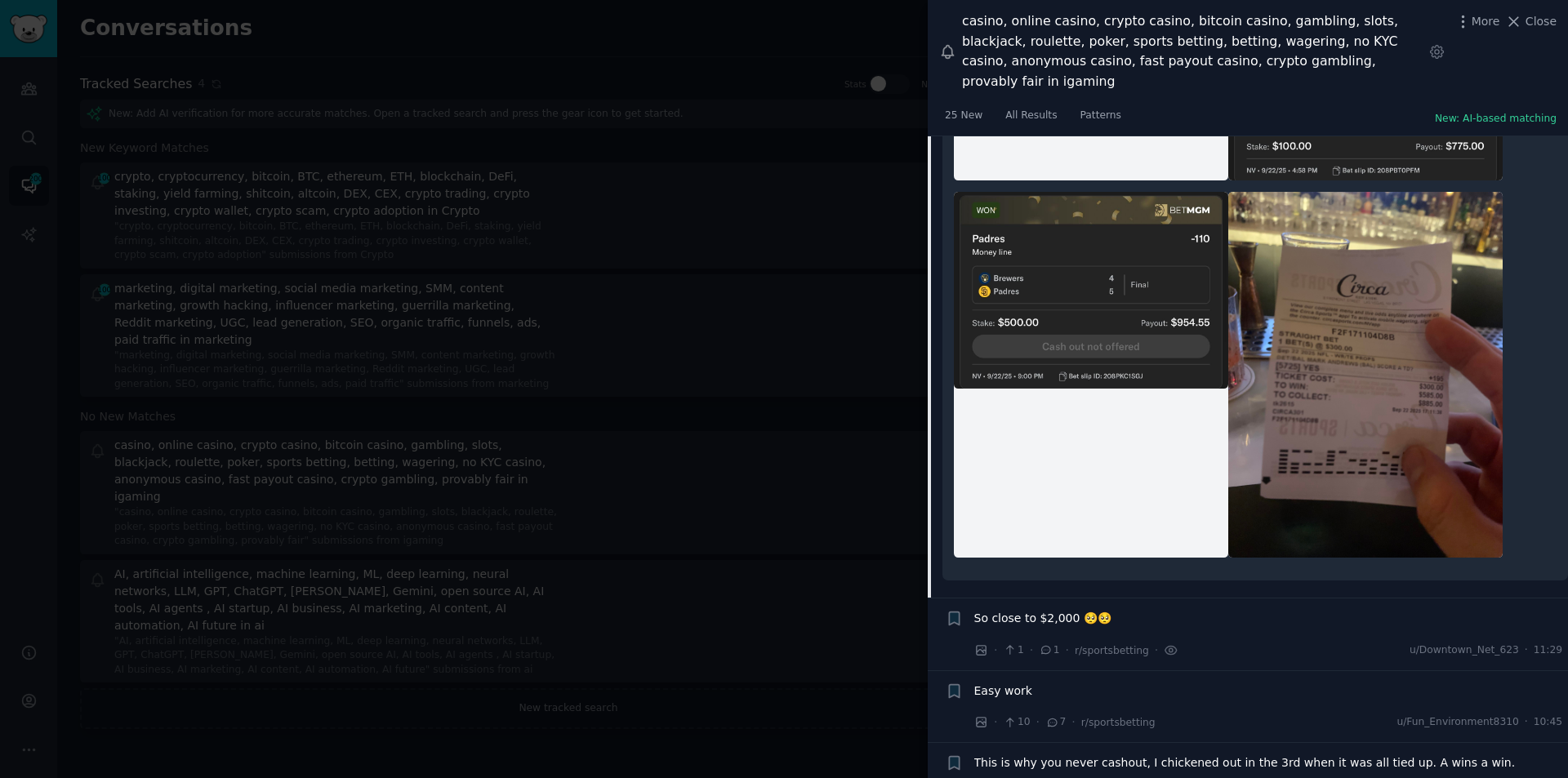
click at [1012, 610] on span "So close to $2,000 🥺🥺" at bounding box center [1043, 619] width 138 height 17
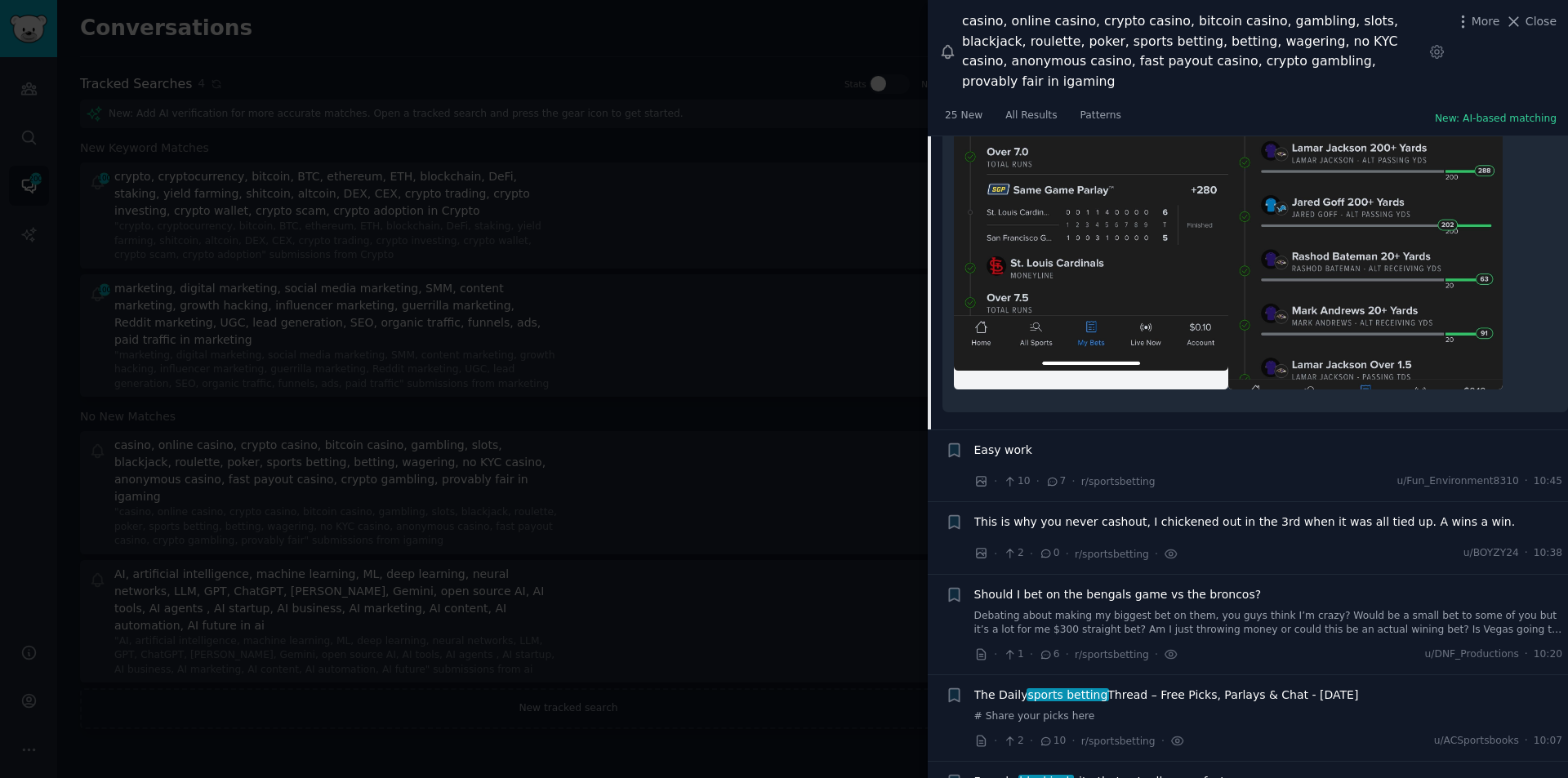
scroll to position [3337, 0]
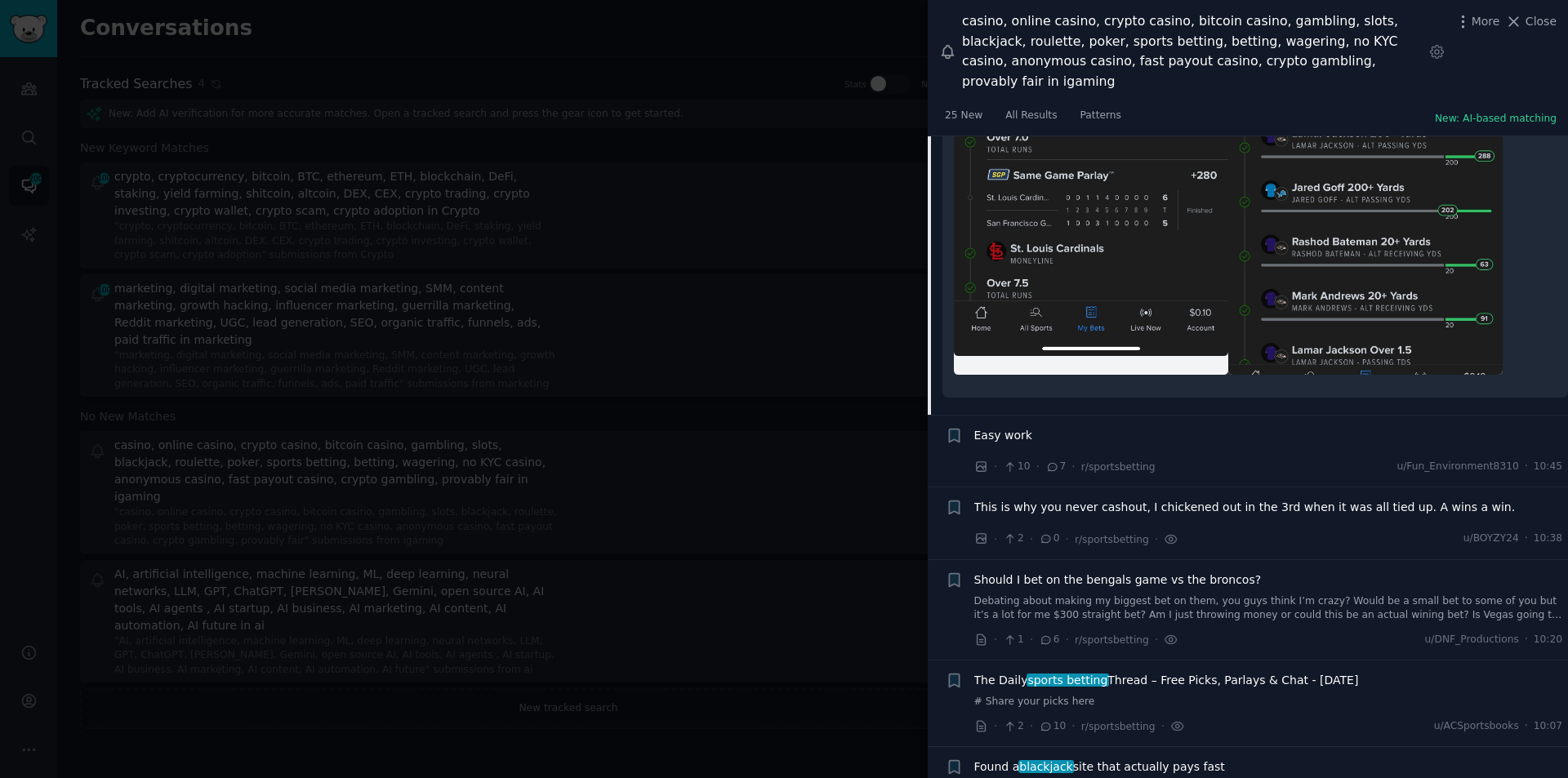
click at [1030, 572] on span "Should I bet on the bengals game vs the broncos?" at bounding box center [1118, 580] width 288 height 17
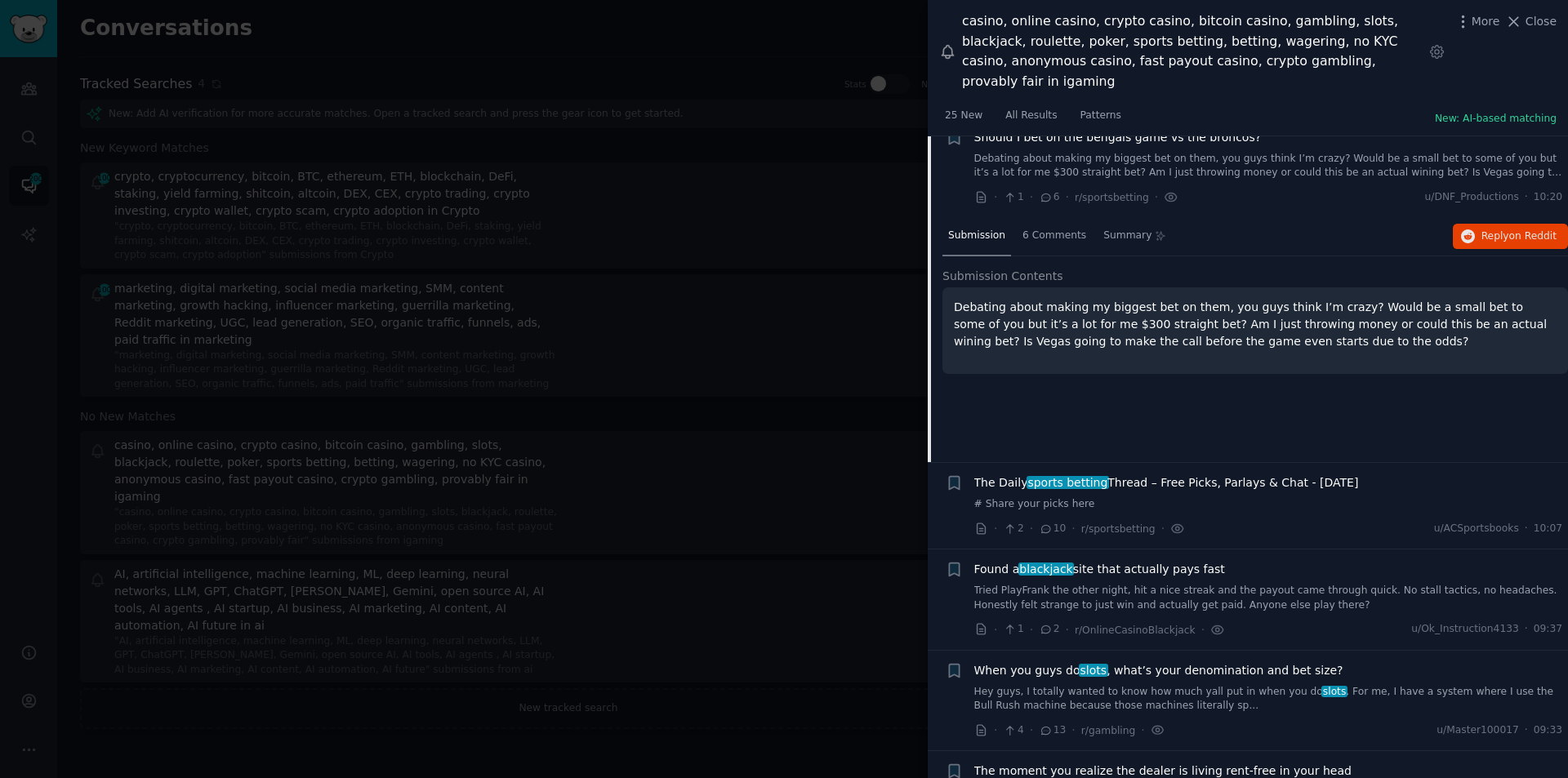
scroll to position [3064, 0]
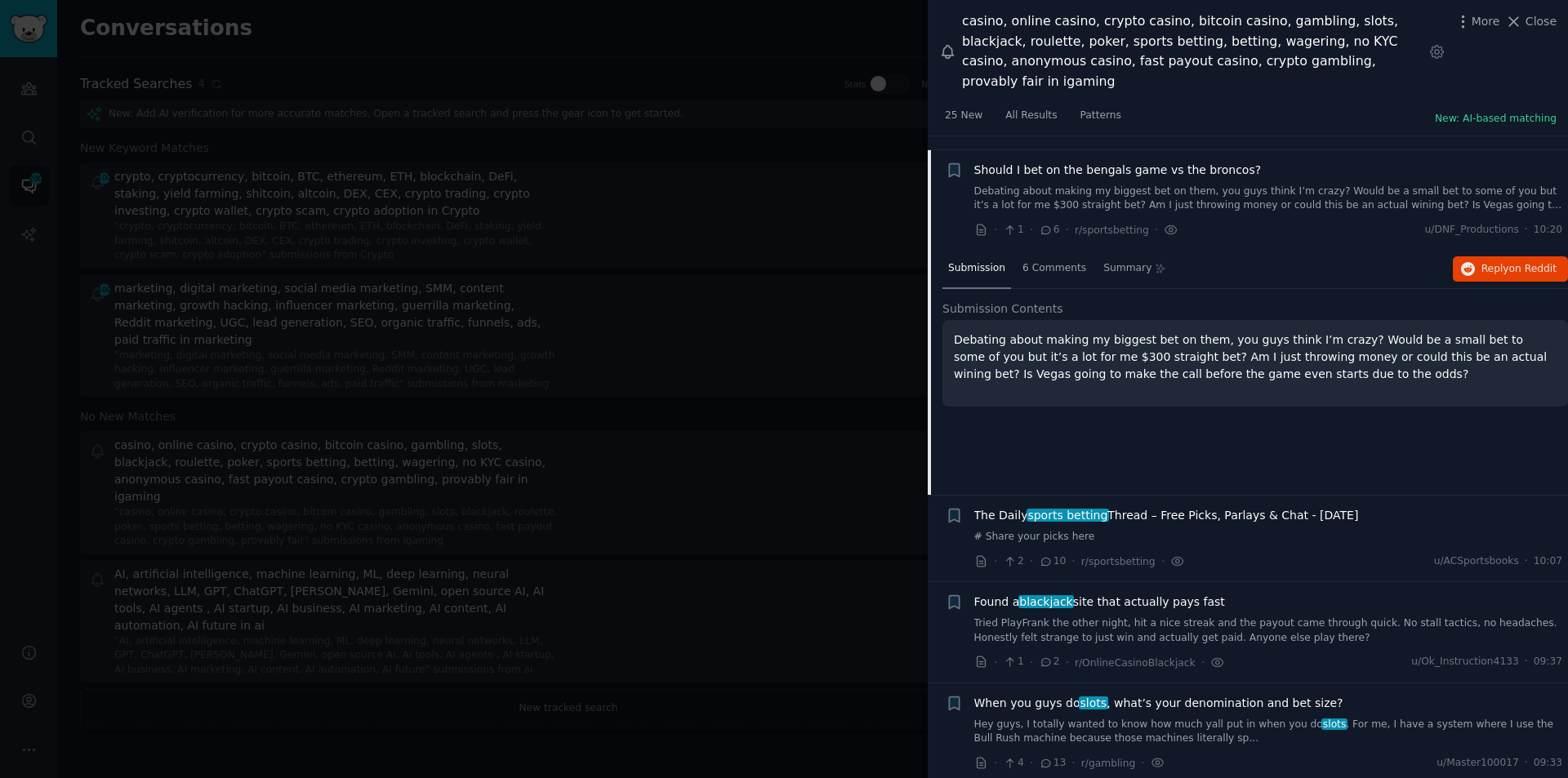
click at [1080, 509] on span "sports betting" at bounding box center [1067, 514] width 82 height 13
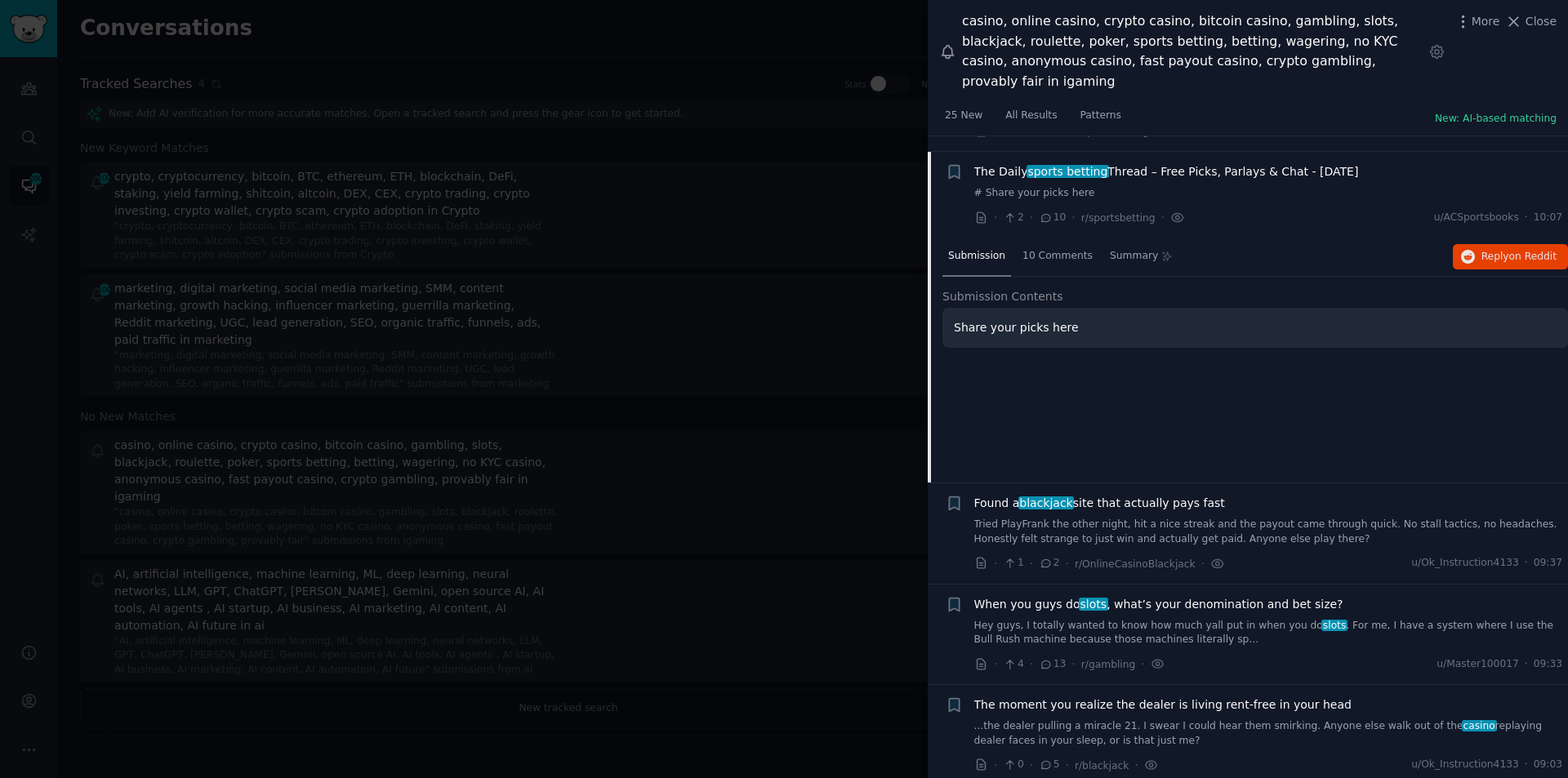
scroll to position [3164, 0]
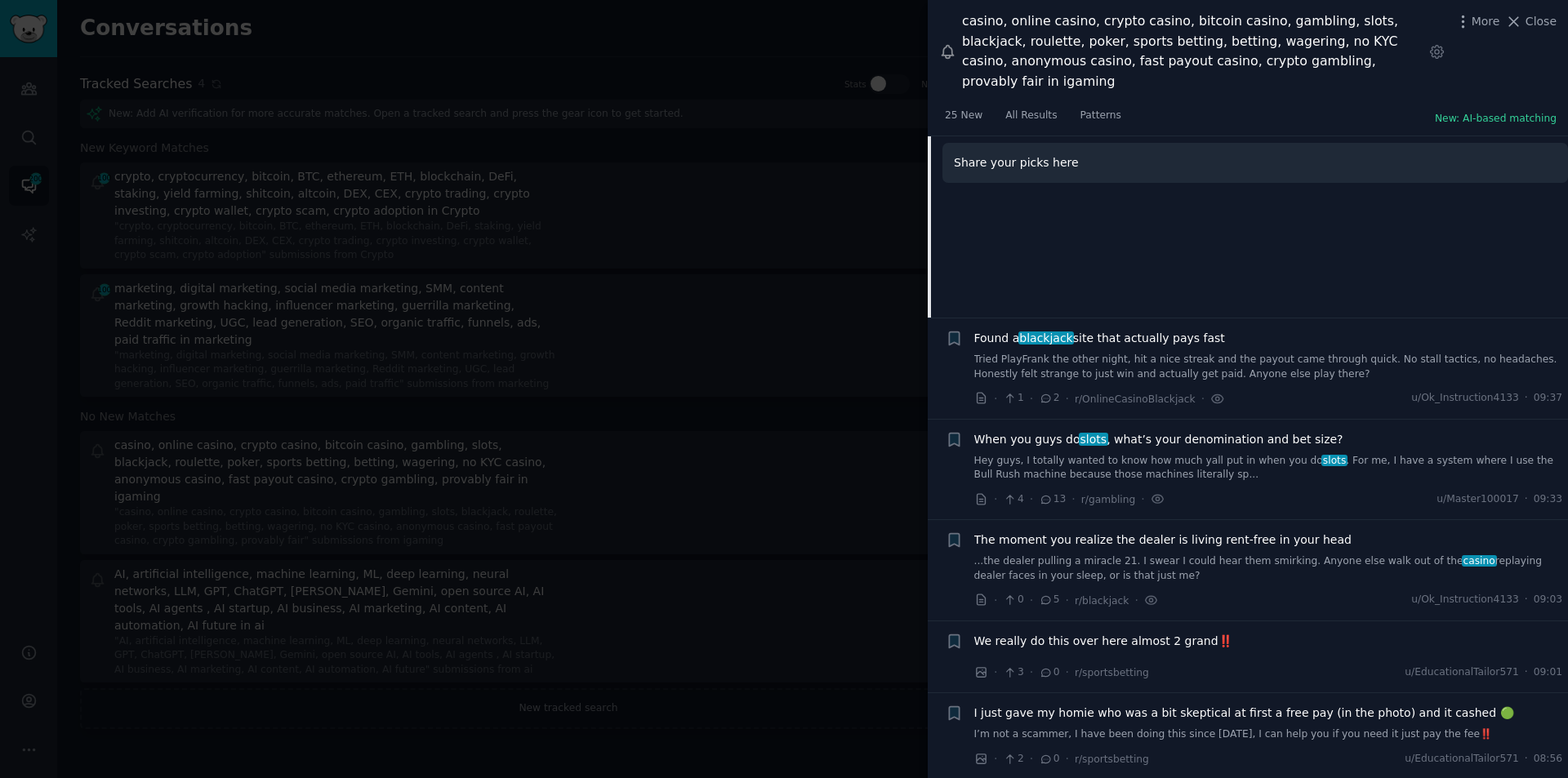
click at [1072, 330] on span "Found a blackjack site that actually pays fast" at bounding box center [1099, 339] width 251 height 17
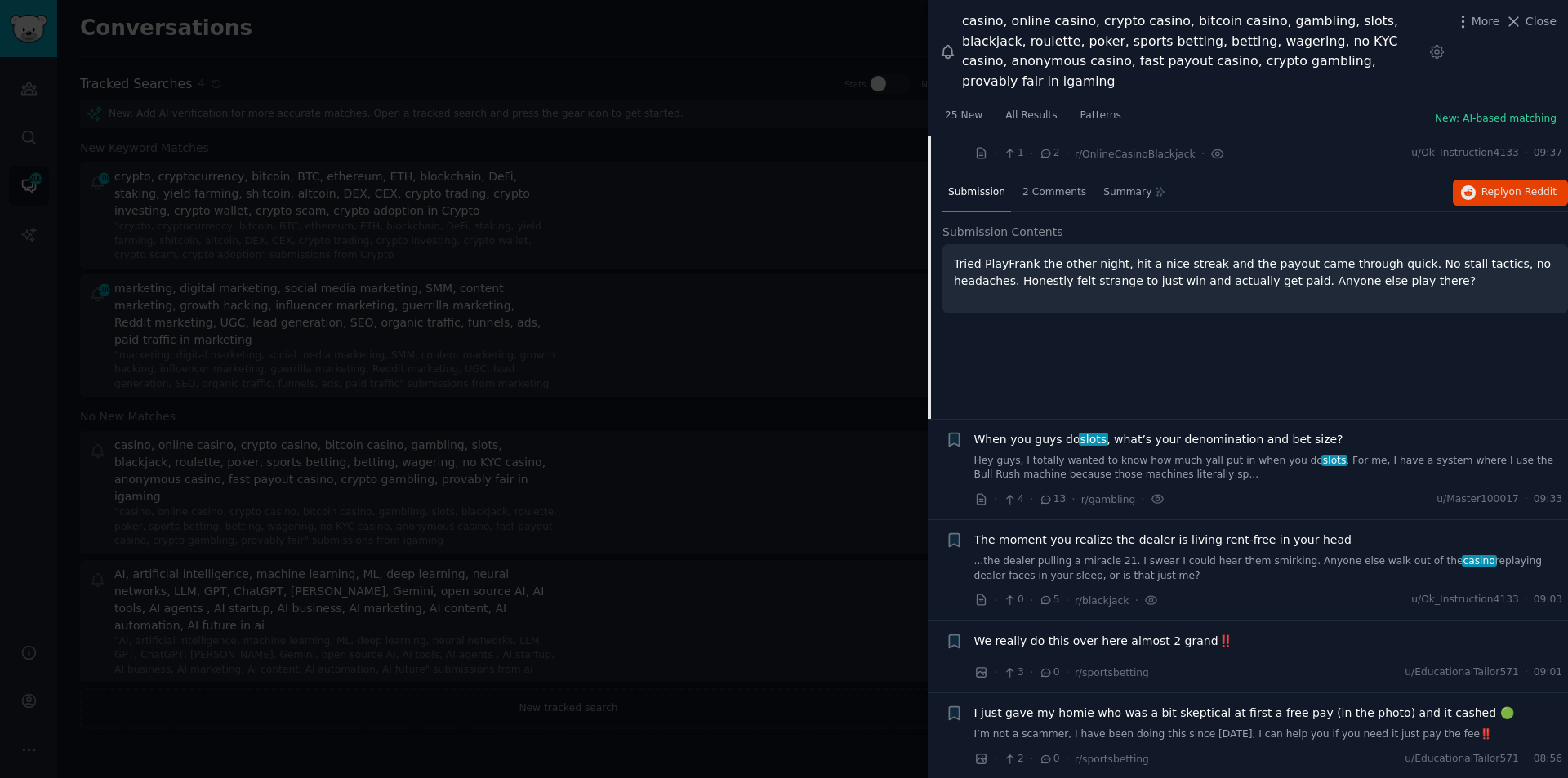
scroll to position [3252, 0]
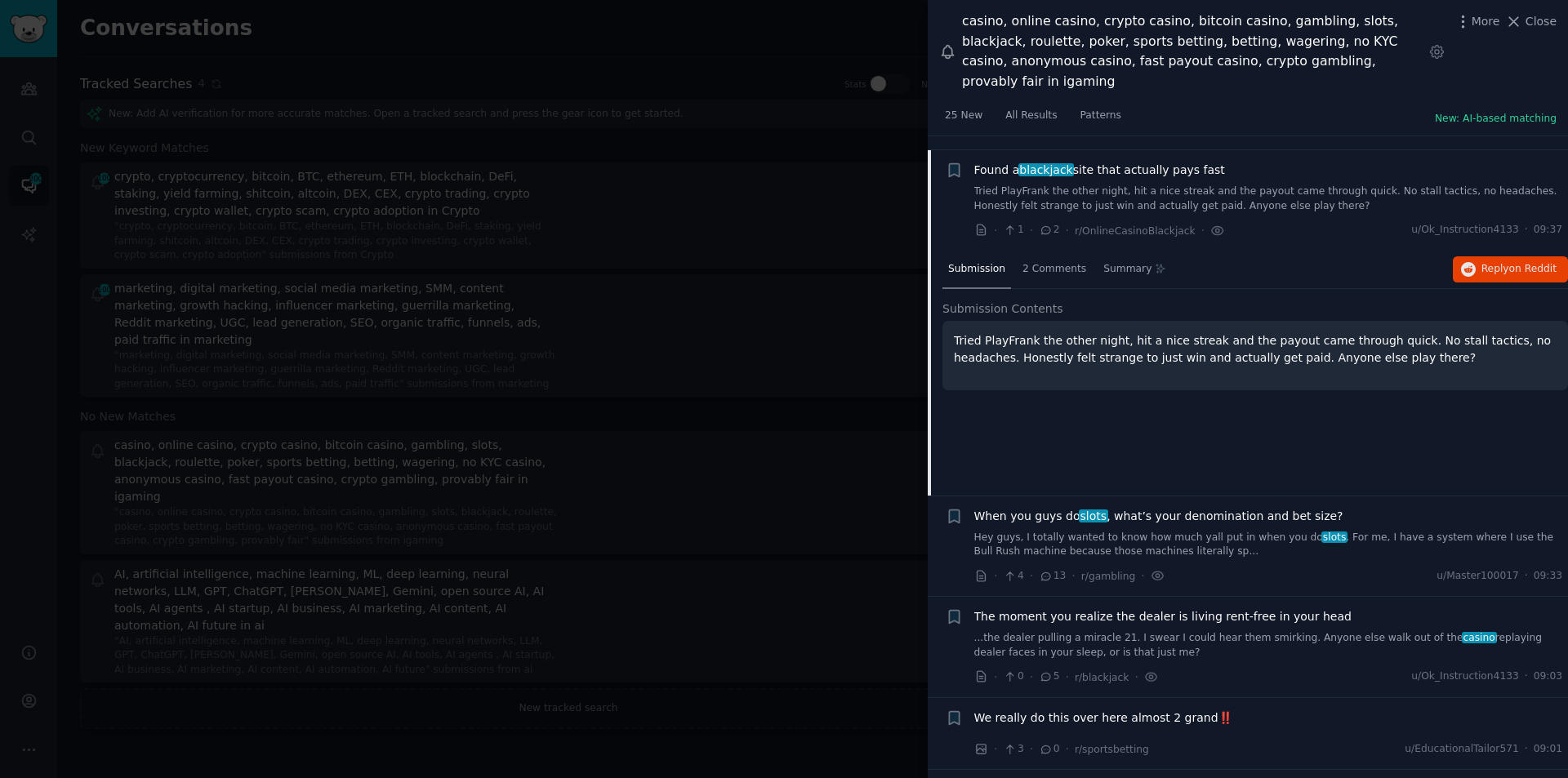
click at [1146, 508] on span "When you guys do slots , what’s your denomination and bet size?" at bounding box center [1158, 516] width 369 height 17
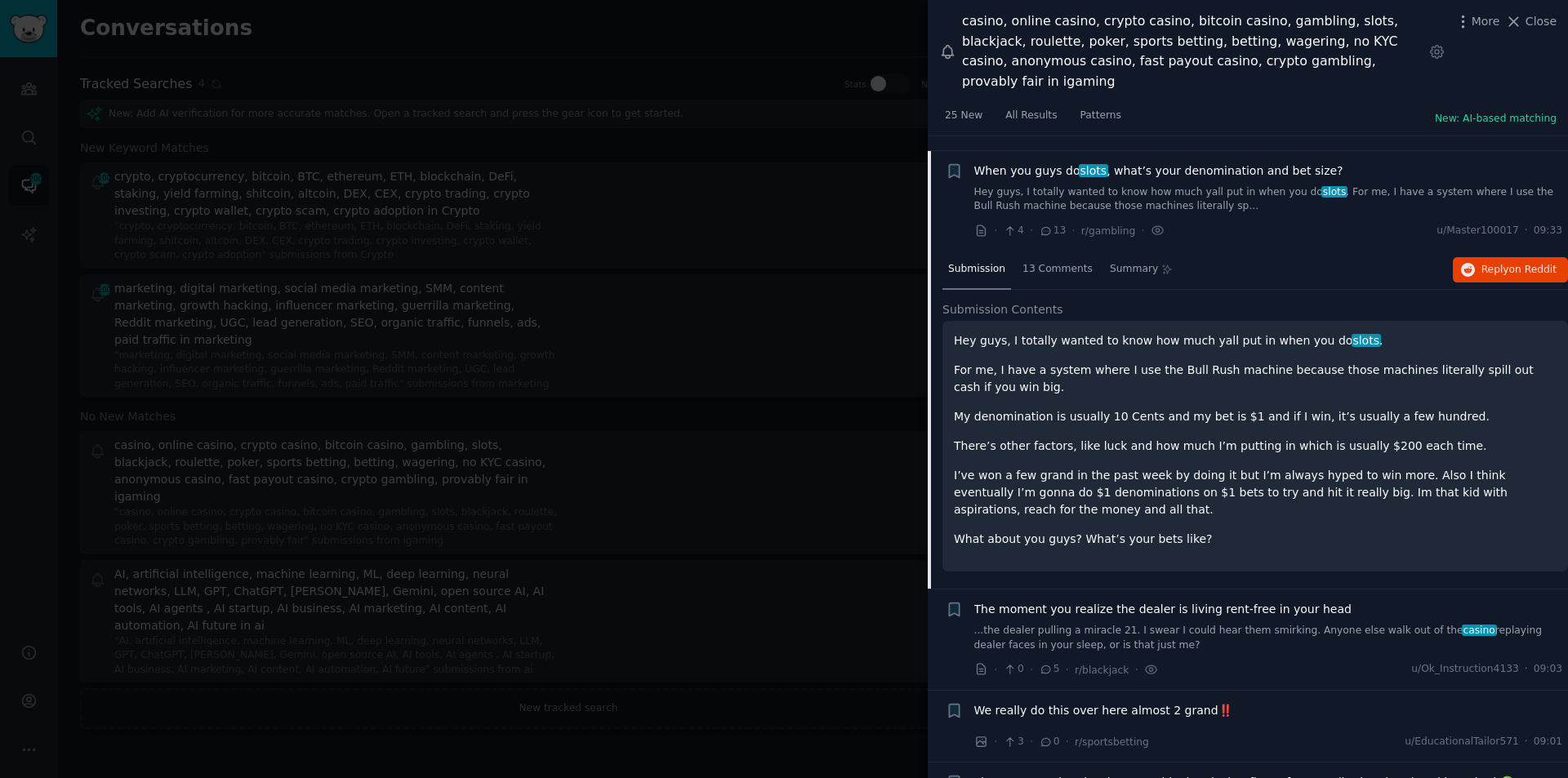
scroll to position [3352, 0]
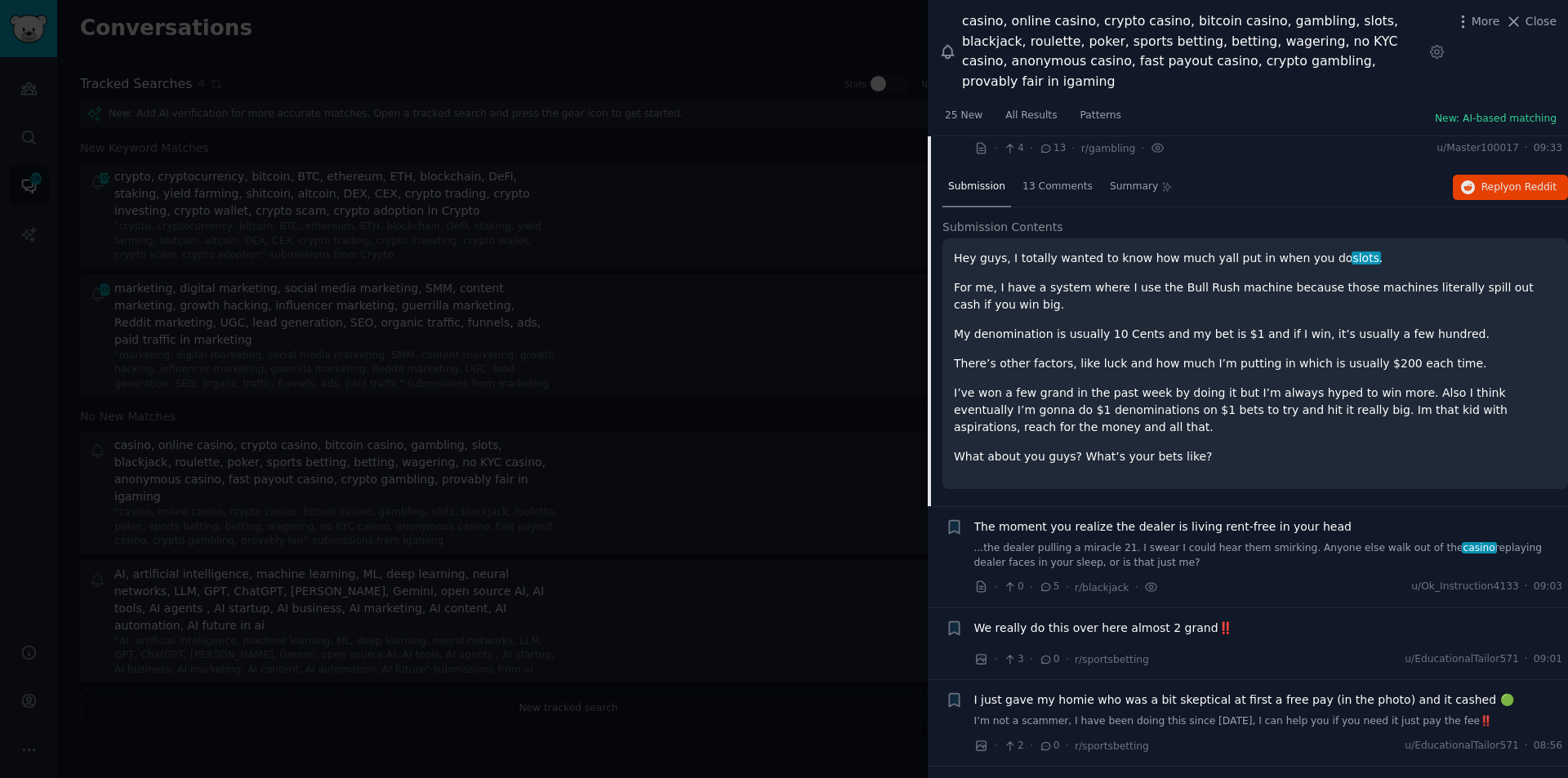
click at [1114, 518] on span "The moment you realize the dealer is living rent-free in your head" at bounding box center [1163, 527] width 378 height 17
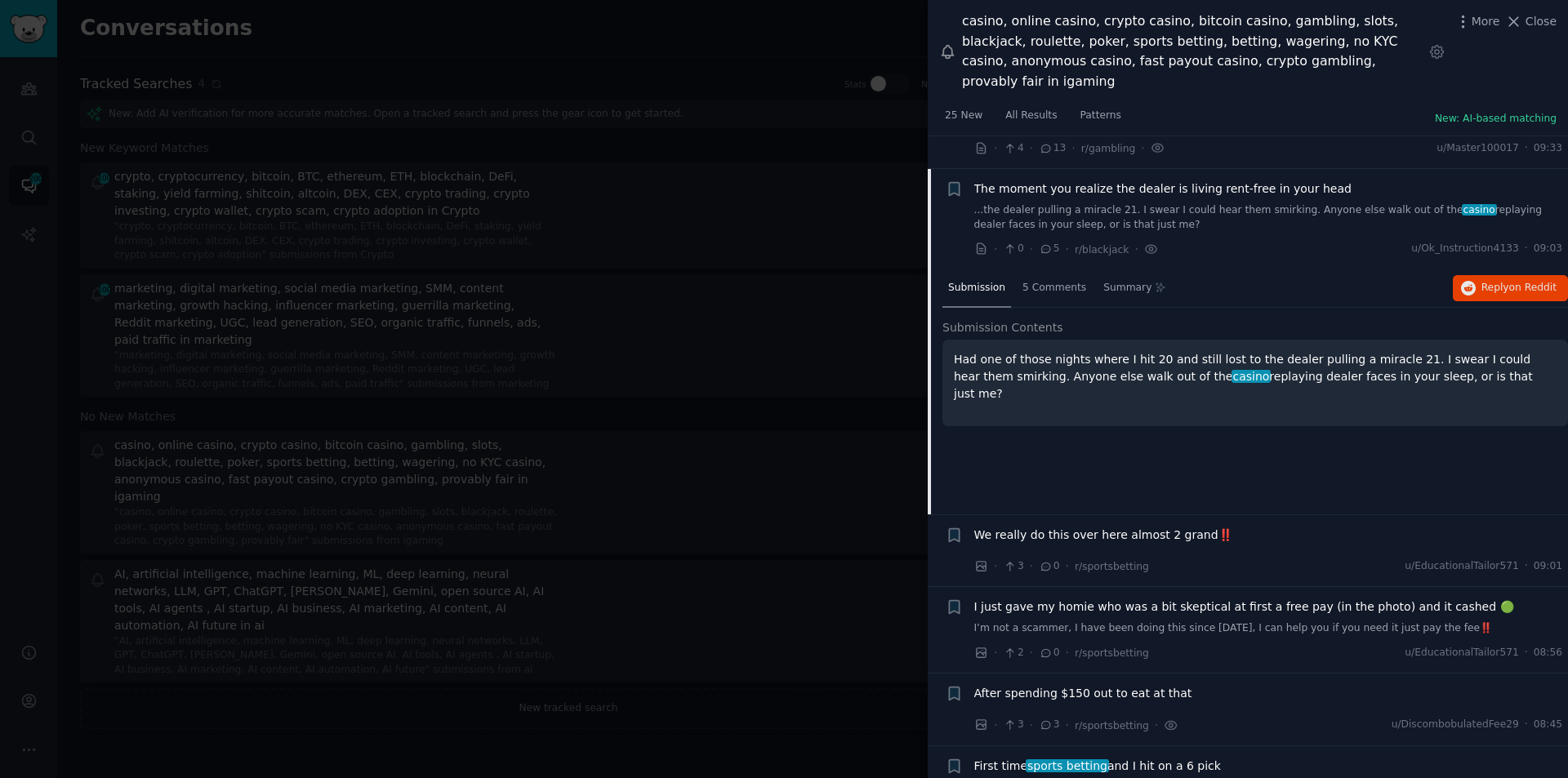
scroll to position [3453, 0]
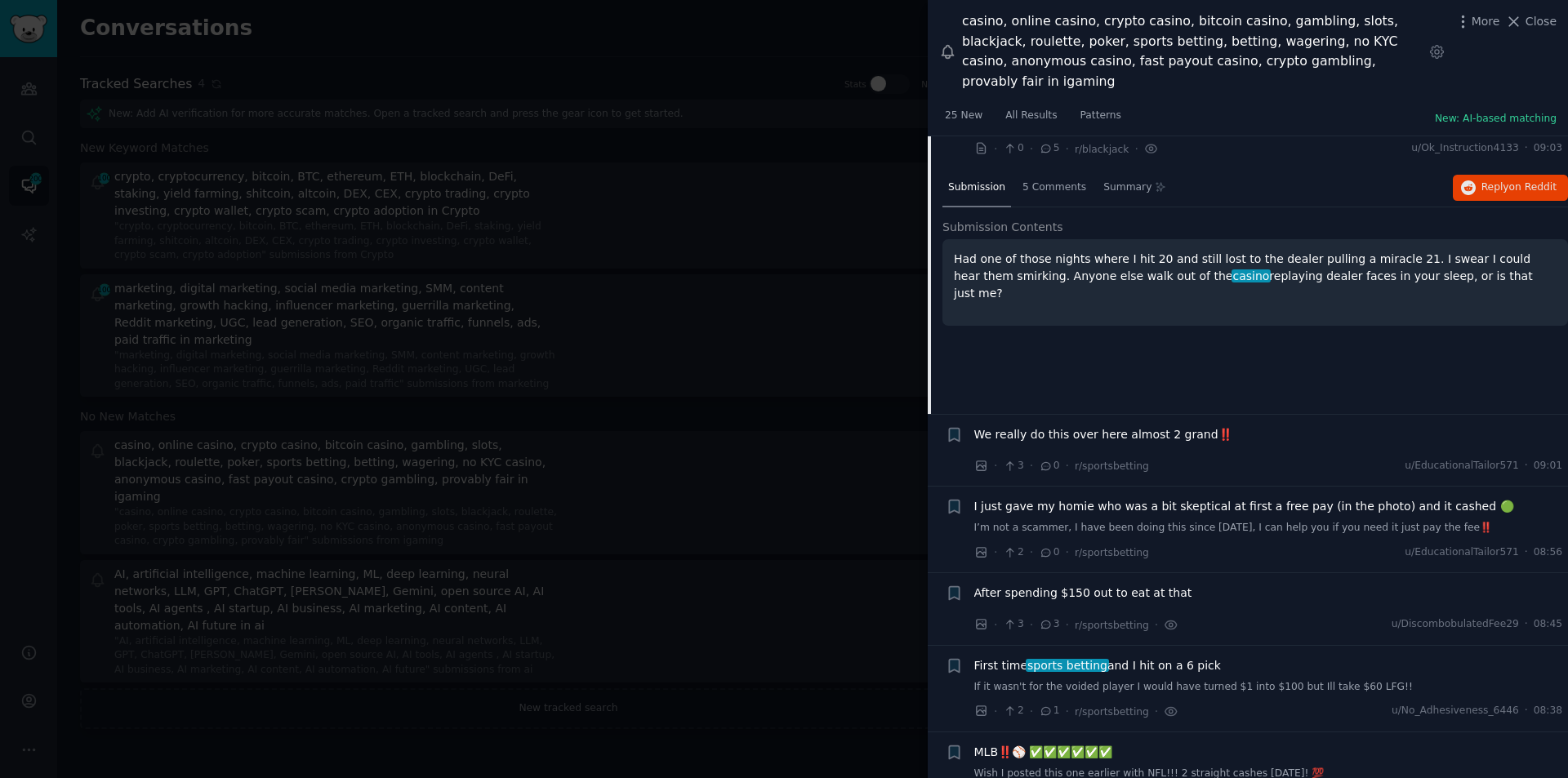
click at [1064, 426] on span "We really do this over here almost 2 grand‼️" at bounding box center [1103, 435] width 258 height 17
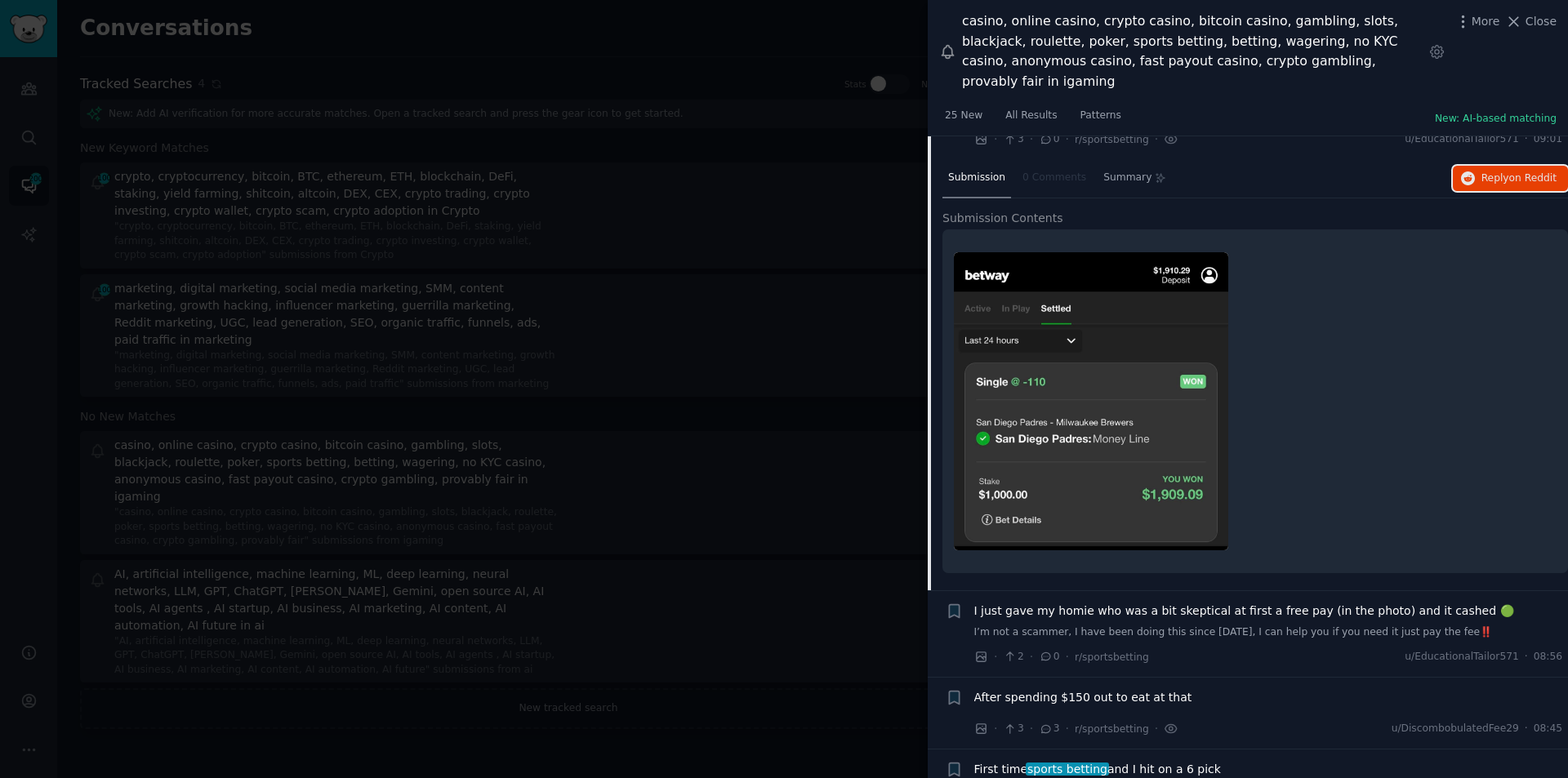
scroll to position [3799, 0]
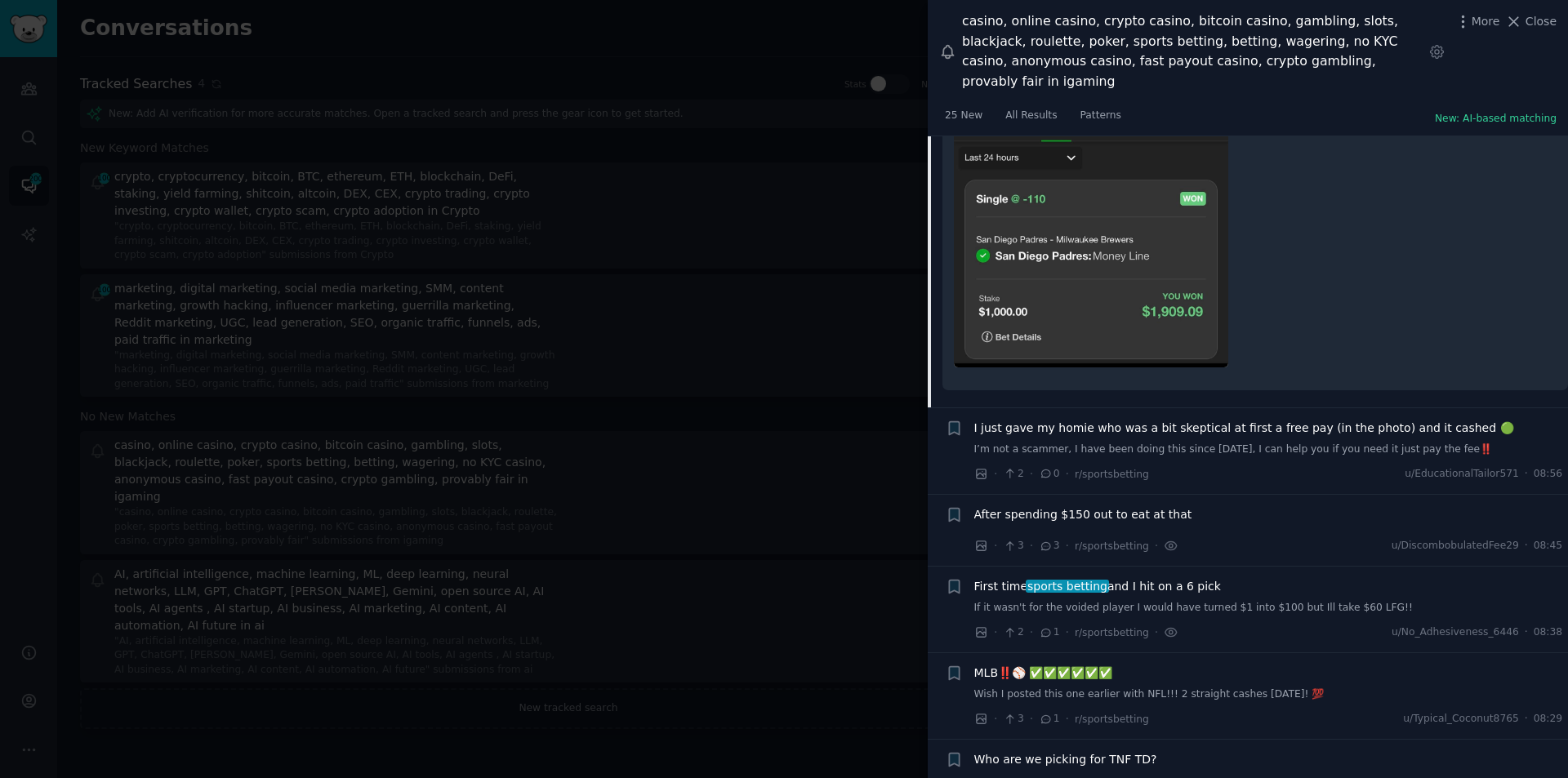
click at [1208, 420] on div "I just gave my homie who was a bit skeptical at first a free pay (in the photo)…" at bounding box center [1269, 438] width 589 height 38
click at [1200, 420] on span "I just gave my homie who was a bit skeptical at first a free pay (in the photo)…" at bounding box center [1244, 428] width 539 height 17
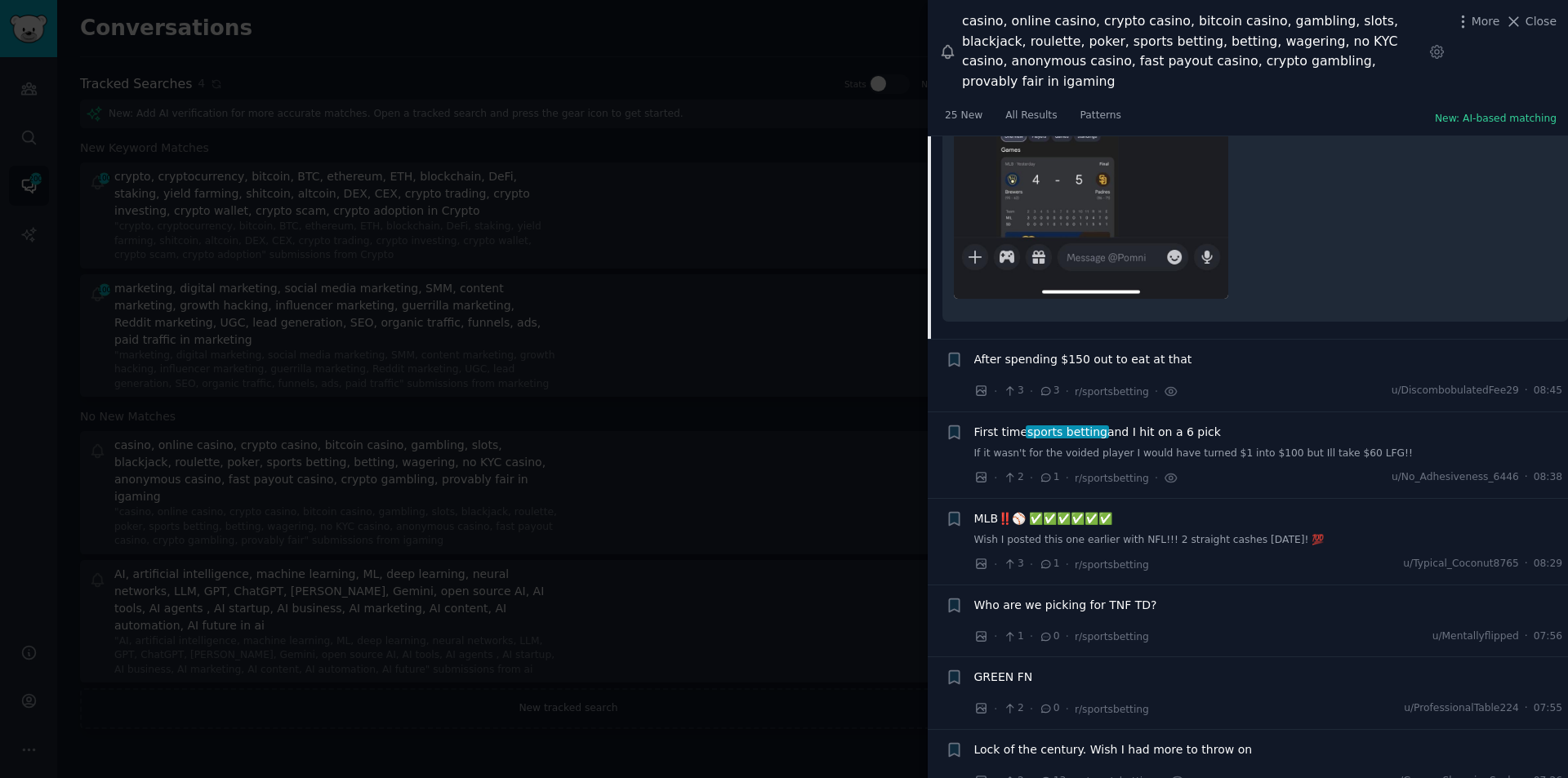
click at [1081, 352] on span "After spending $150 out to eat at that" at bounding box center [1083, 360] width 218 height 17
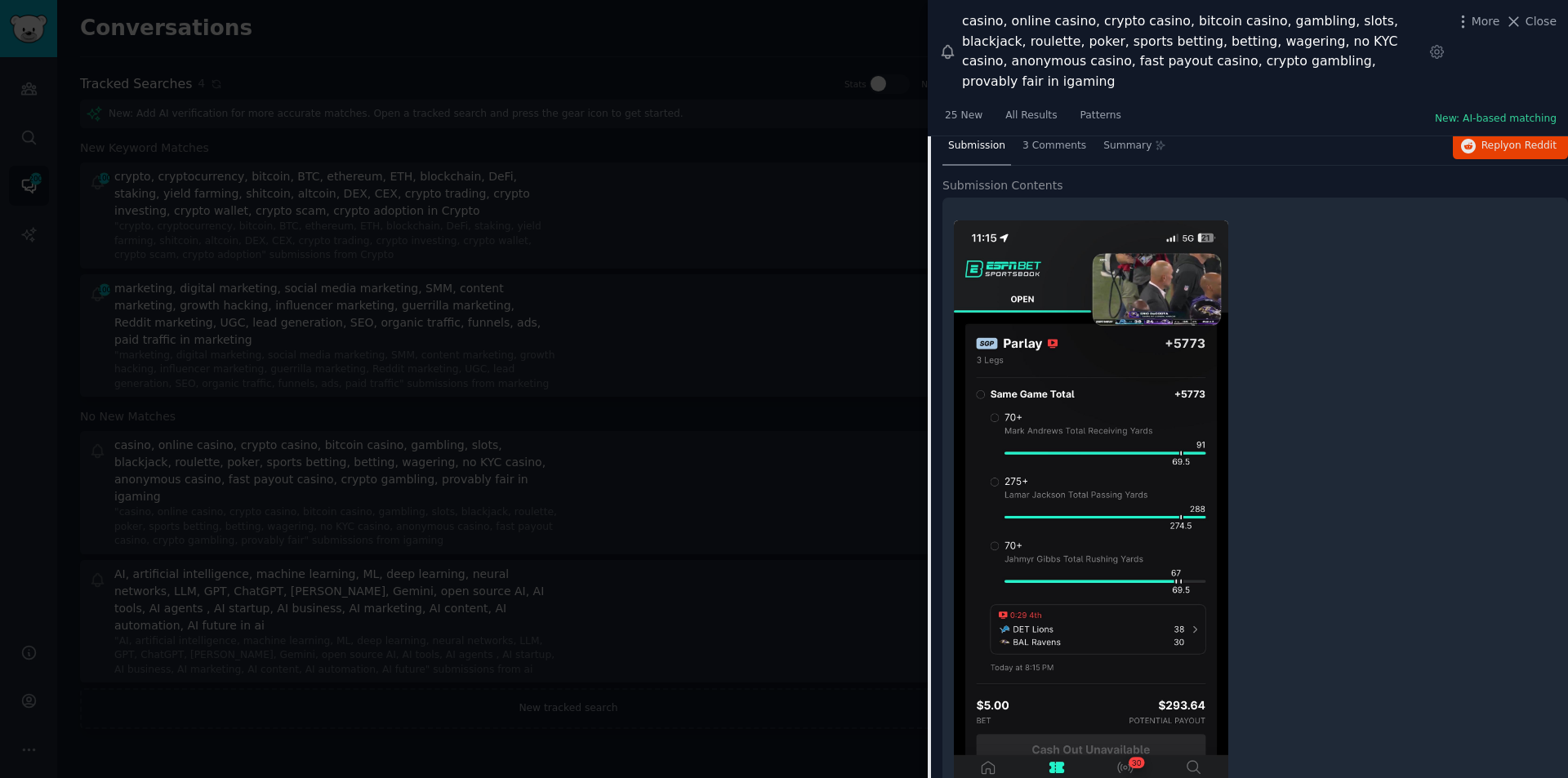
scroll to position [4203, 0]
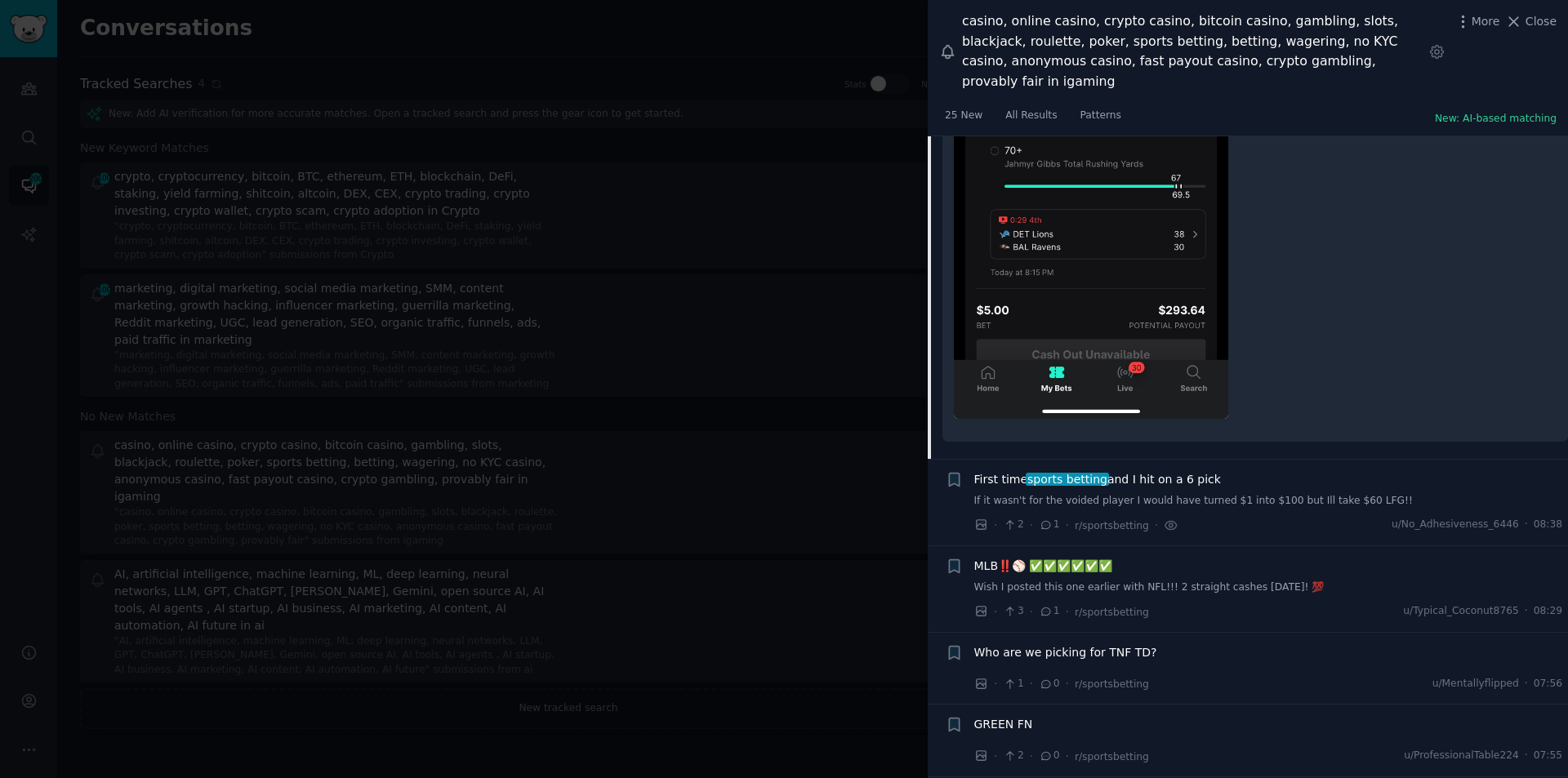
click at [1049, 473] on span "sports betting" at bounding box center [1066, 479] width 82 height 13
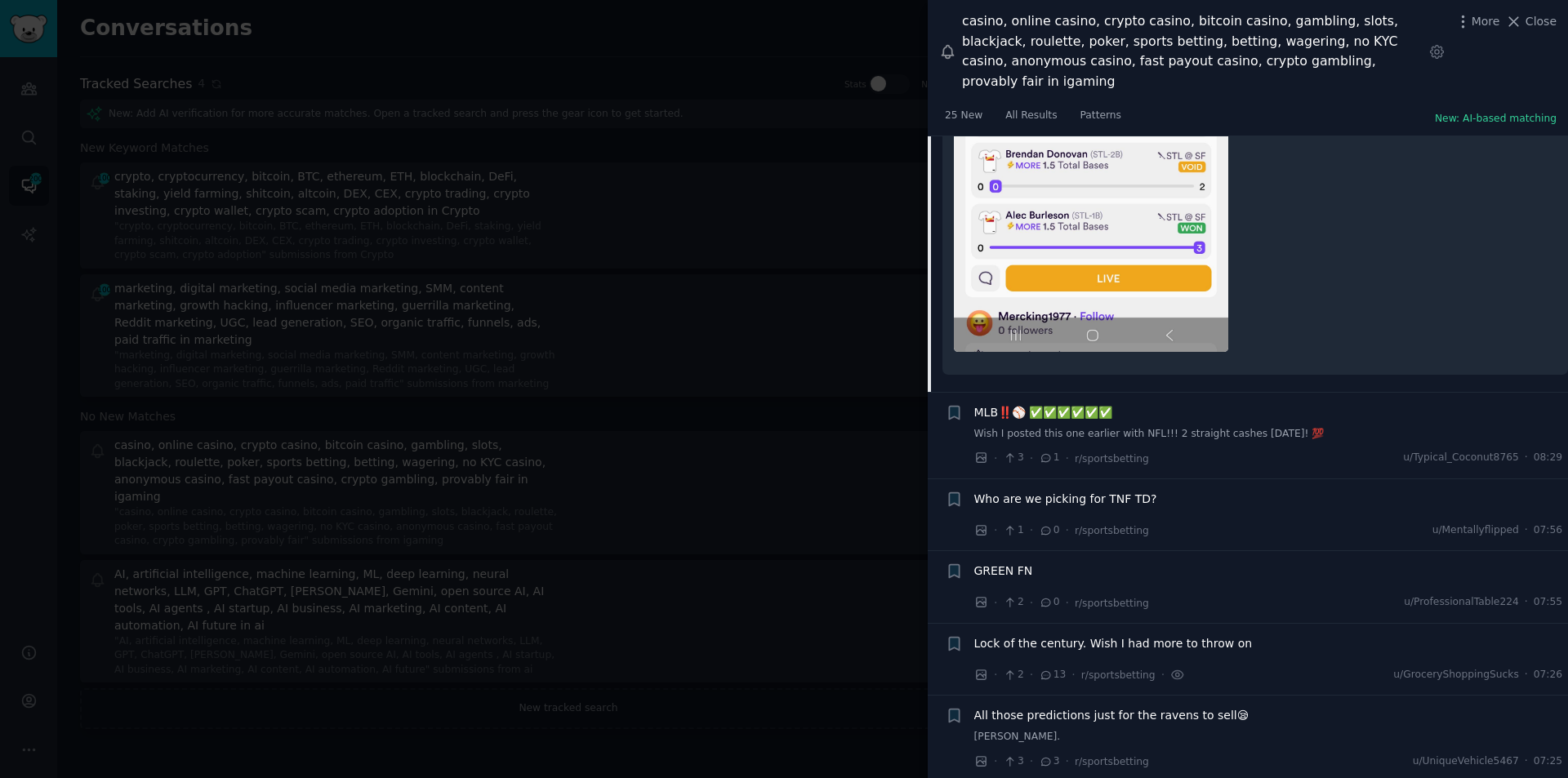
scroll to position [4438, 0]
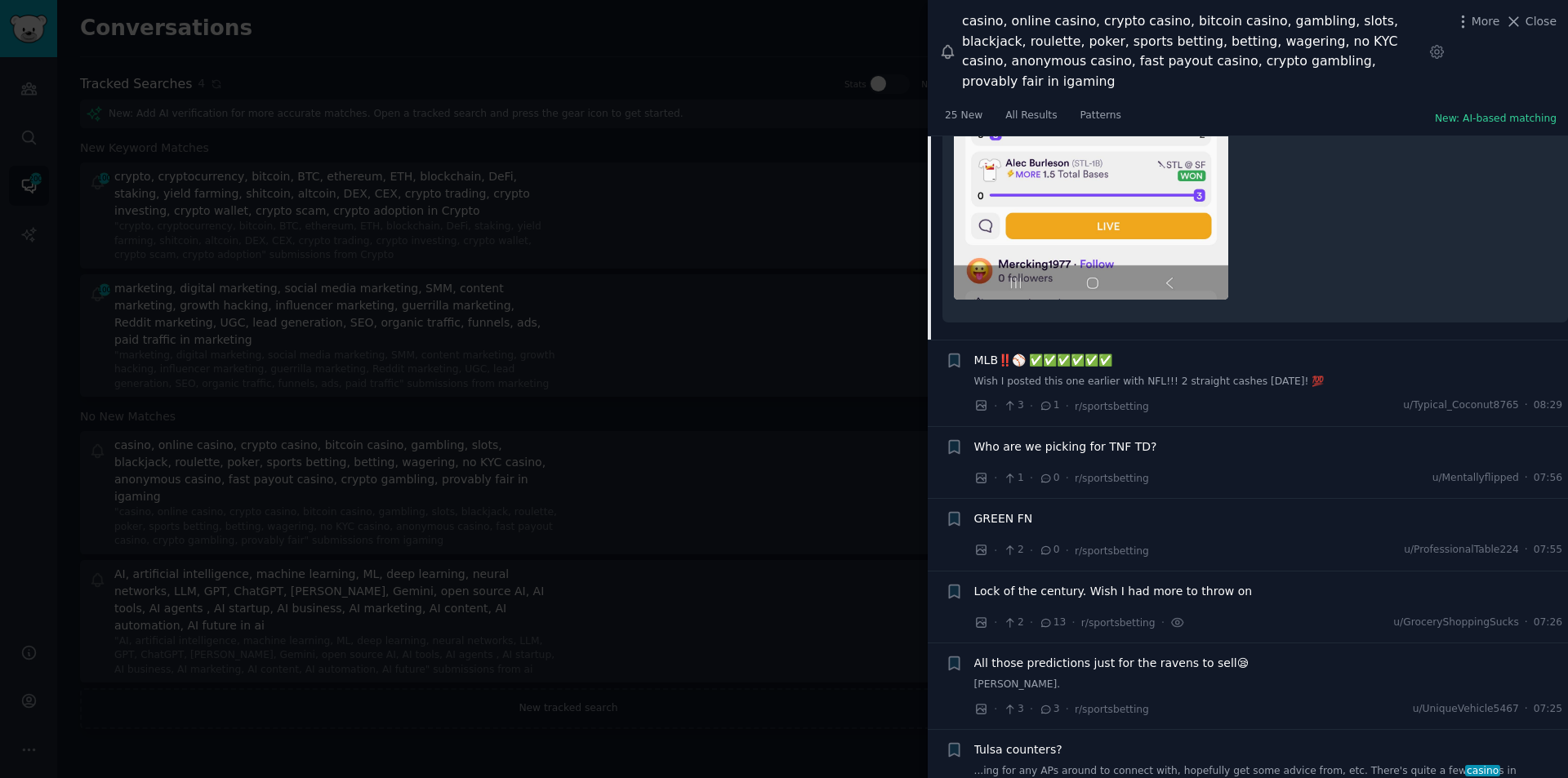
click at [1025, 439] on span "Who are we picking for TNF TD?" at bounding box center [1065, 448] width 183 height 17
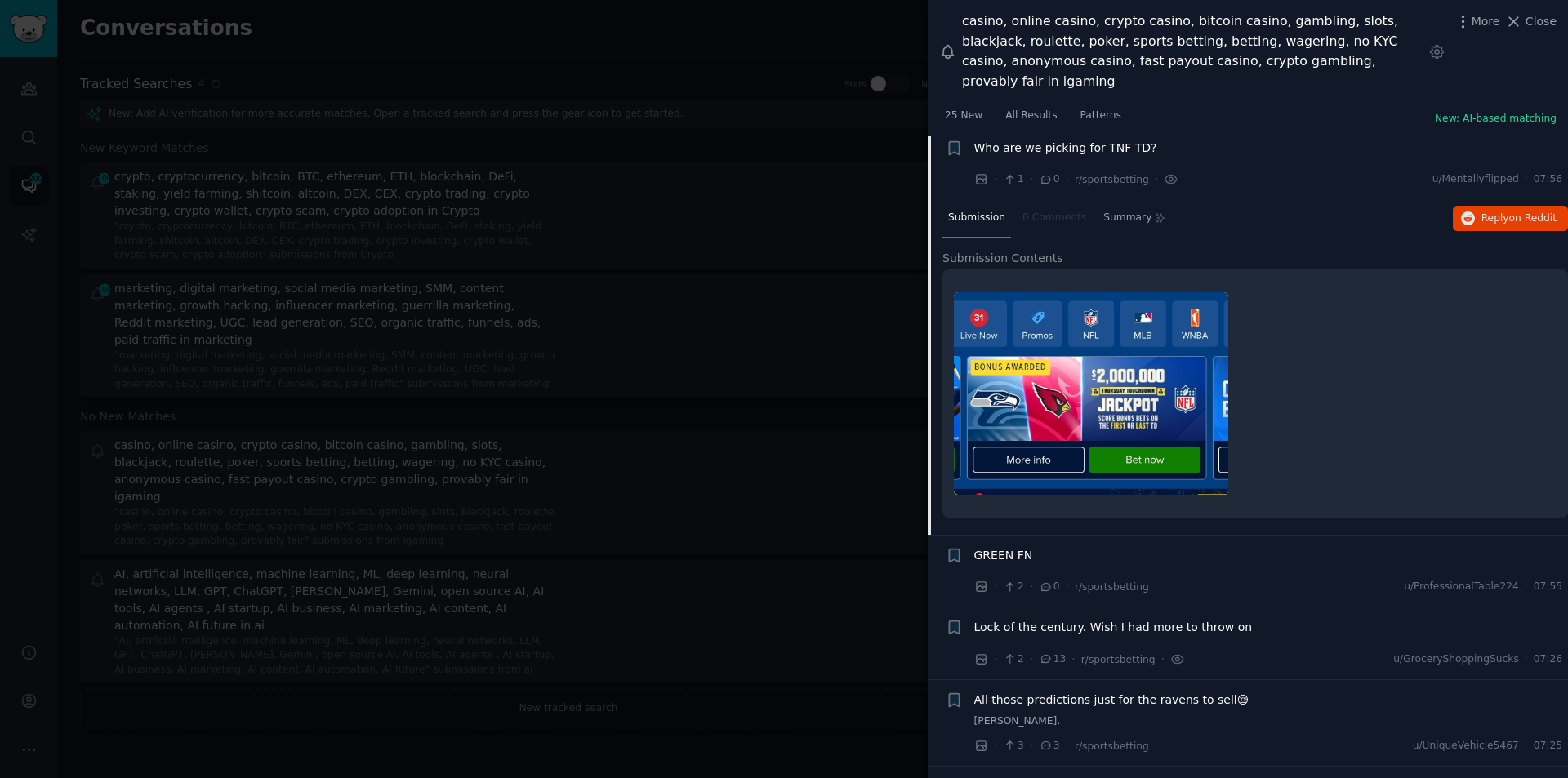
scroll to position [4122, 0]
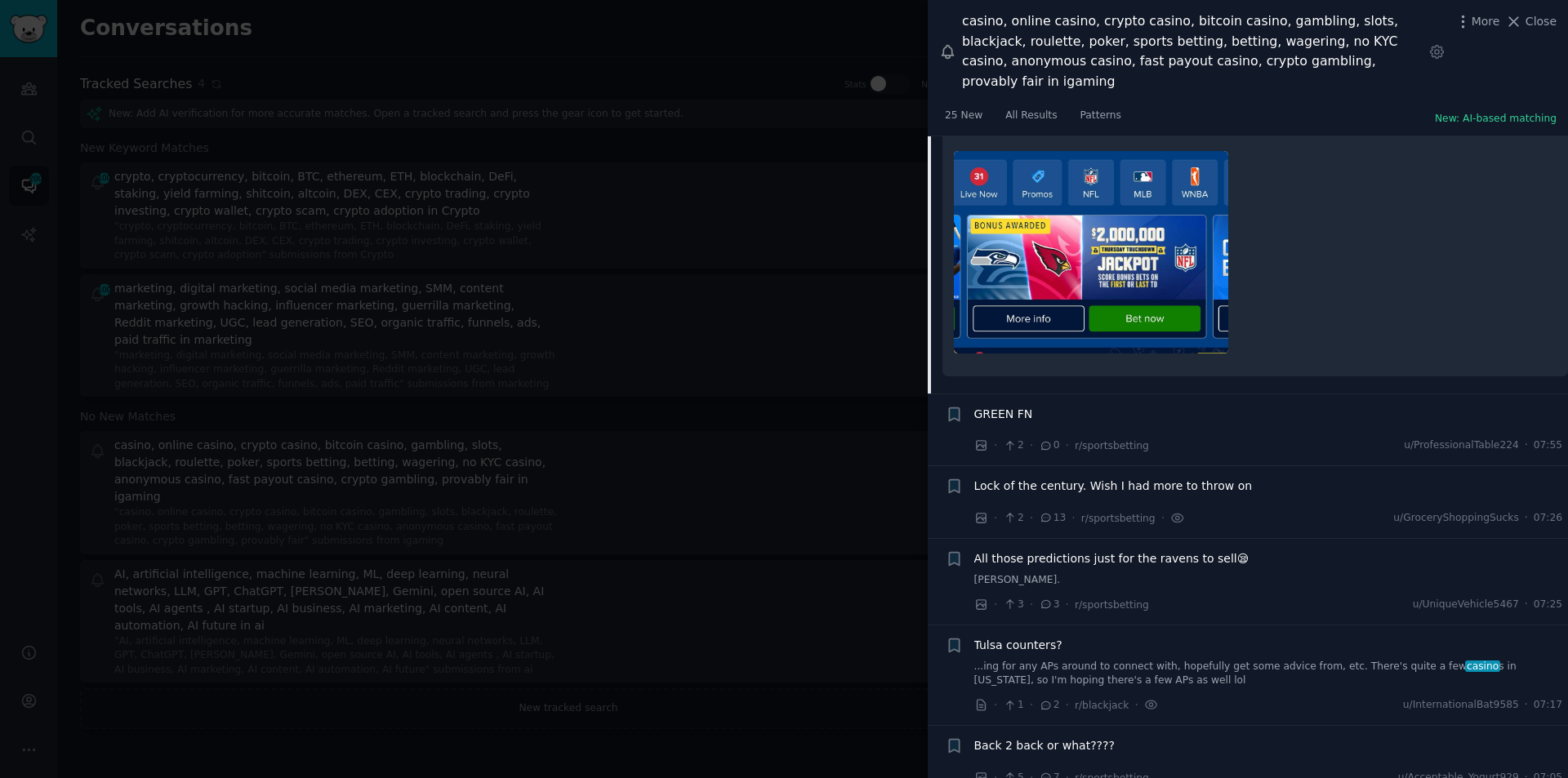
click at [1043, 550] on span "All those predictions just for the ravens to sell😪" at bounding box center [1112, 559] width 275 height 17
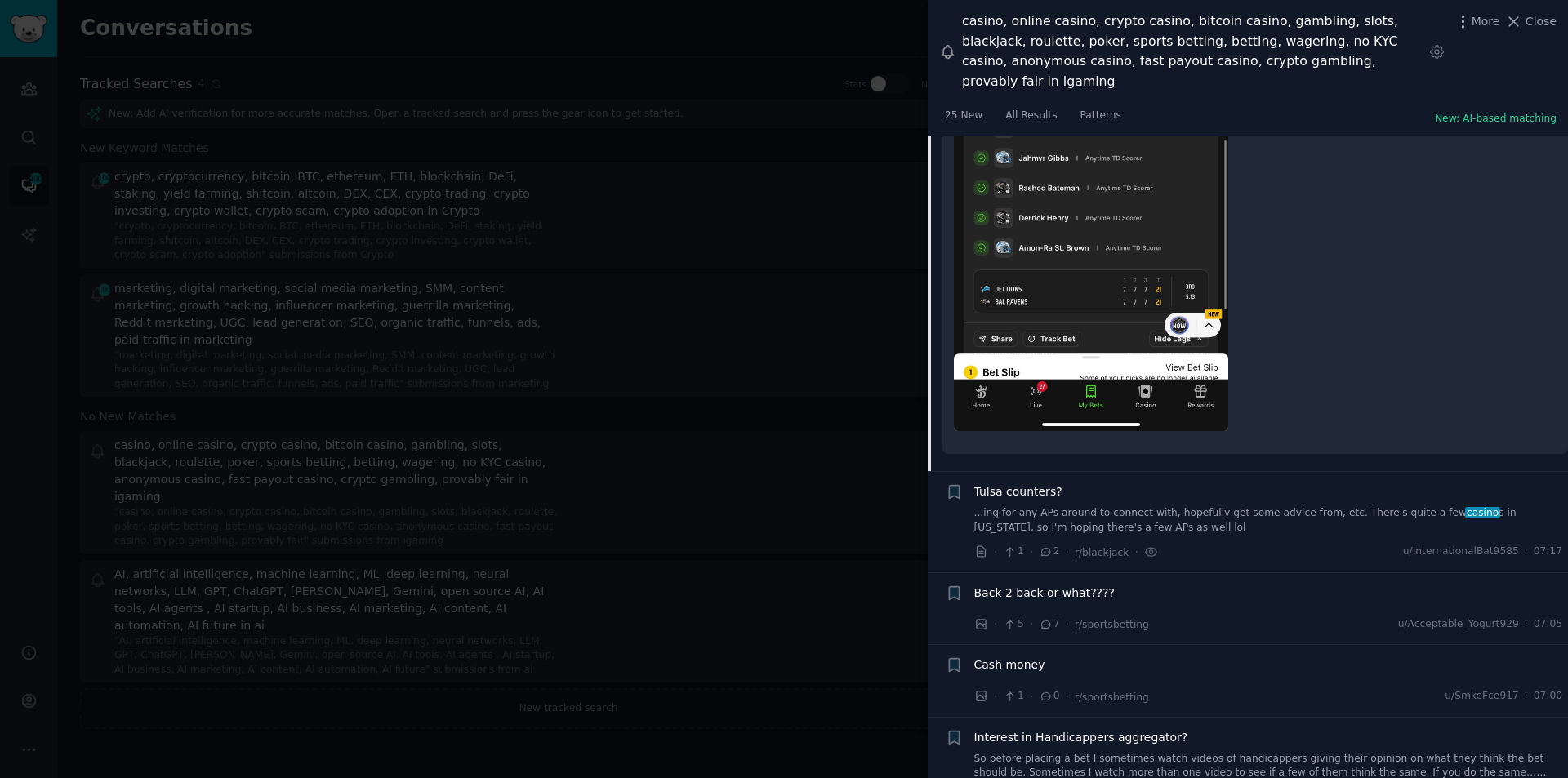
scroll to position [4746, 0]
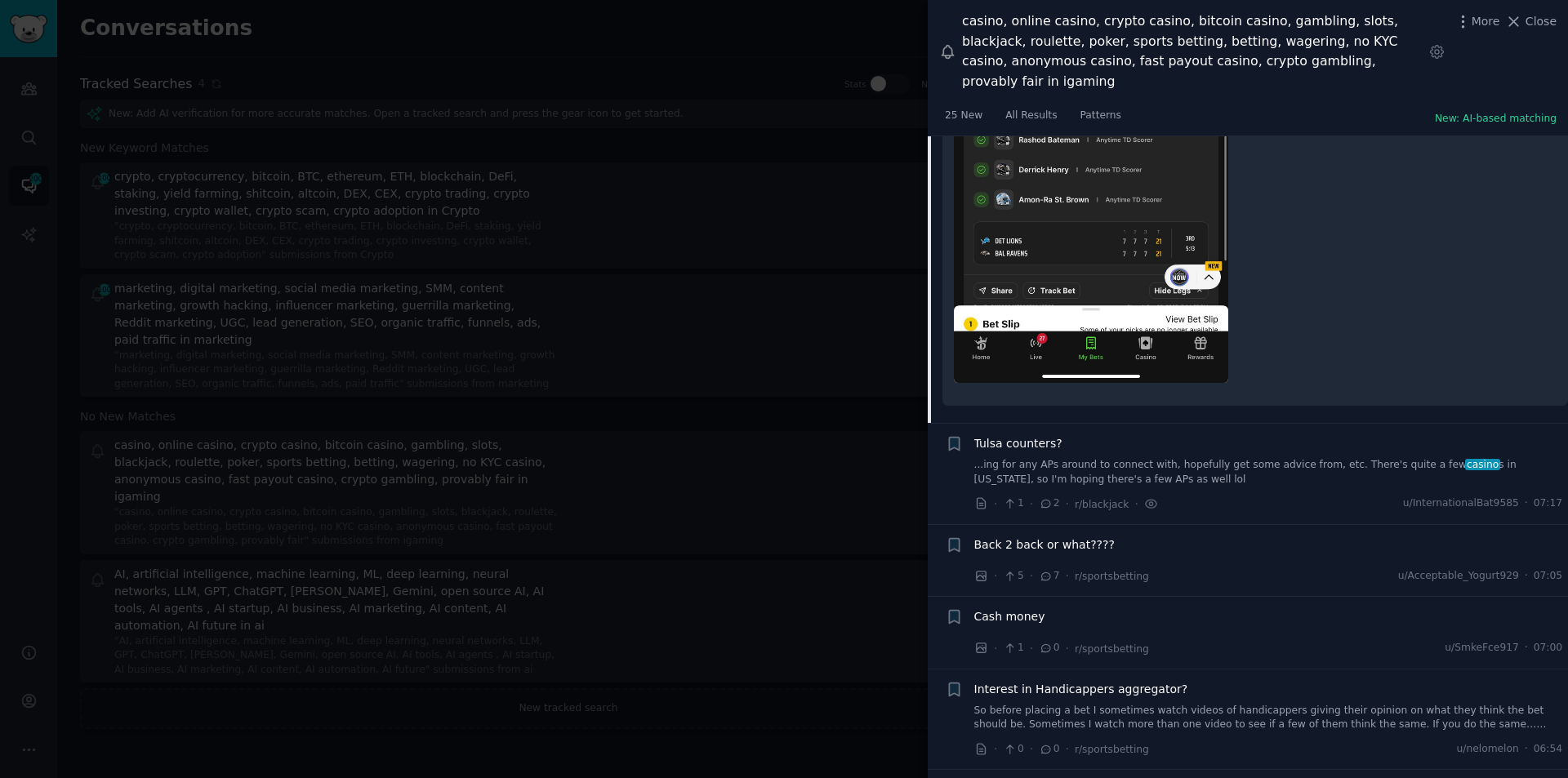
click at [1012, 435] on span "Tulsa counters?" at bounding box center [1018, 444] width 88 height 17
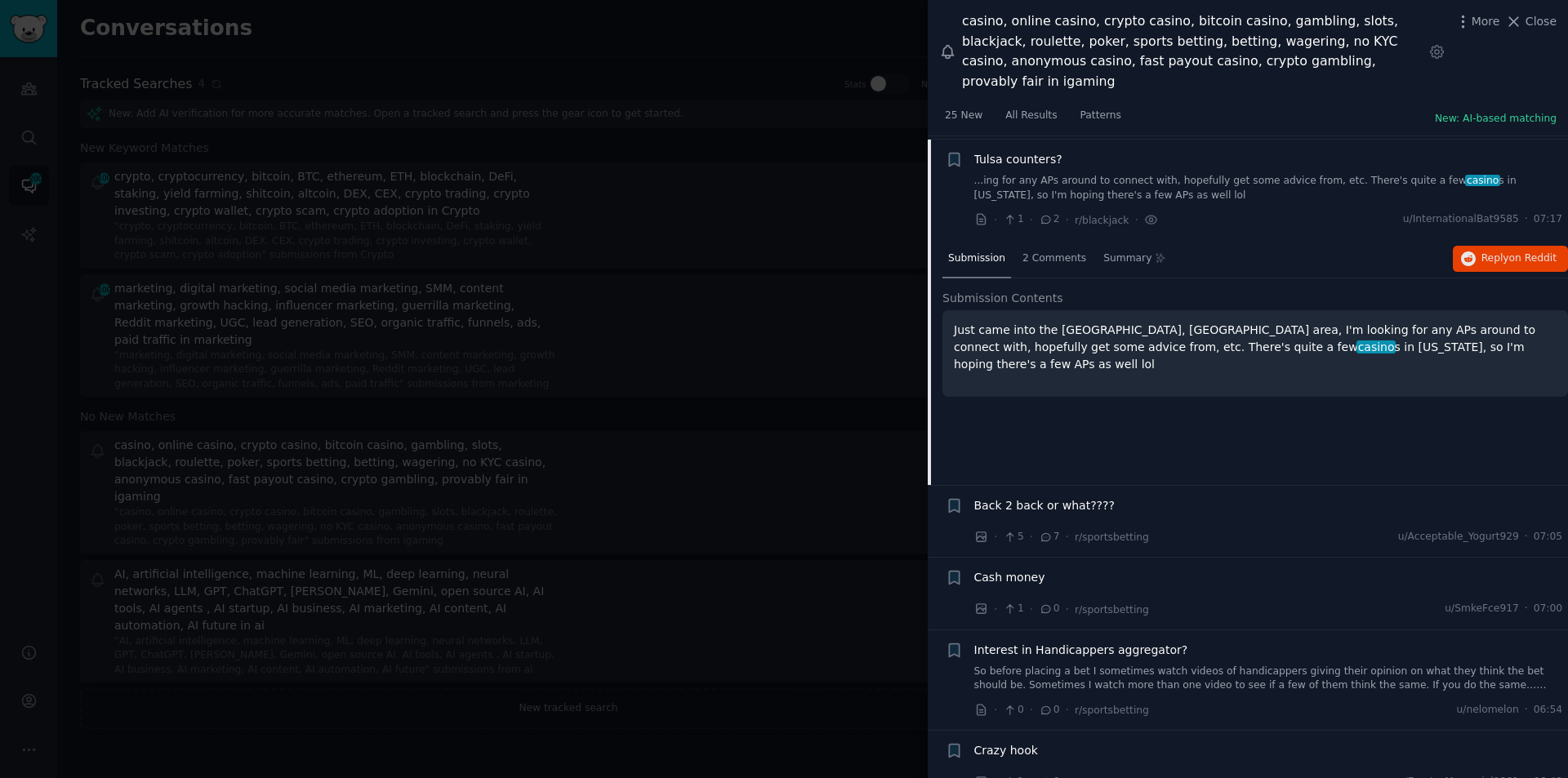
scroll to position [4261, 0]
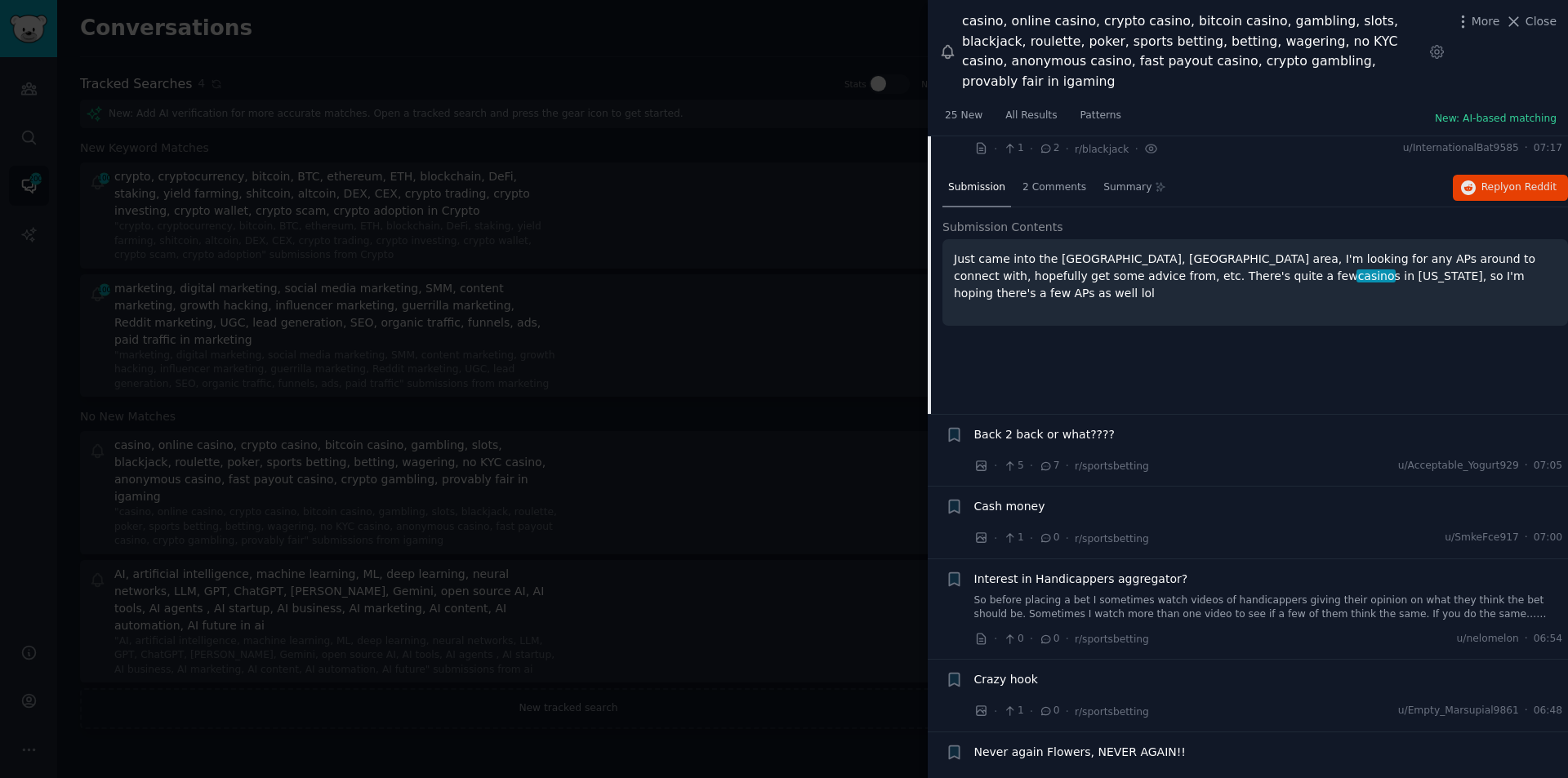
click at [1037, 426] on span "Back 2 back or what????" at bounding box center [1044, 435] width 140 height 17
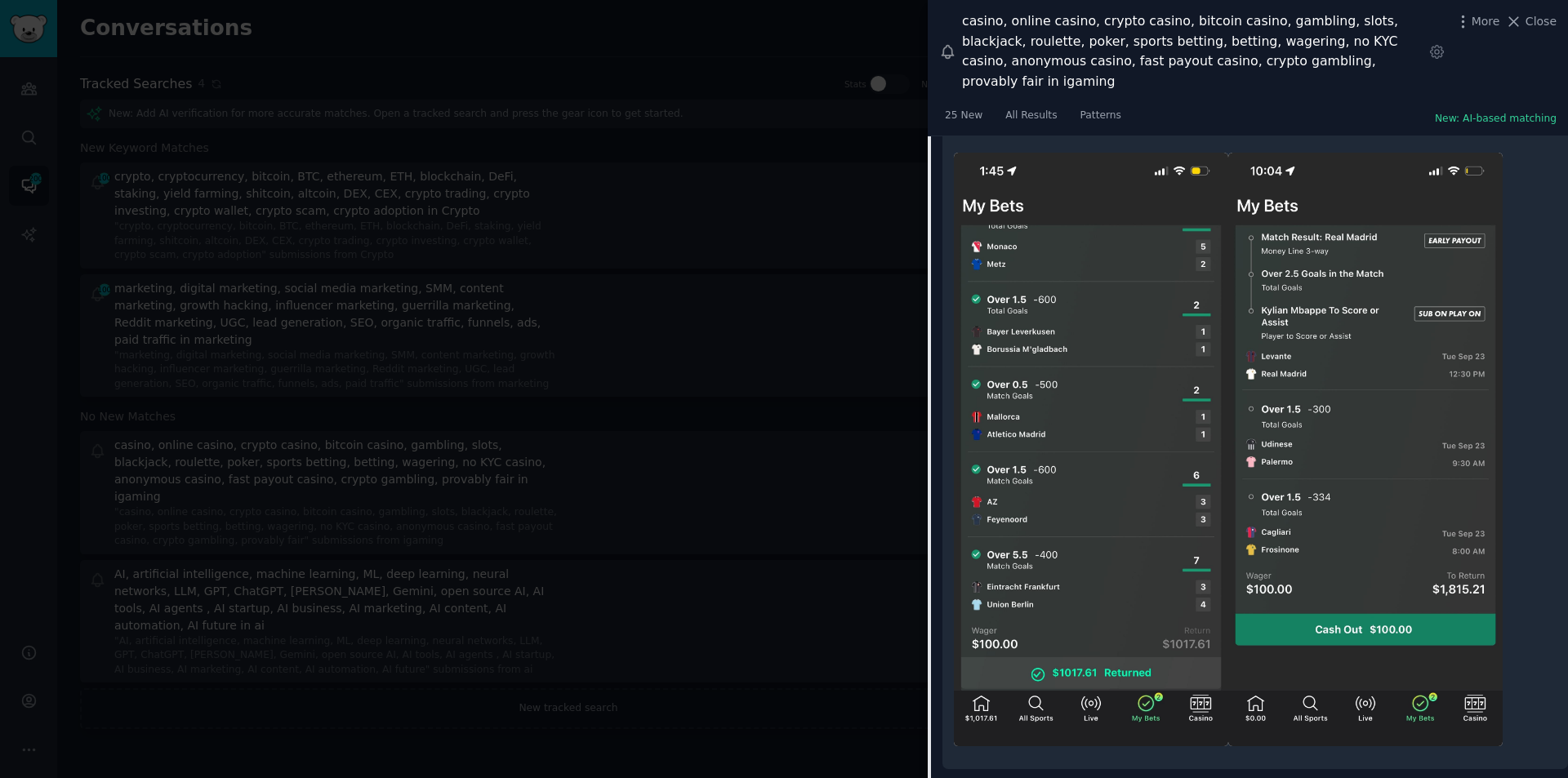
scroll to position [4934, 0]
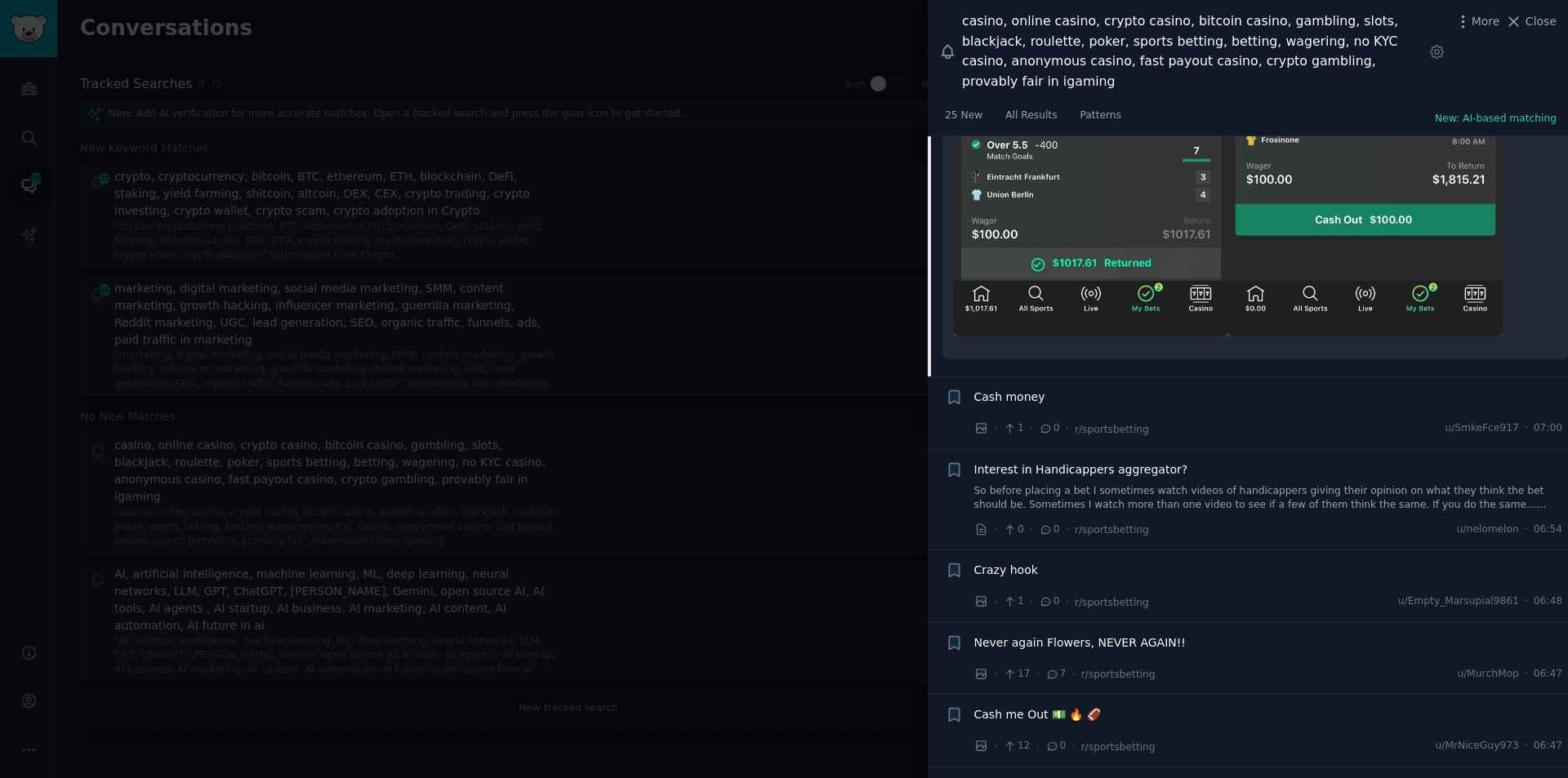
click at [1060, 461] on span "Interest in Handicappers aggregator?" at bounding box center [1081, 470] width 214 height 17
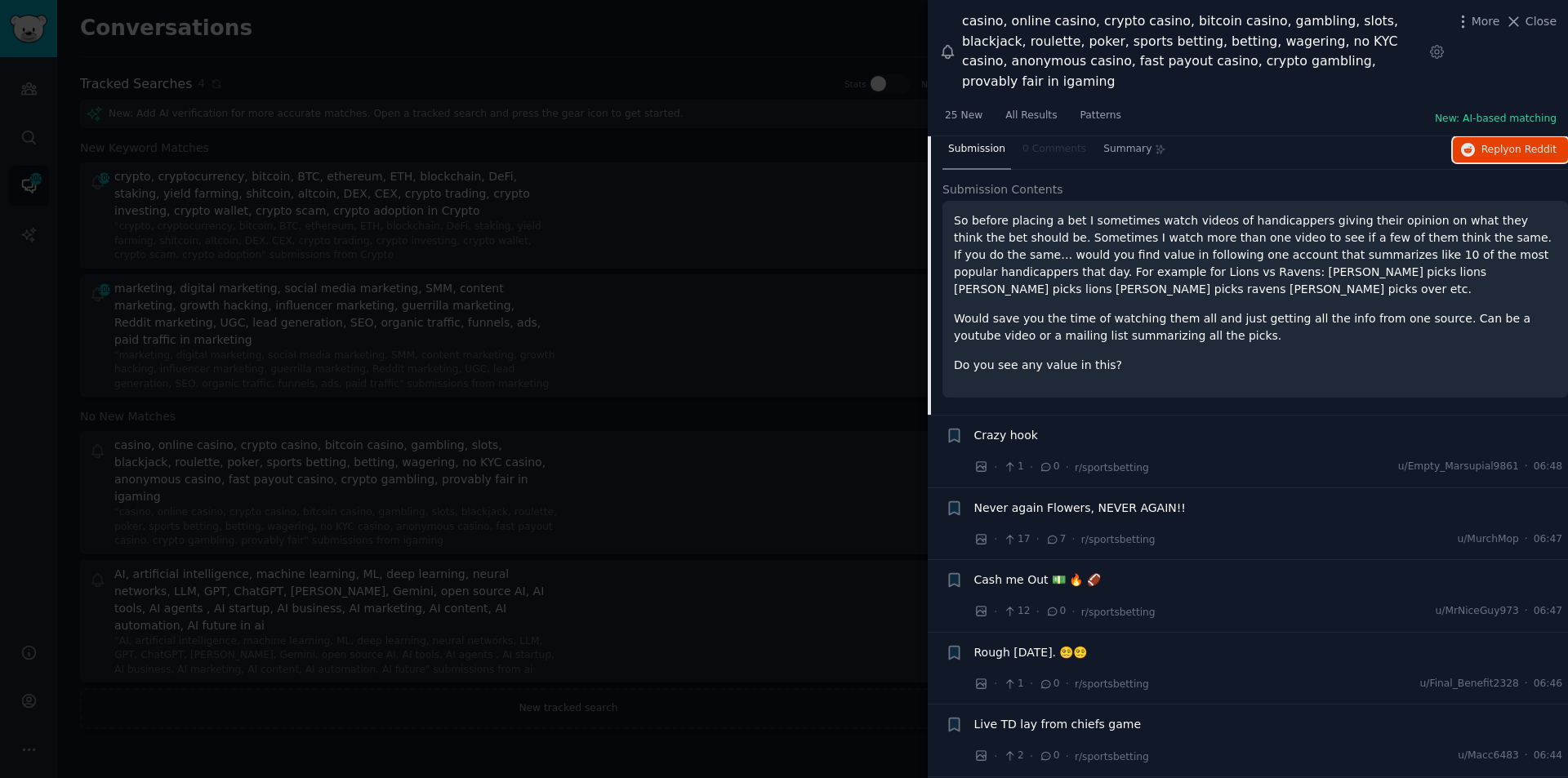
scroll to position [4752, 0]
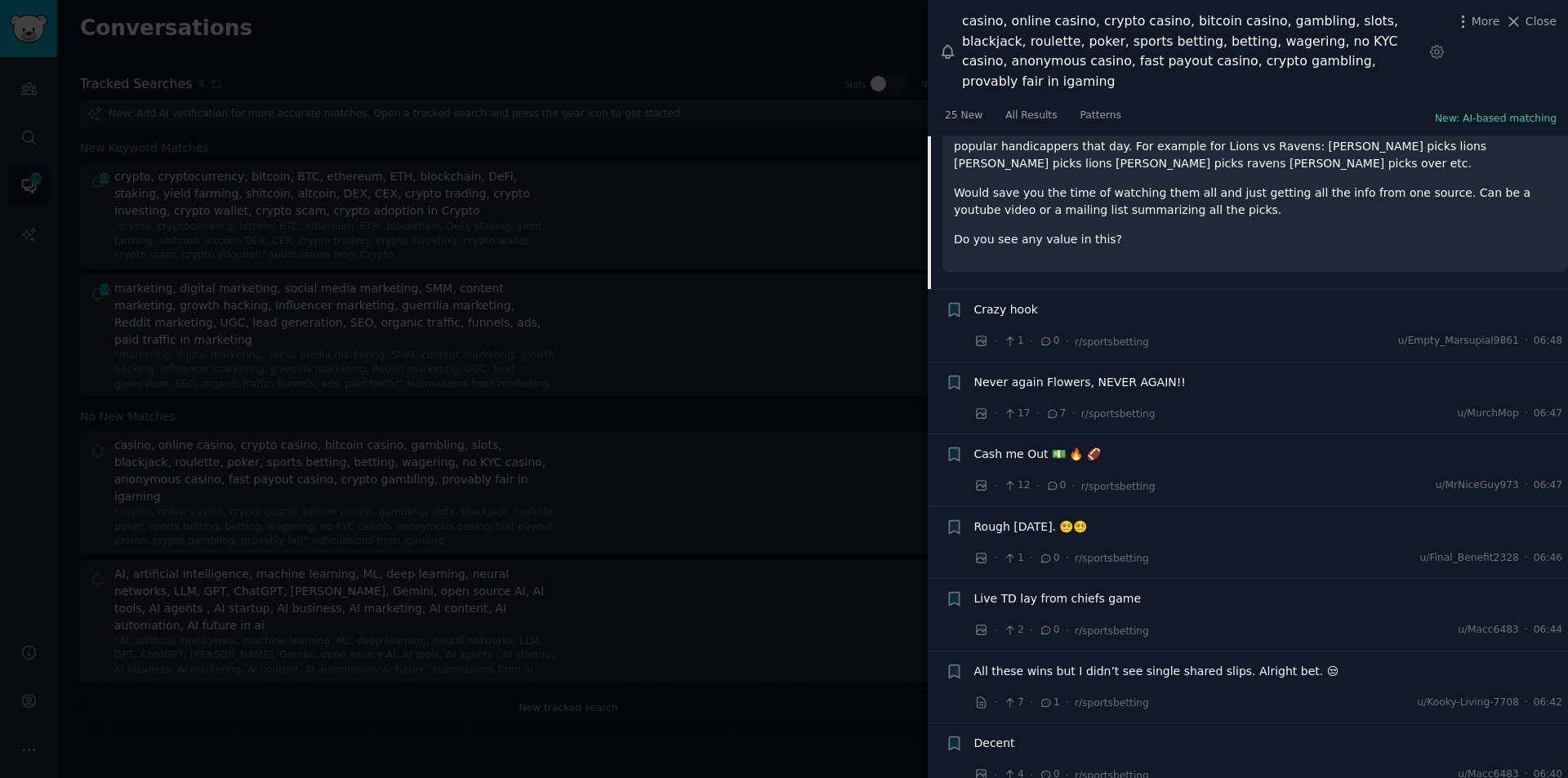
click at [984, 435] on li "+ Cash me Out 💵 🔥 🏈 · 12 · 0 · r/sportsbetting u/MrNiceGuy973 · 06:47" at bounding box center [1247, 471] width 640 height 72
click at [994, 446] on span "Cash me Out 💵 🔥 🏈" at bounding box center [1037, 454] width 127 height 17
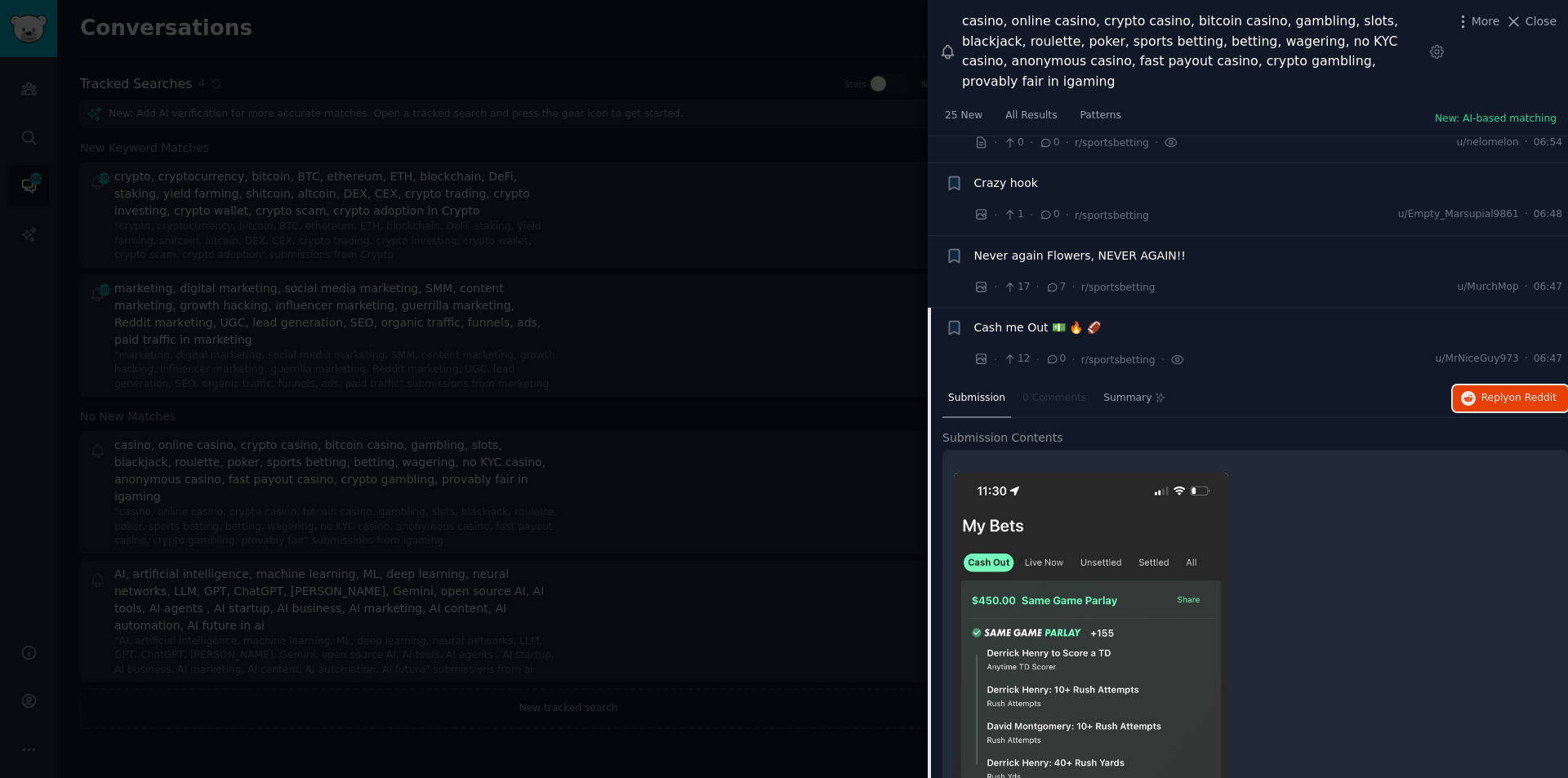
scroll to position [4590, 0]
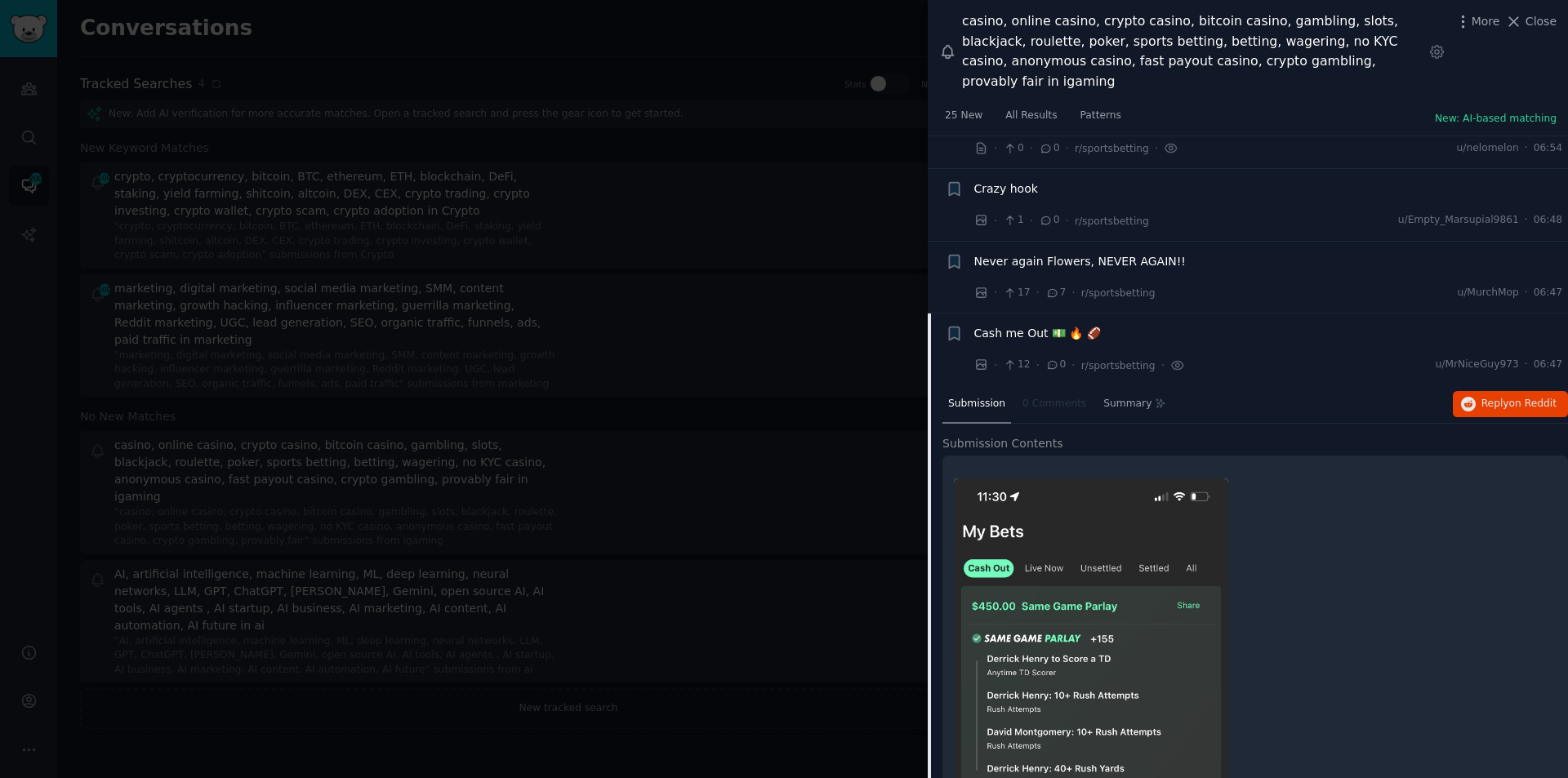
click at [1116, 253] on span "Never again Flowers, NEVER AGAIN!!" at bounding box center [1080, 262] width 211 height 17
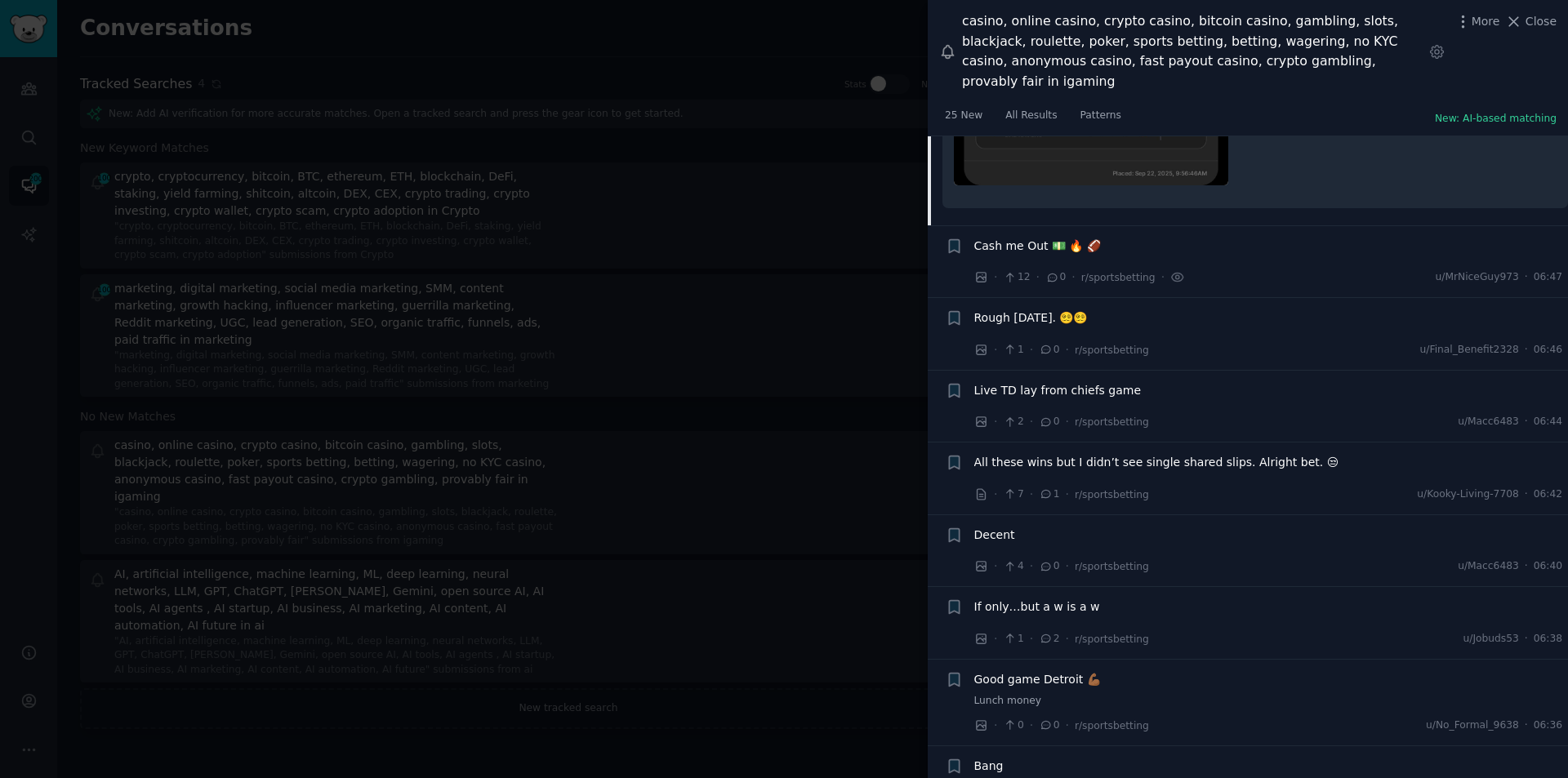
scroll to position [5497, 0]
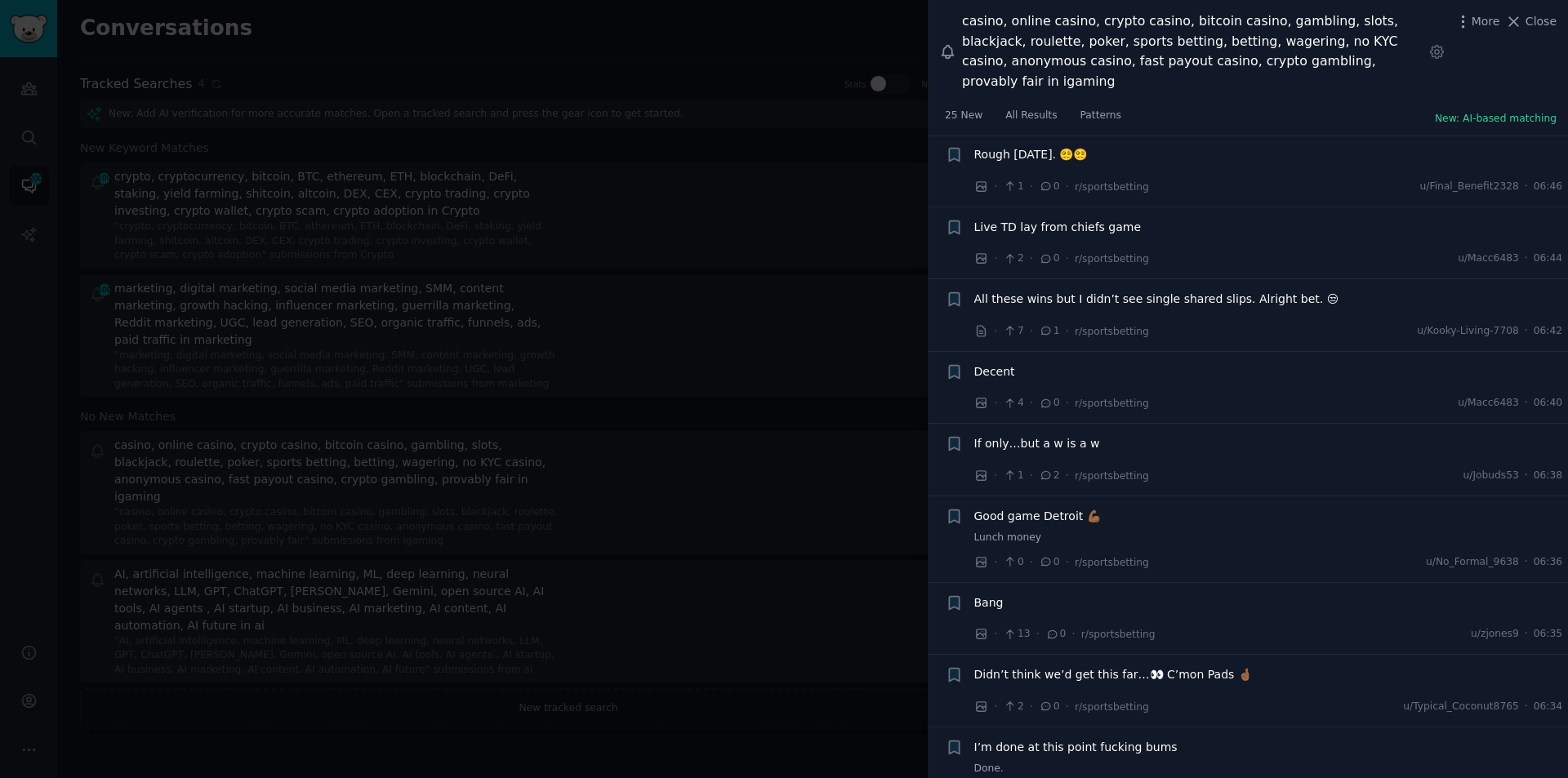
click at [1020, 435] on span "If only…but a w is a w" at bounding box center [1037, 444] width 126 height 17
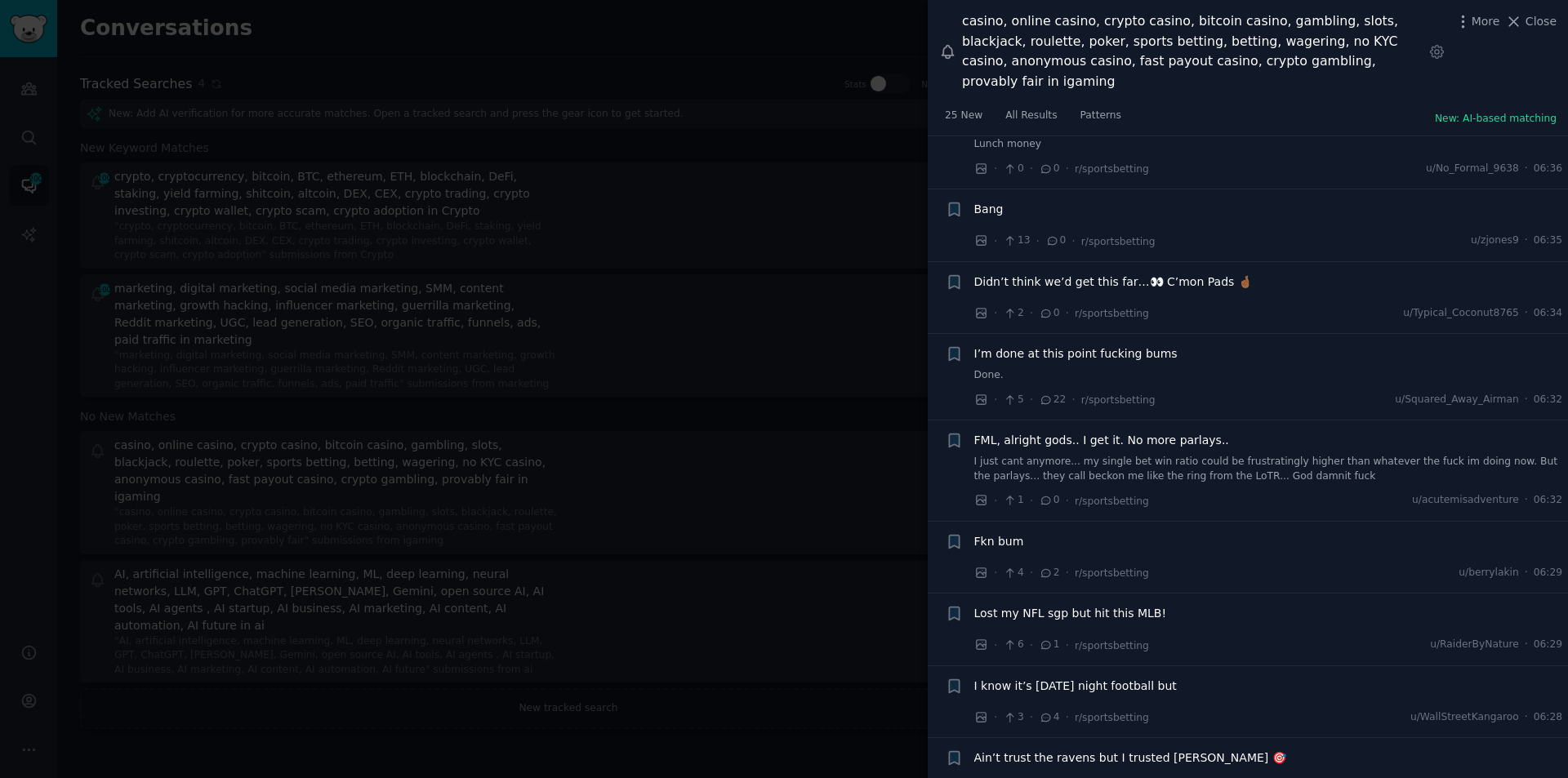
scroll to position [6013, 0]
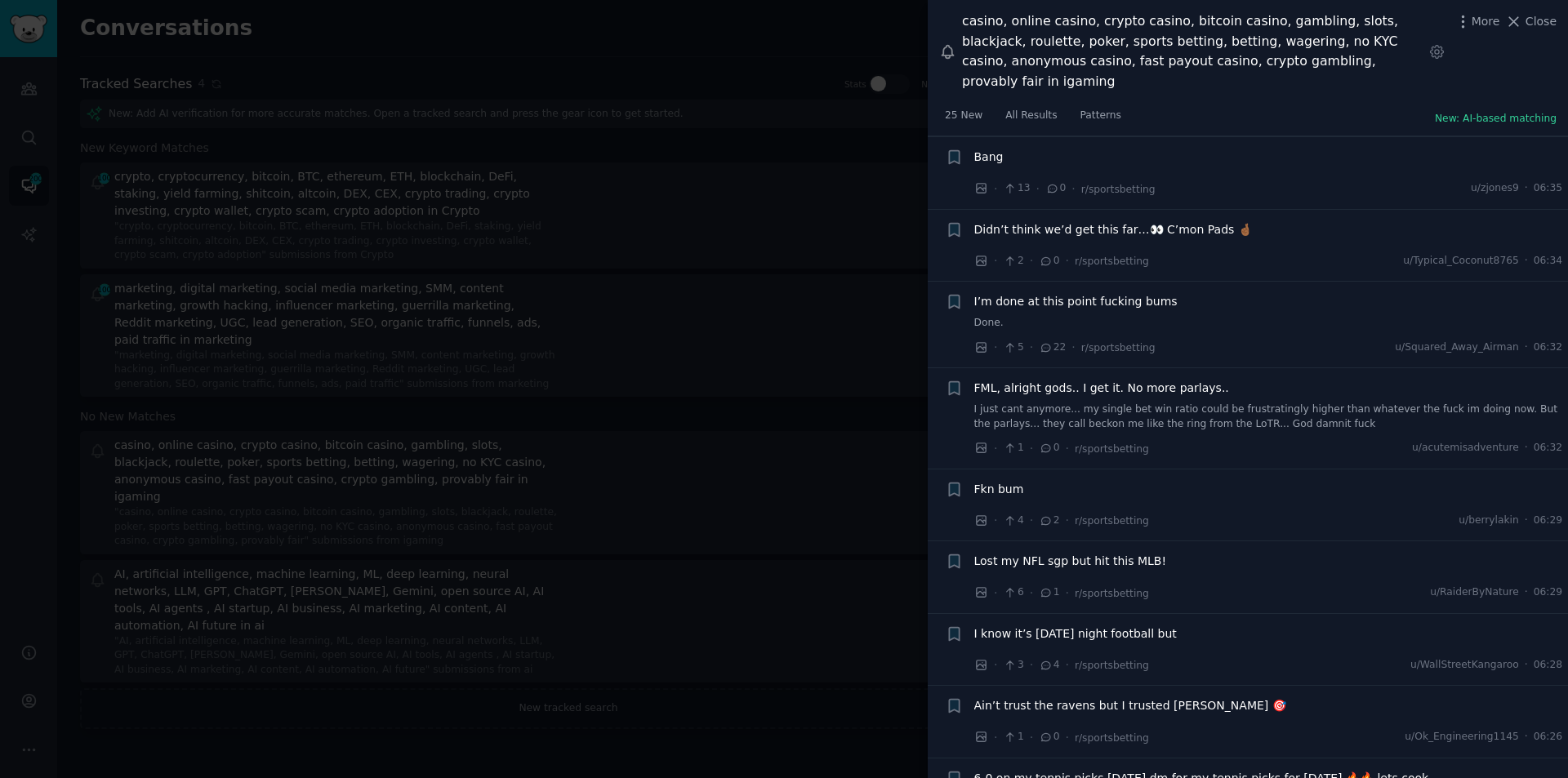
click at [1046, 626] on span "I know it’s [DATE] night football but" at bounding box center [1075, 635] width 202 height 17
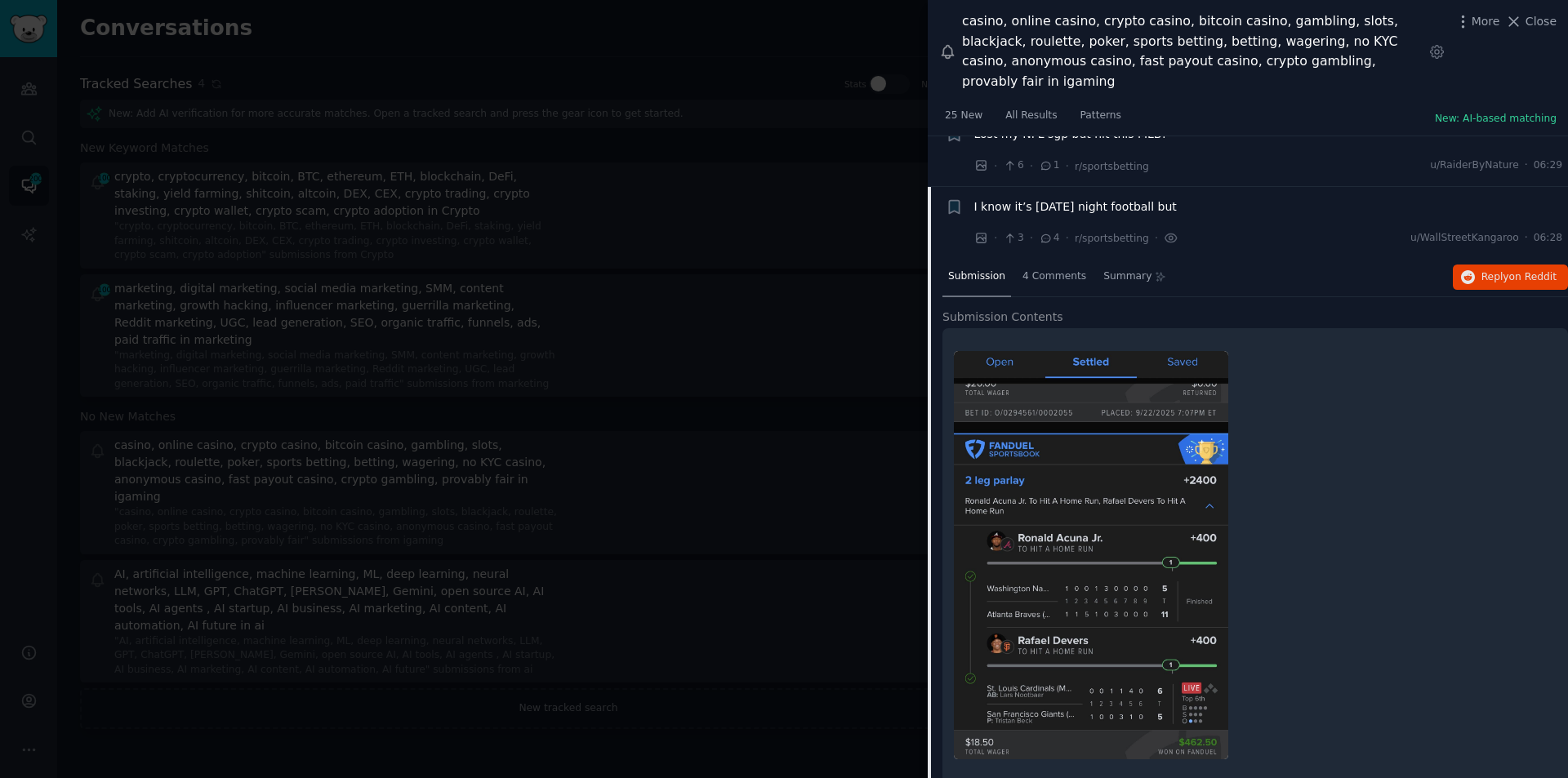
scroll to position [5750, 0]
